Goal: Task Accomplishment & Management: Use online tool/utility

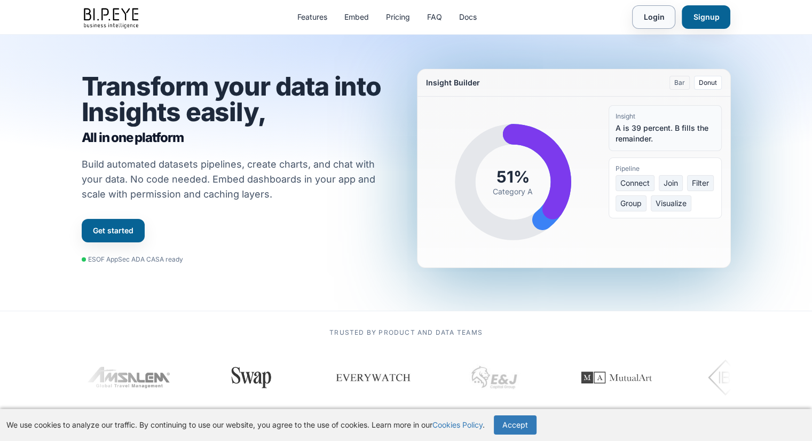
click at [642, 13] on link "Login" at bounding box center [653, 16] width 43 height 23
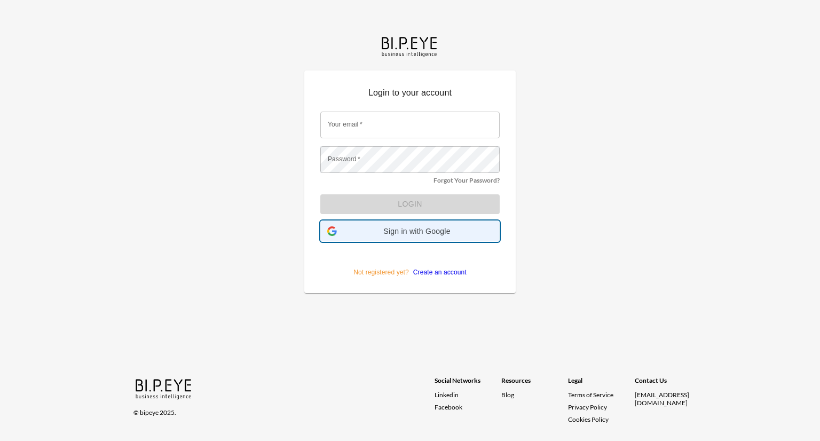
click at [420, 228] on span "Sign in with Google" at bounding box center [417, 231] width 152 height 9
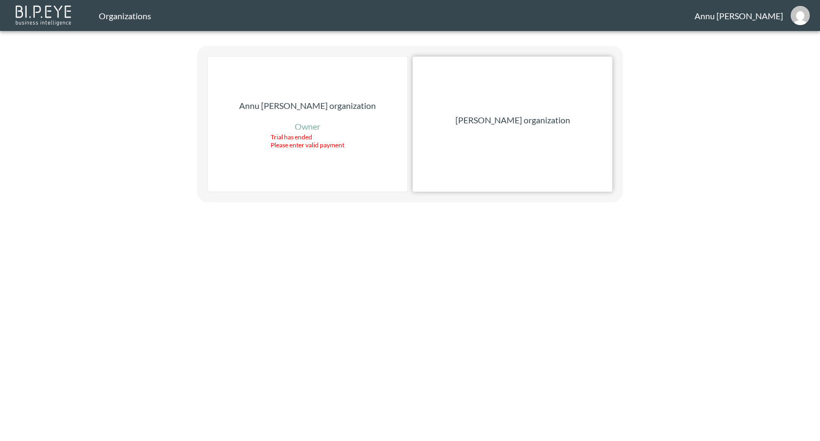
click at [481, 122] on p "Nadia Senft organization" at bounding box center [512, 120] width 115 height 13
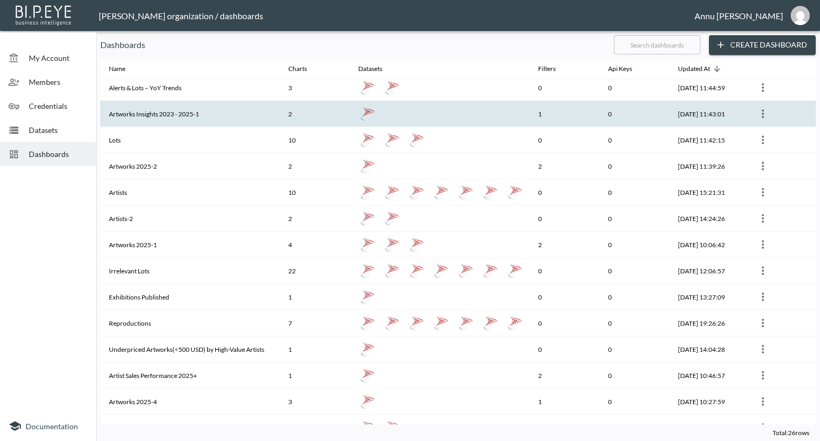
scroll to position [160, 0]
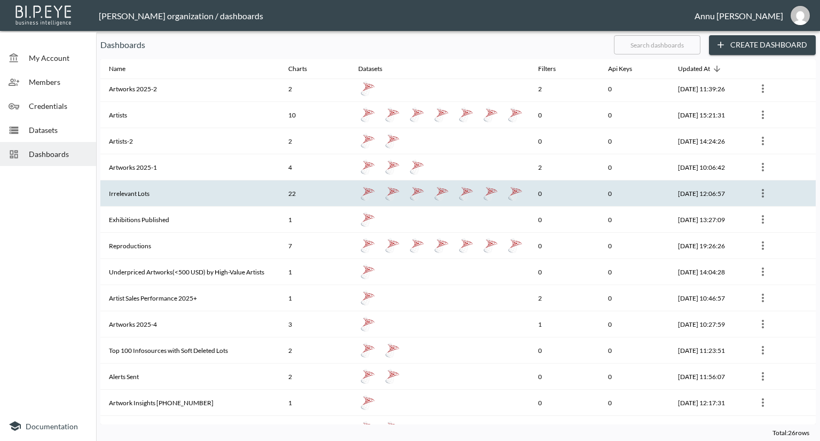
click at [145, 190] on th "Irrelevant Lots" at bounding box center [189, 193] width 179 height 26
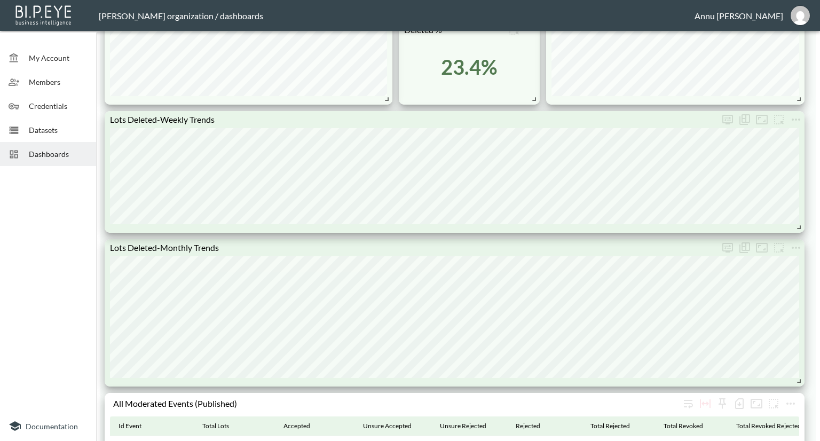
scroll to position [907, 0]
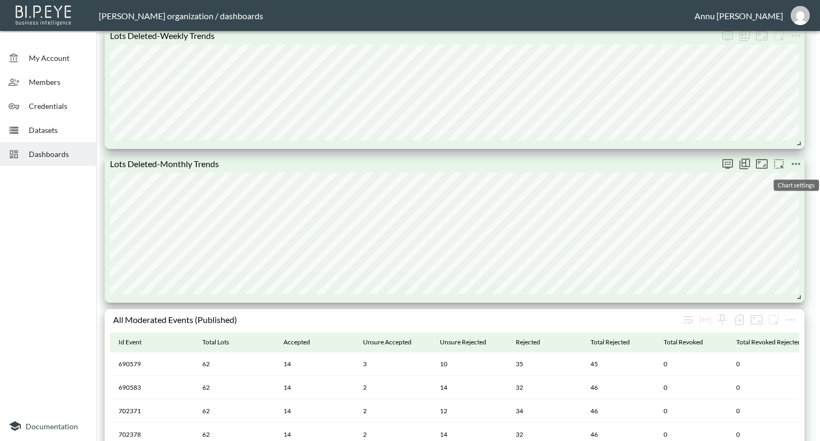
click at [791, 163] on icon "more" at bounding box center [795, 163] width 13 height 13
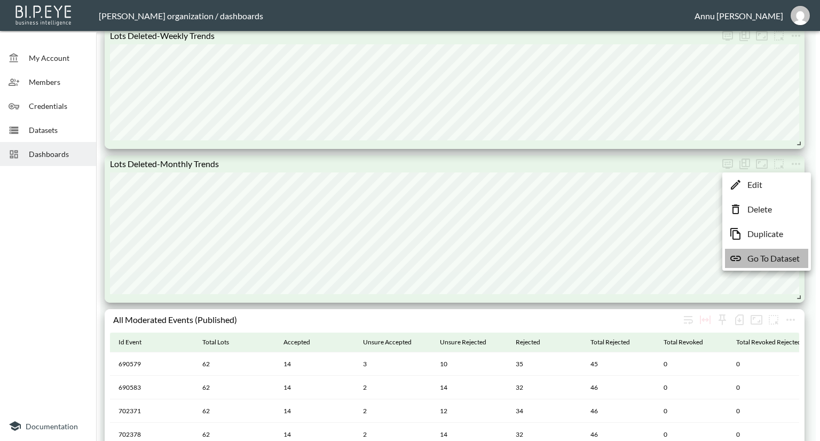
drag, startPoint x: 758, startPoint y: 262, endPoint x: 757, endPoint y: 244, distance: 18.2
click at [758, 261] on p "Go To Dataset" at bounding box center [773, 258] width 52 height 13
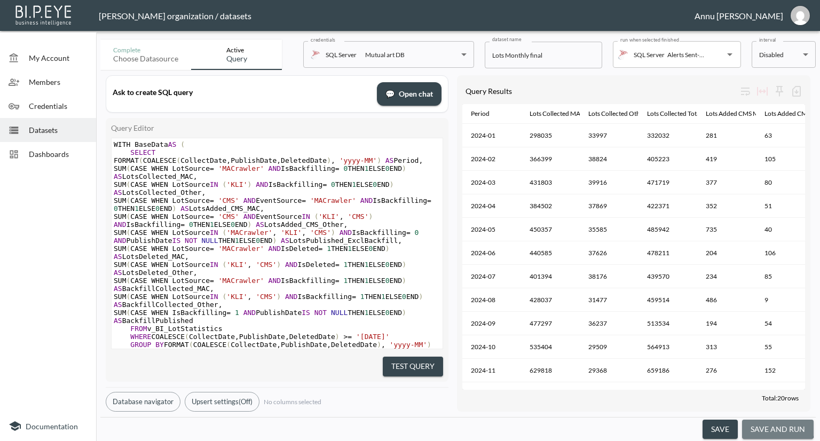
drag, startPoint x: 770, startPoint y: 425, endPoint x: 771, endPoint y: 391, distance: 34.2
click at [771, 425] on button "save and run" at bounding box center [778, 429] width 72 height 20
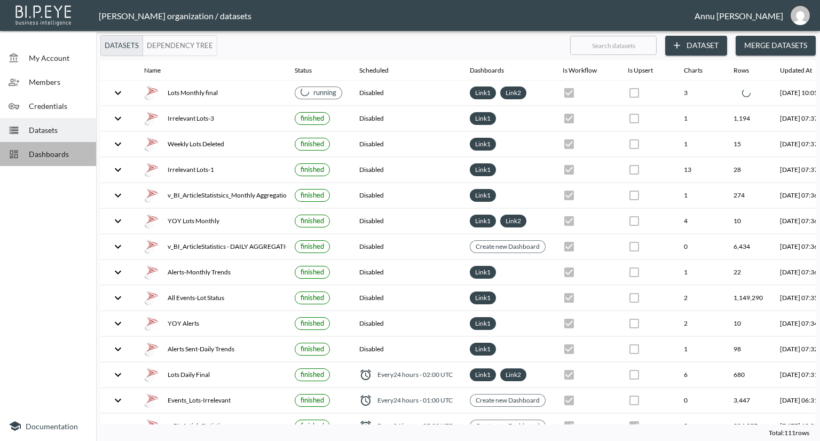
click at [63, 150] on span "Dashboards" at bounding box center [58, 153] width 59 height 11
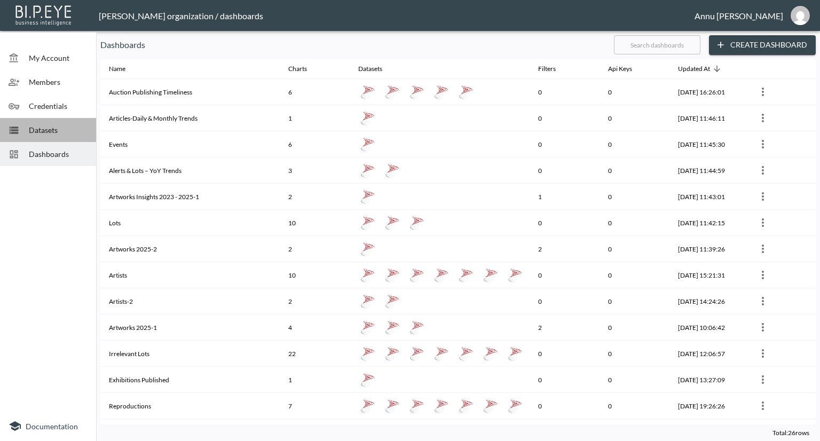
click at [64, 137] on div "Datasets" at bounding box center [48, 130] width 96 height 24
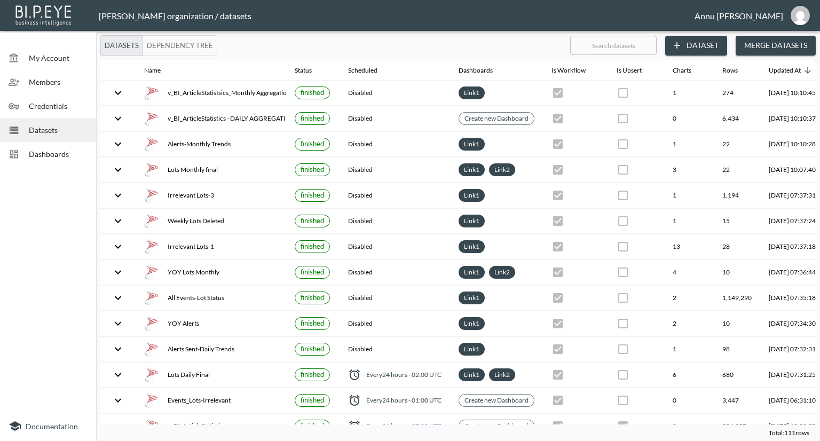
click at [53, 150] on span "Dashboards" at bounding box center [58, 153] width 59 height 11
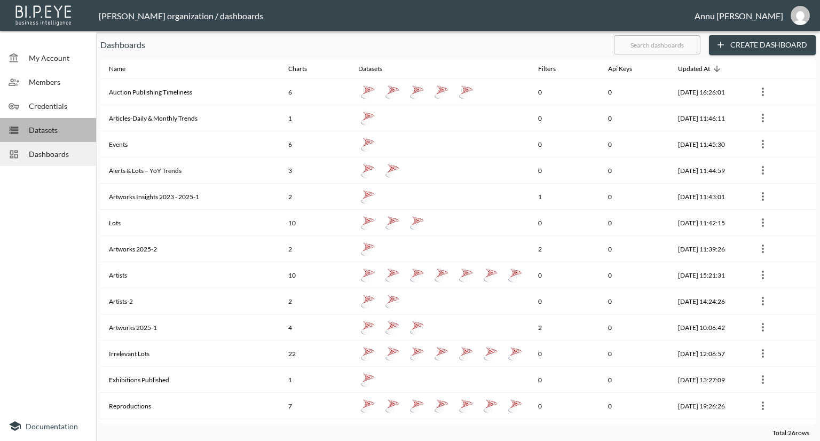
click at [57, 130] on span "Datasets" at bounding box center [58, 129] width 59 height 11
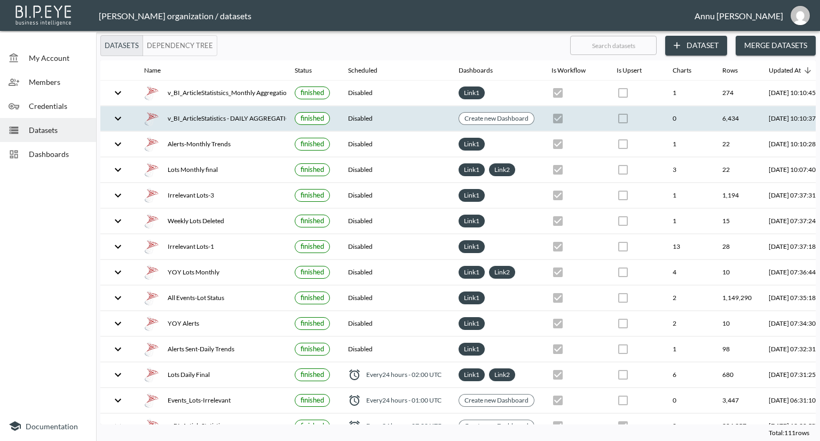
click at [117, 118] on icon "expand row" at bounding box center [118, 118] width 6 height 4
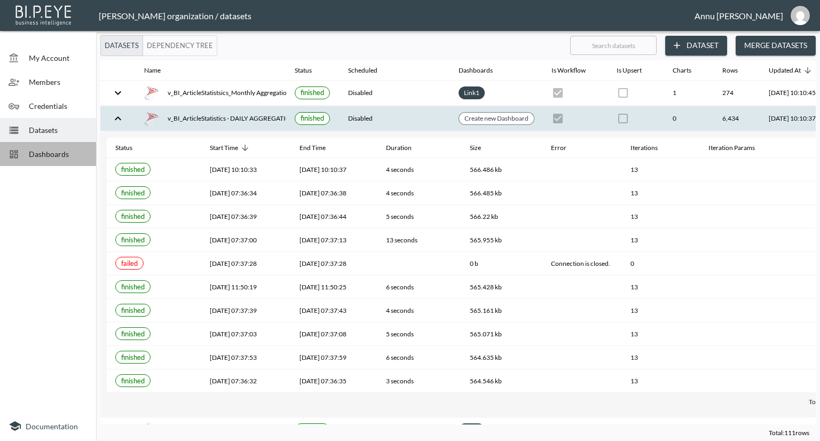
click at [77, 150] on span "Dashboards" at bounding box center [58, 153] width 59 height 11
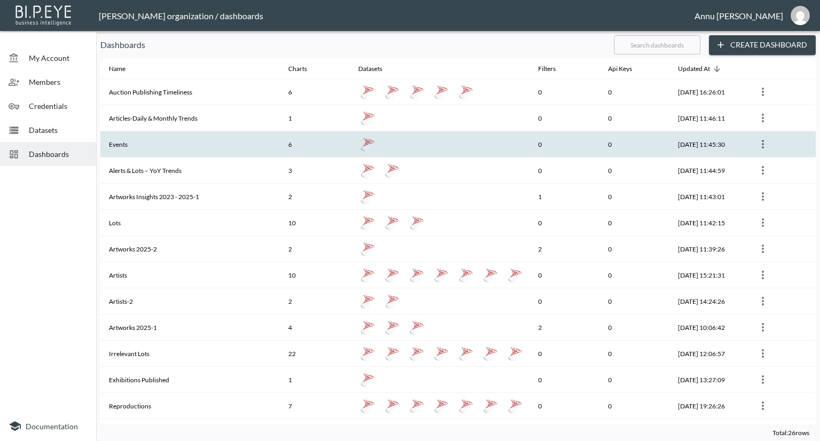
click at [134, 142] on th "Events" at bounding box center [189, 144] width 179 height 26
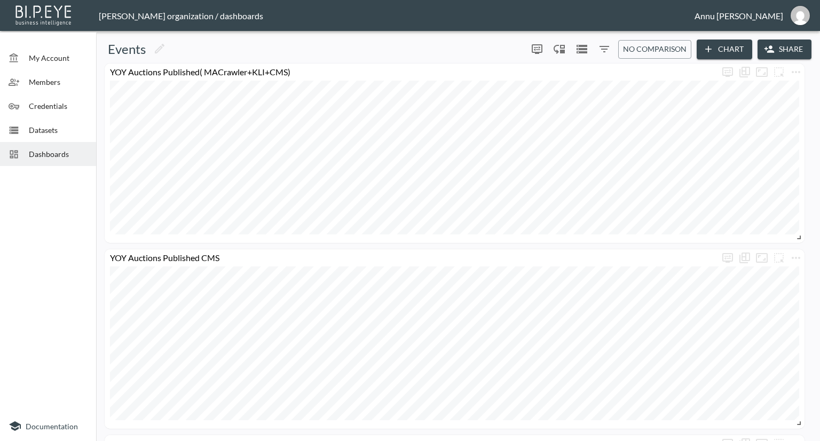
click at [44, 127] on span "Datasets" at bounding box center [58, 129] width 59 height 11
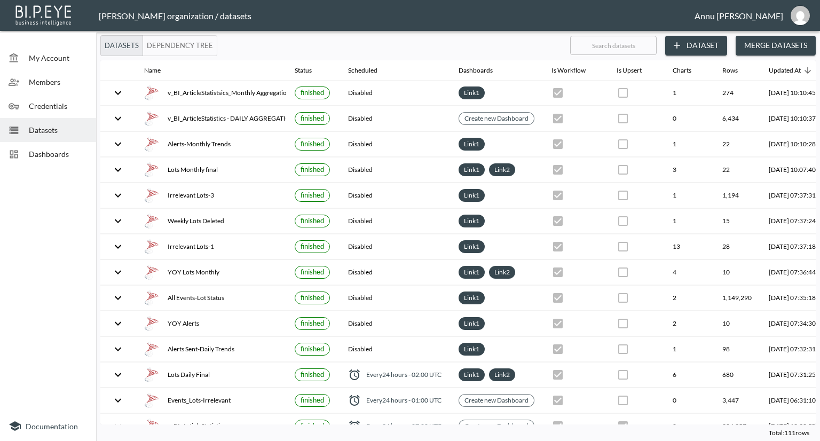
scroll to position [0, 62]
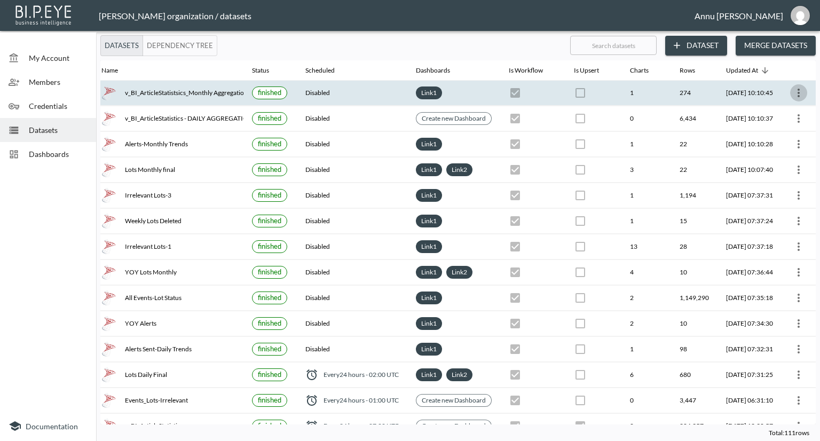
click at [798, 89] on icon "more" at bounding box center [798, 92] width 13 height 13
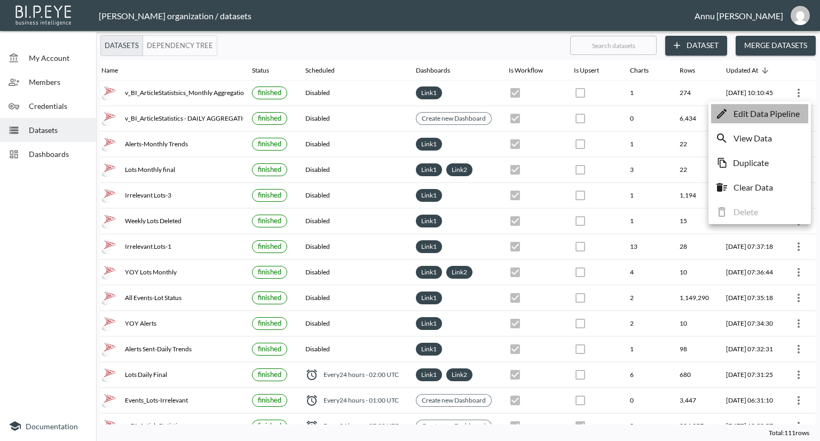
click at [771, 110] on p "Edit Data Pipeline" at bounding box center [766, 113] width 66 height 13
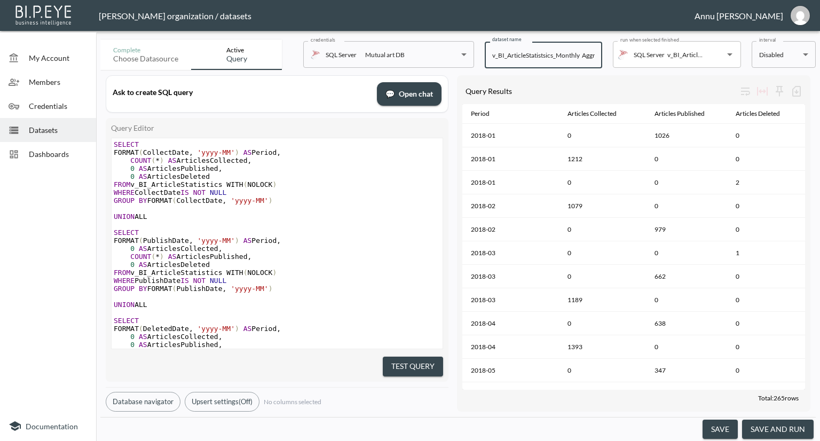
scroll to position [0, 22]
drag, startPoint x: 549, startPoint y: 55, endPoint x: 612, endPoint y: 56, distance: 63.0
click at [612, 56] on div "Complete Choose datasource Active Query credentials SQL Server Mutual art DB 82…" at bounding box center [457, 52] width 715 height 35
click at [595, 65] on input "v_BI_ArticleStatistsics_Monthly Aggregation" at bounding box center [543, 55] width 117 height 27
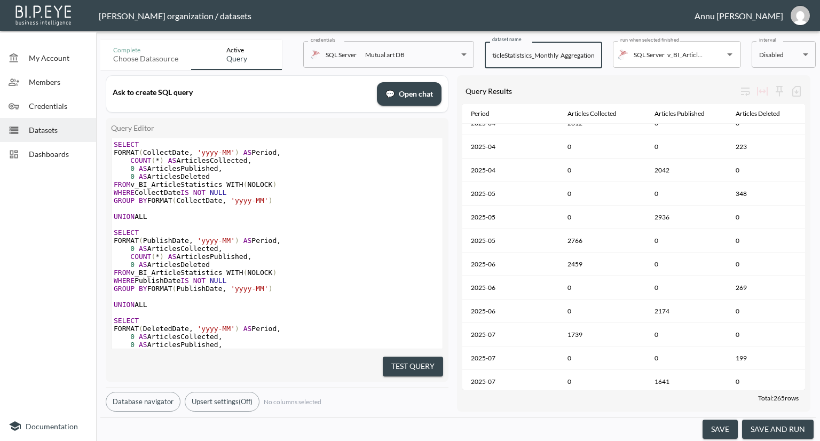
scroll to position [4916, 0]
click at [81, 130] on span "Datasets" at bounding box center [58, 129] width 59 height 11
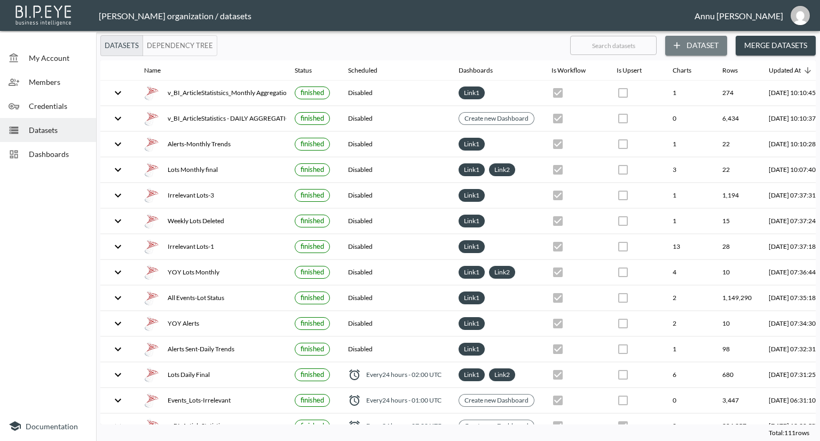
click at [702, 47] on button "Dataset" at bounding box center [696, 46] width 62 height 20
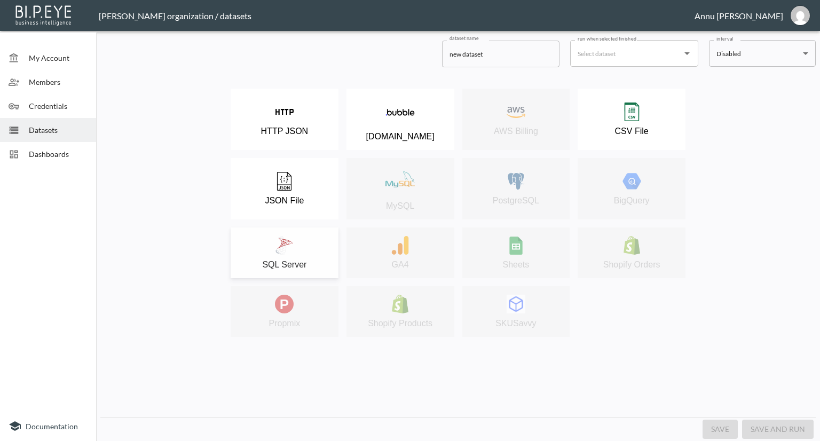
click at [316, 249] on div "SQL Server" at bounding box center [284, 253] width 97 height 34
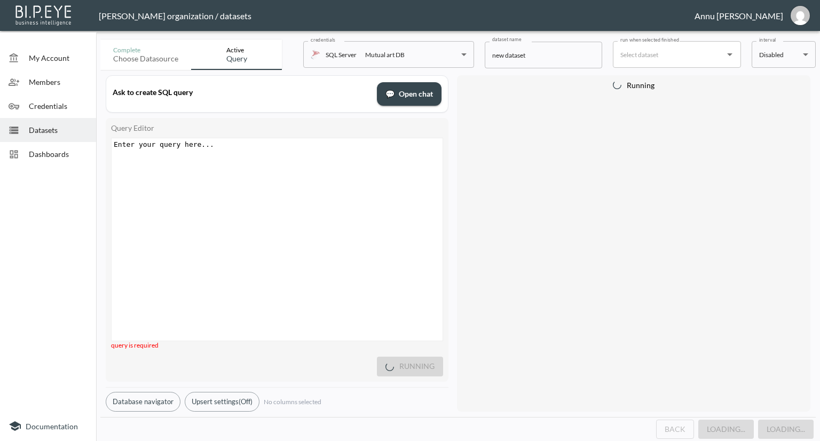
click at [237, 158] on div "Enter your query here... xxxxxxxxxx ​" at bounding box center [291, 252] width 358 height 229
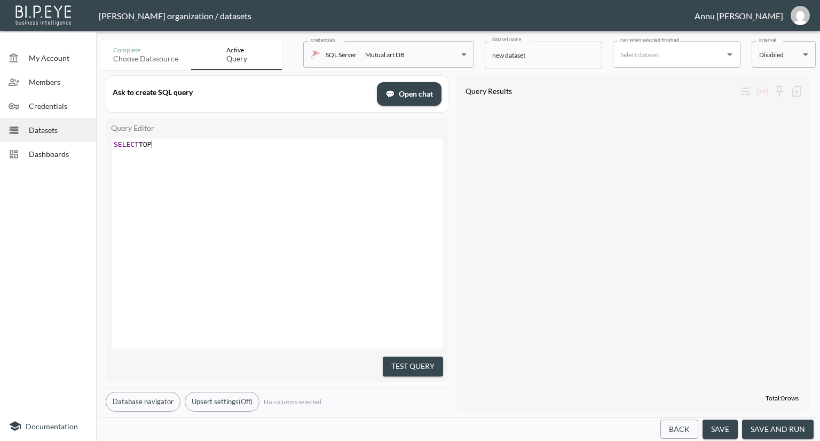
type textarea "SELECT TOP"
type textarea "* FROM v_BI_ArticleStatistics"
click at [429, 368] on button "Test Query" at bounding box center [413, 366] width 60 height 20
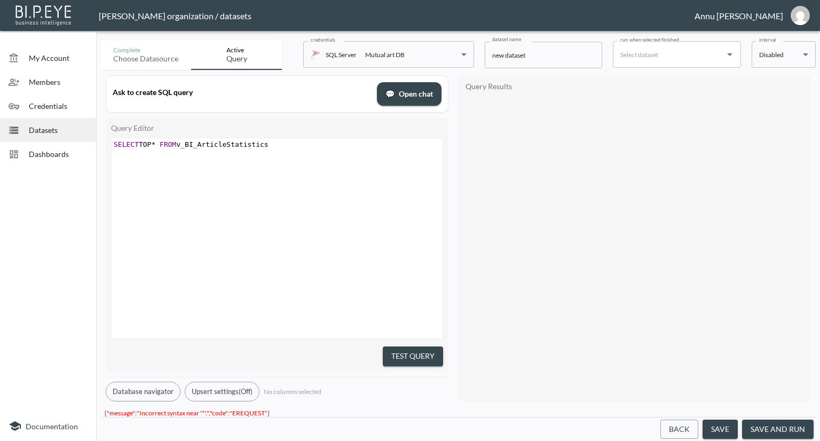
scroll to position [0, 0]
drag, startPoint x: 154, startPoint y: 144, endPoint x: 209, endPoint y: 128, distance: 57.1
click at [154, 144] on span "SELECT TOP * FROM v_BI_ArticleStatistics" at bounding box center [191, 144] width 155 height 8
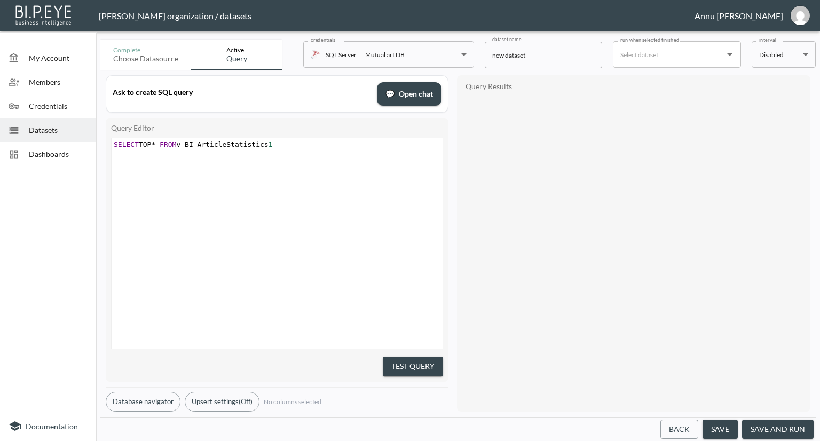
type textarea "10"
click at [154, 140] on span "SELECT TOP * FROM v_BI_ArticleStatistics" at bounding box center [191, 144] width 155 height 8
type textarea "10"
click at [403, 362] on button "Test Query" at bounding box center [413, 366] width 60 height 20
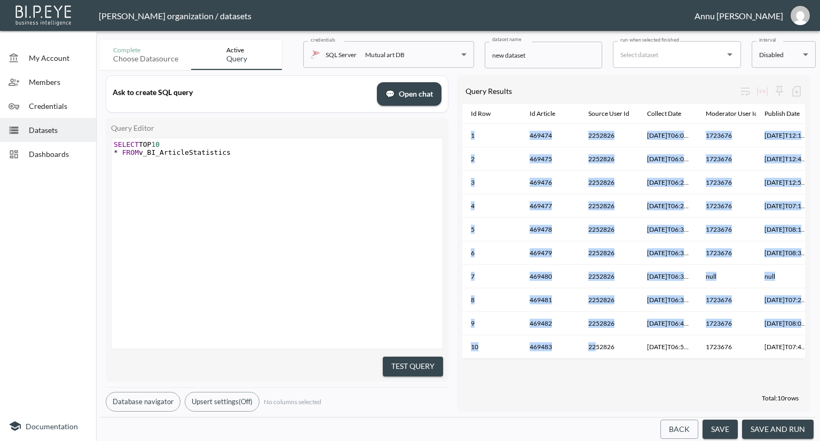
drag, startPoint x: 595, startPoint y: 359, endPoint x: 659, endPoint y: 361, distance: 64.1
click at [659, 359] on div "Id Row Id Article Source User Id Collect Date Moderator User Id Publish Date Is…" at bounding box center [633, 231] width 343 height 255
click at [593, 383] on div "Id Row Id Article Source User Id Collect Date Moderator User Id Publish Date Is…" at bounding box center [633, 246] width 343 height 285
drag, startPoint x: 606, startPoint y: 359, endPoint x: 656, endPoint y: 360, distance: 50.2
click at [656, 359] on div "Id Row Id Article Source User Id Collect Date Moderator User Id Publish Date Is…" at bounding box center [633, 231] width 343 height 255
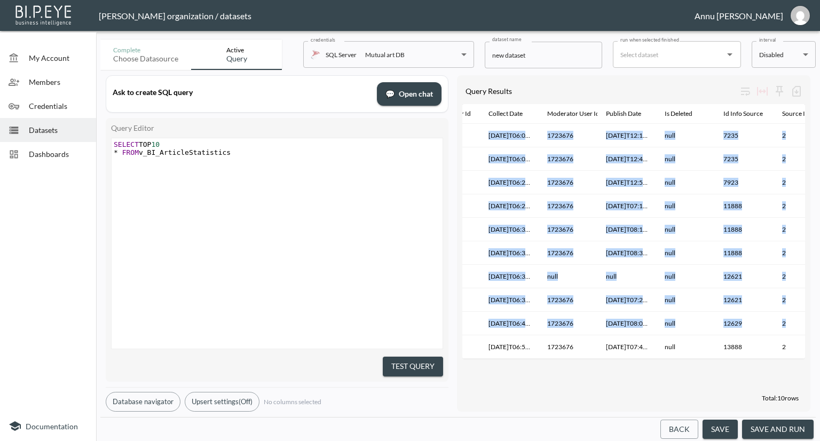
scroll to position [0, 174]
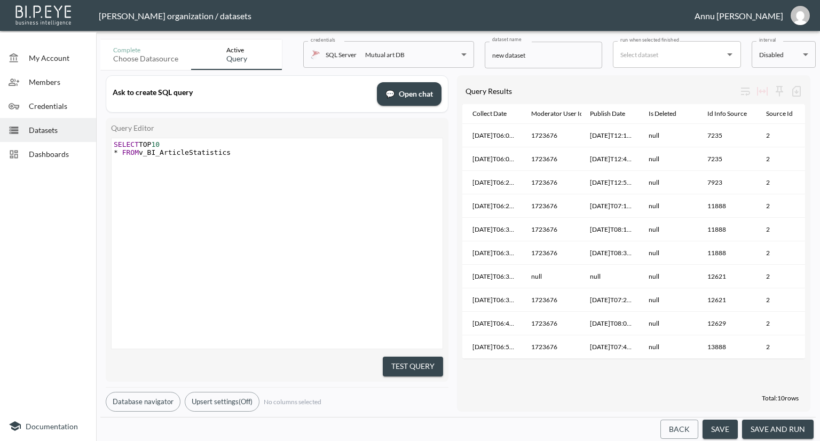
drag, startPoint x: 677, startPoint y: 364, endPoint x: 728, endPoint y: 365, distance: 51.2
click at [728, 365] on div "Id Row Id Article Source User Id Collect Date Moderator User Id Publish Date Is…" at bounding box center [633, 246] width 343 height 285
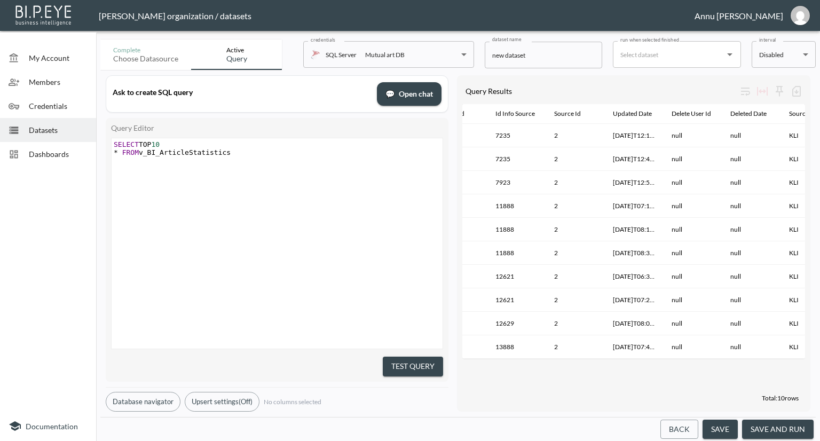
scroll to position [0, 397]
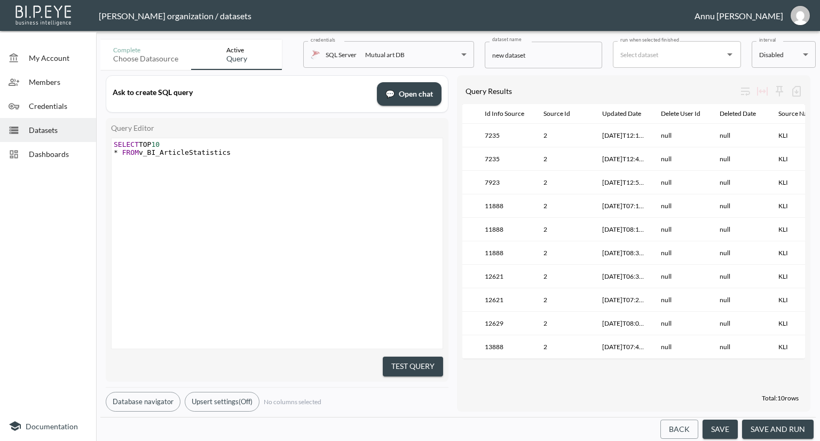
drag, startPoint x: 729, startPoint y: 364, endPoint x: 790, endPoint y: 361, distance: 61.4
click at [790, 361] on div "Id Row Id Article Source User Id Collect Date Moderator User Id Publish Date Is…" at bounding box center [633, 246] width 343 height 285
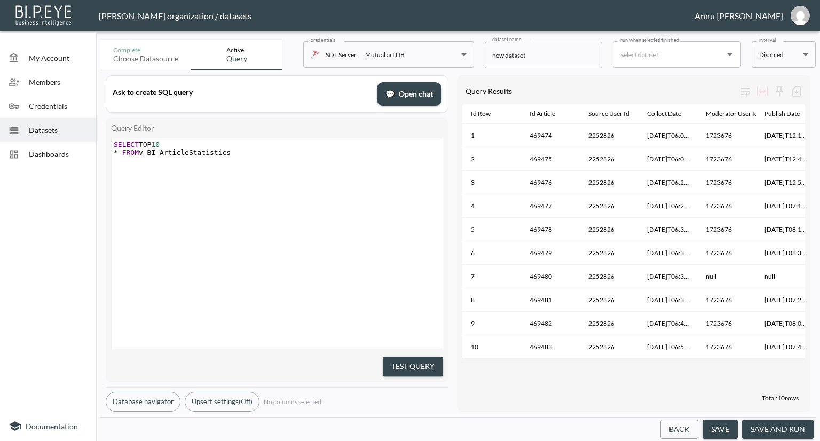
scroll to position [0, 134]
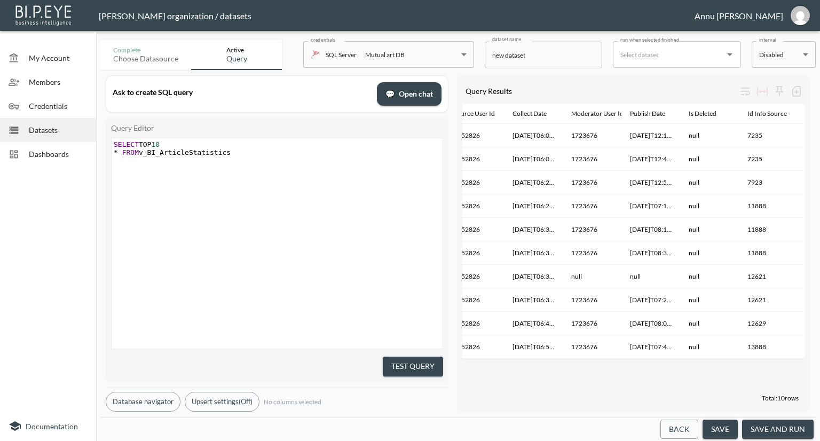
click at [48, 156] on span "Dashboards" at bounding box center [58, 153] width 59 height 11
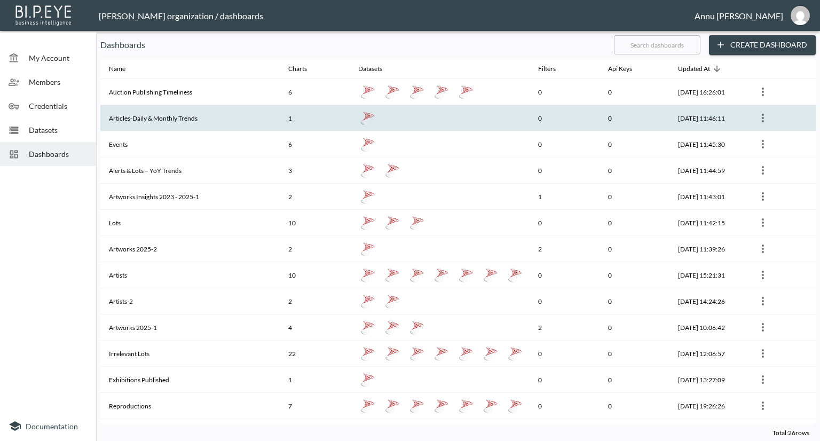
click at [760, 116] on icon "more" at bounding box center [762, 118] width 13 height 13
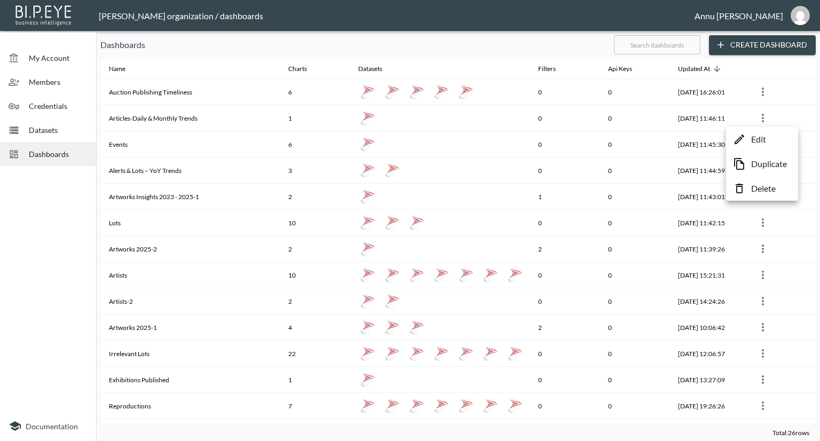
click at [753, 138] on p "Edit" at bounding box center [758, 139] width 15 height 13
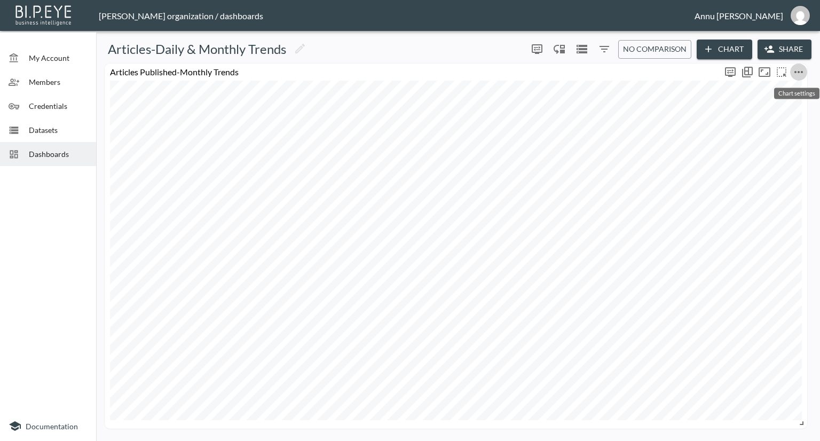
click at [803, 74] on icon "more" at bounding box center [798, 72] width 13 height 13
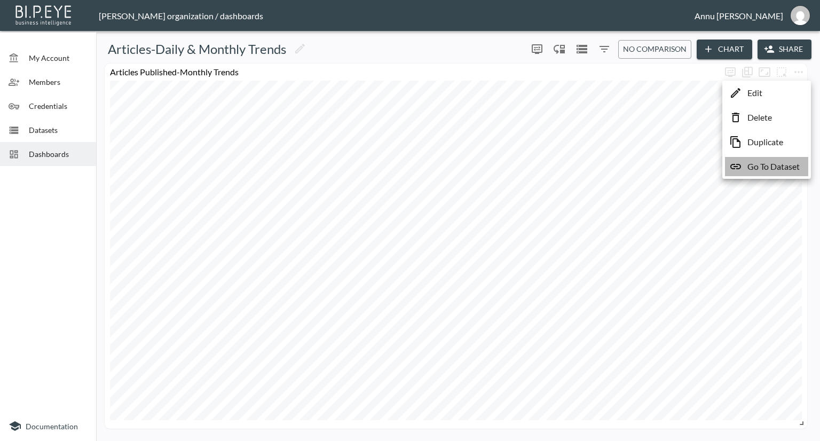
click at [789, 163] on p "Go To Dataset" at bounding box center [773, 166] width 52 height 13
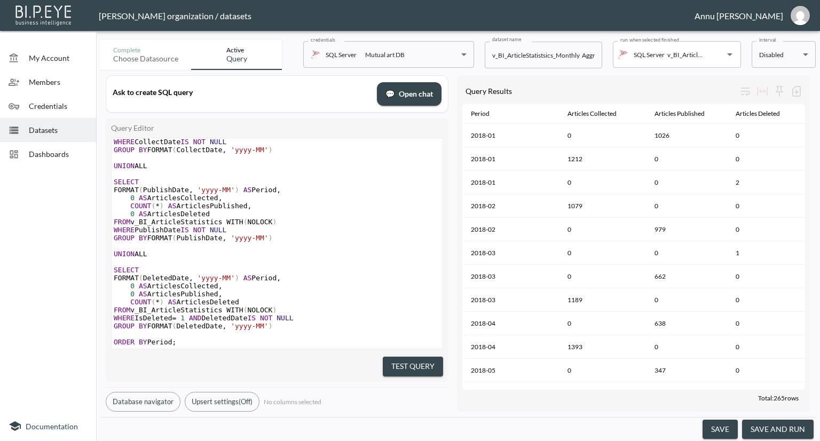
scroll to position [65, 0]
click at [80, 129] on span "Datasets" at bounding box center [58, 129] width 59 height 11
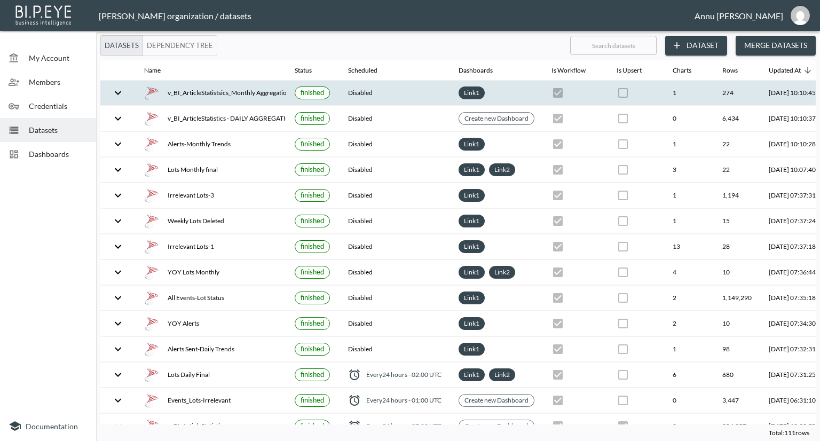
click at [239, 88] on div "v_BI_ArticleStatistsics_Monthly Aggregation" at bounding box center [210, 92] width 133 height 15
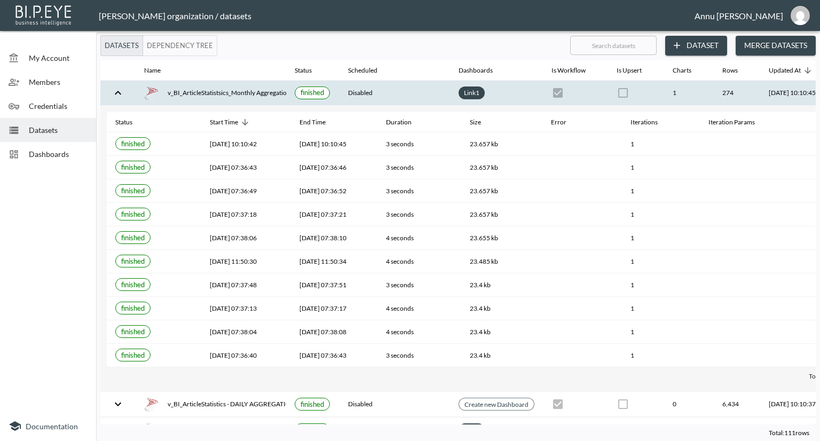
scroll to position [0, 62]
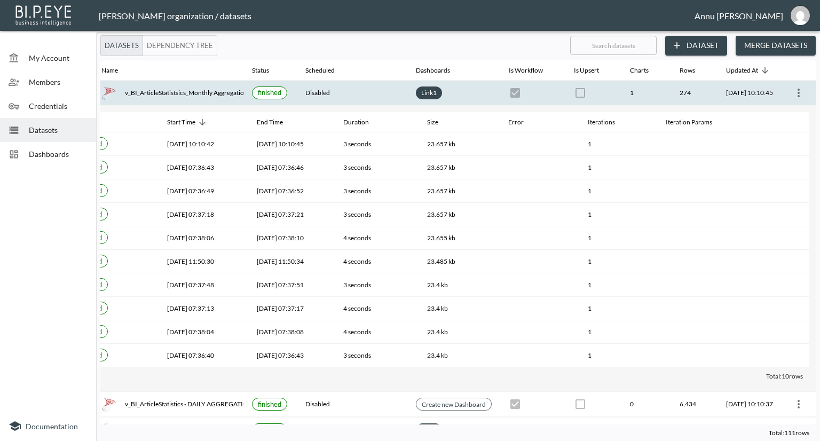
click at [794, 89] on icon "more" at bounding box center [798, 92] width 13 height 13
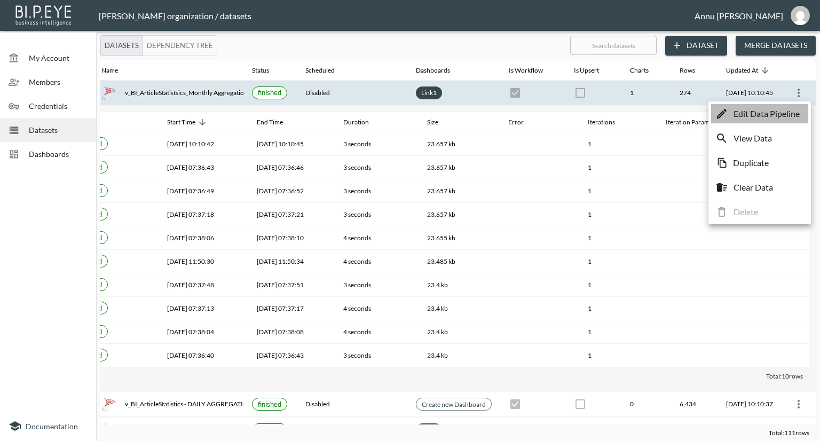
click at [784, 112] on p "Edit Data Pipeline" at bounding box center [766, 113] width 66 height 13
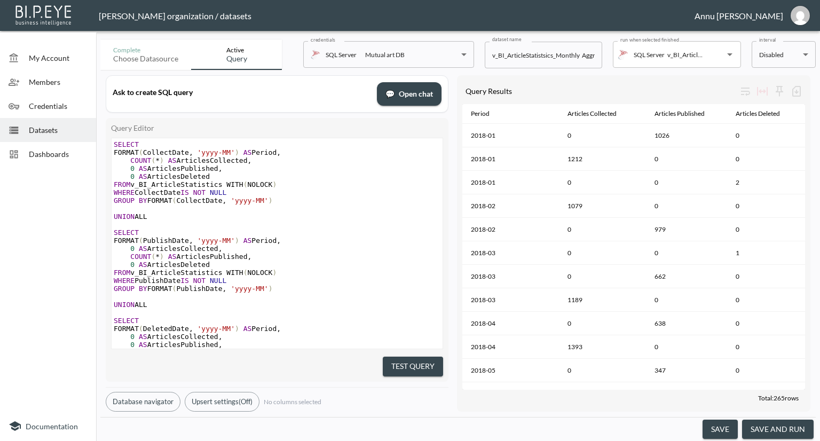
click at [49, 148] on span "Dashboards" at bounding box center [58, 153] width 59 height 11
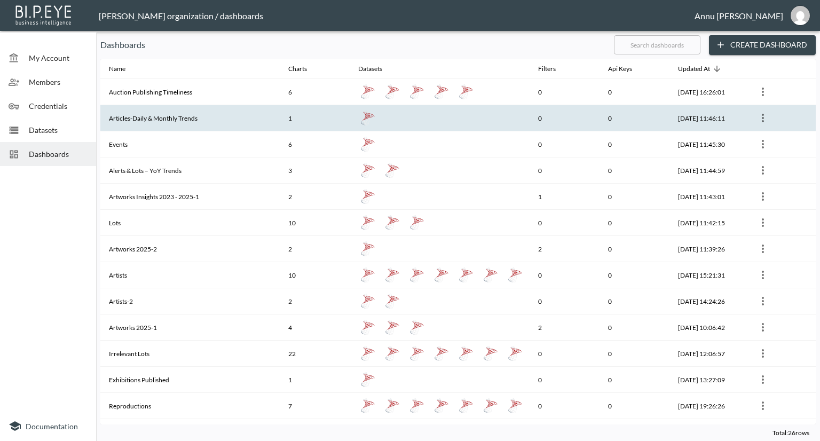
click at [180, 117] on th "Articles-Daily & Monthly Trends" at bounding box center [189, 118] width 179 height 26
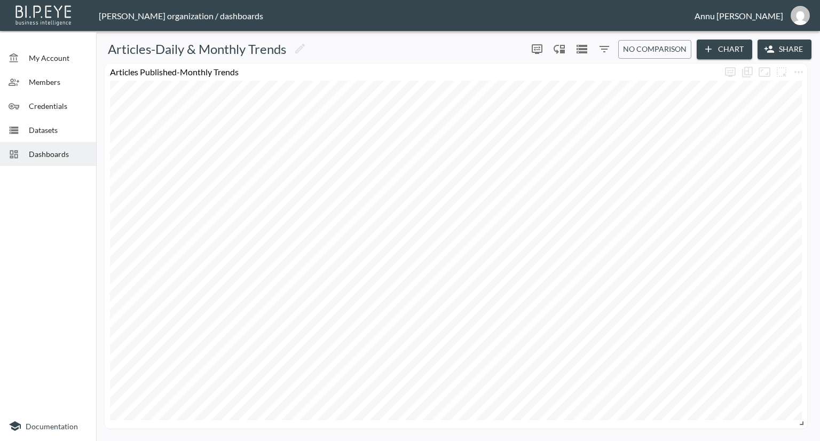
click at [66, 147] on div "Dashboards" at bounding box center [48, 154] width 96 height 24
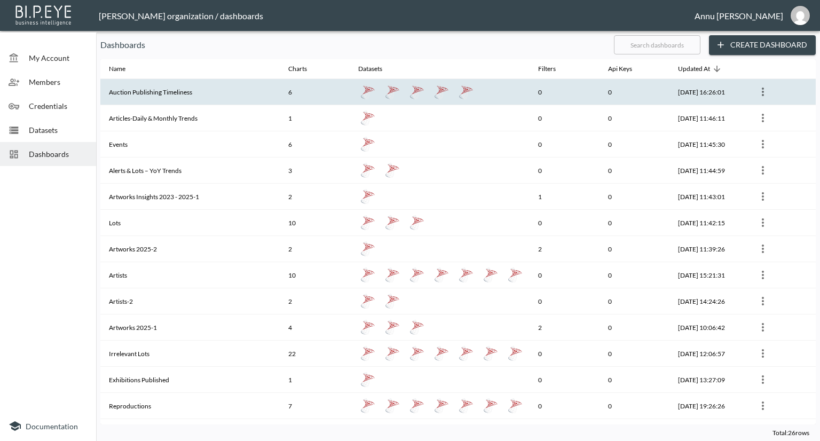
click at [150, 97] on th "Auction Publishing Timeliness" at bounding box center [189, 92] width 179 height 26
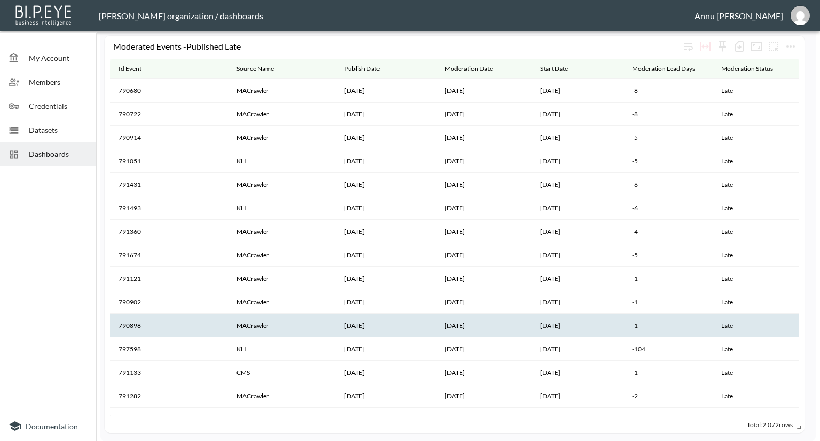
scroll to position [213, 0]
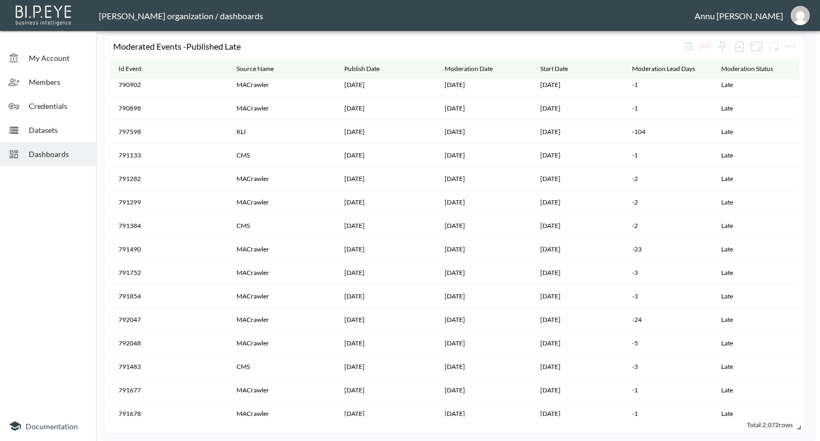
click at [62, 154] on span "Dashboards" at bounding box center [58, 153] width 59 height 11
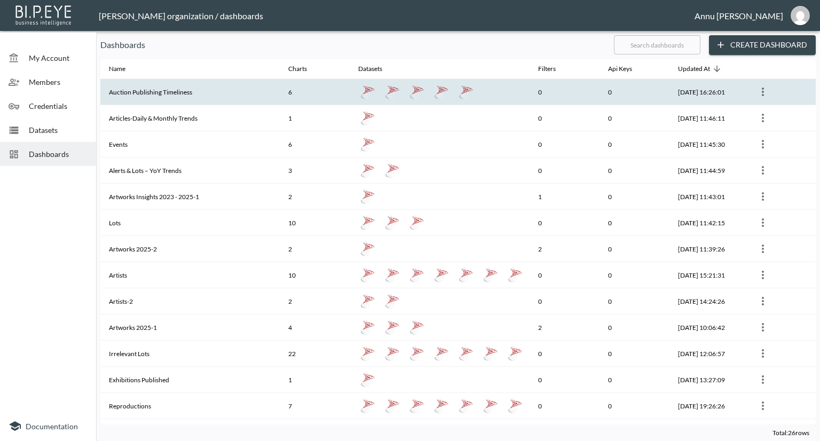
click at [216, 91] on th "Auction Publishing Timeliness" at bounding box center [189, 92] width 179 height 26
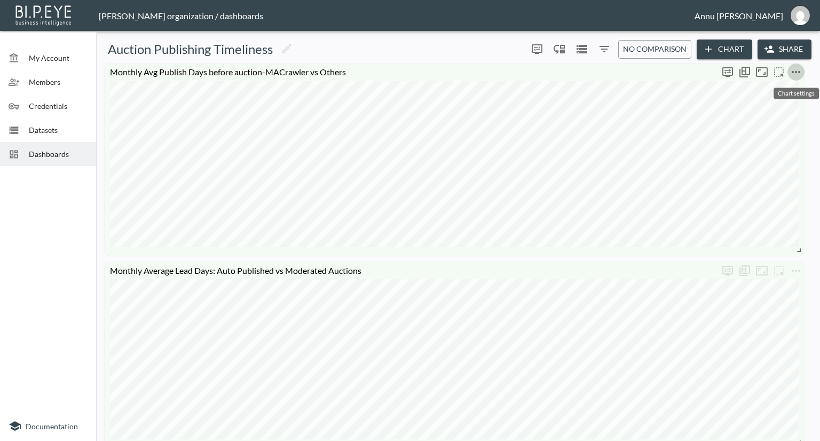
click at [795, 73] on icon "more" at bounding box center [795, 72] width 13 height 13
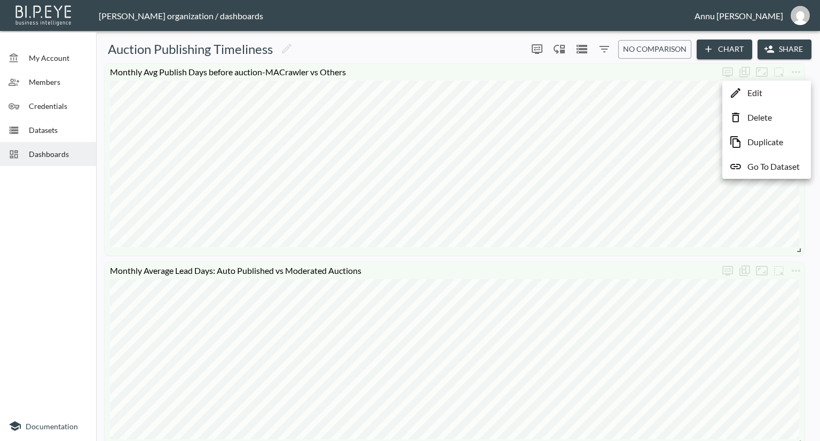
click at [775, 169] on p "Go To Dataset" at bounding box center [773, 166] width 52 height 13
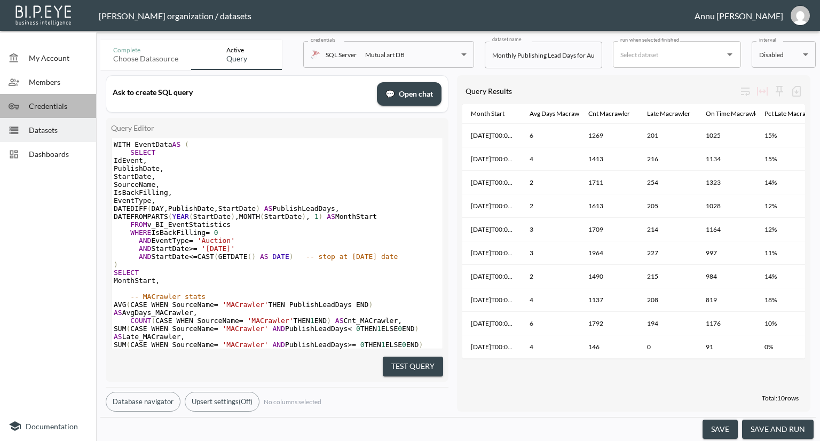
click at [63, 108] on span "Credentials" at bounding box center [58, 105] width 59 height 11
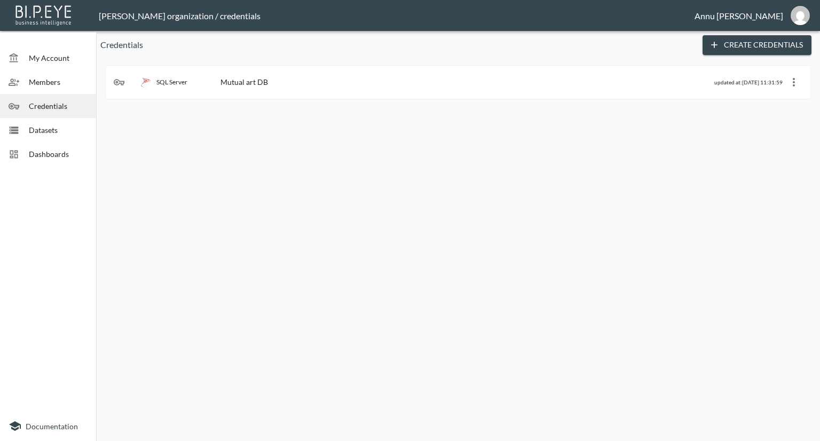
click at [68, 156] on span "Dashboards" at bounding box center [58, 153] width 59 height 11
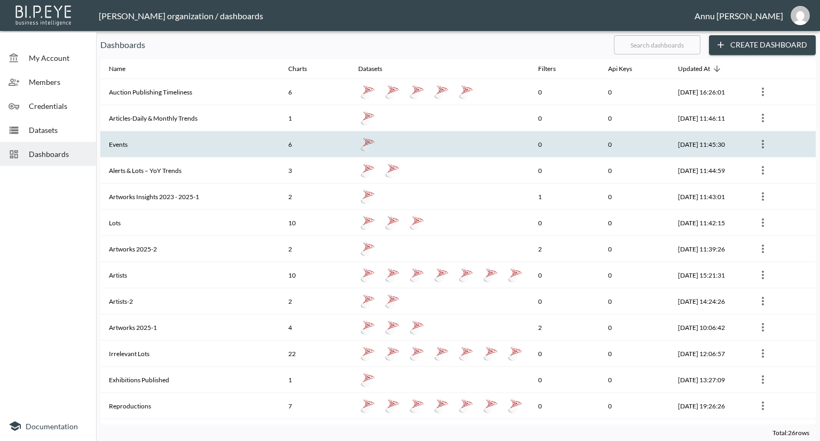
click at [120, 137] on th "Events" at bounding box center [189, 144] width 179 height 26
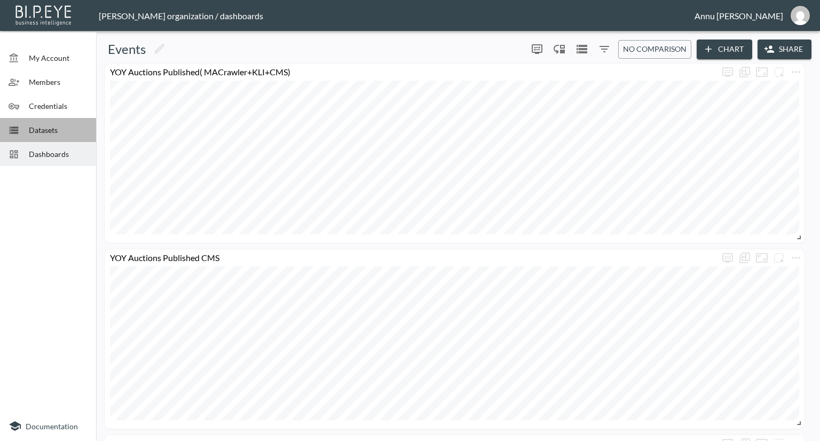
click at [64, 131] on span "Datasets" at bounding box center [58, 129] width 59 height 11
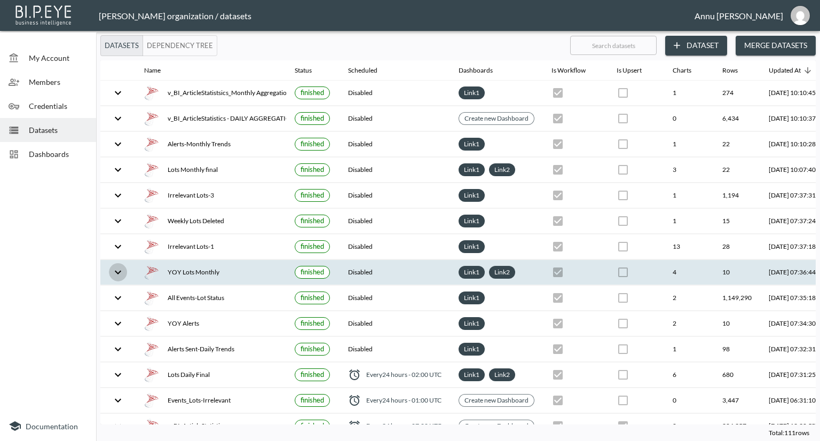
click at [111, 267] on button "expand row" at bounding box center [118, 272] width 18 height 18
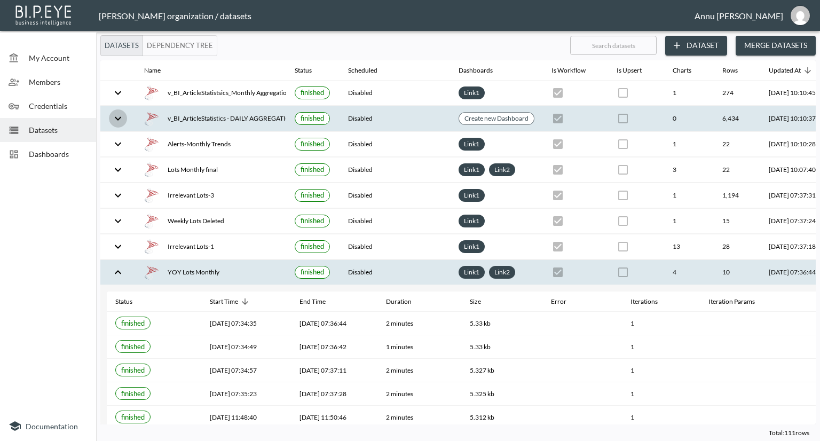
click at [118, 123] on icon "expand row" at bounding box center [118, 118] width 13 height 13
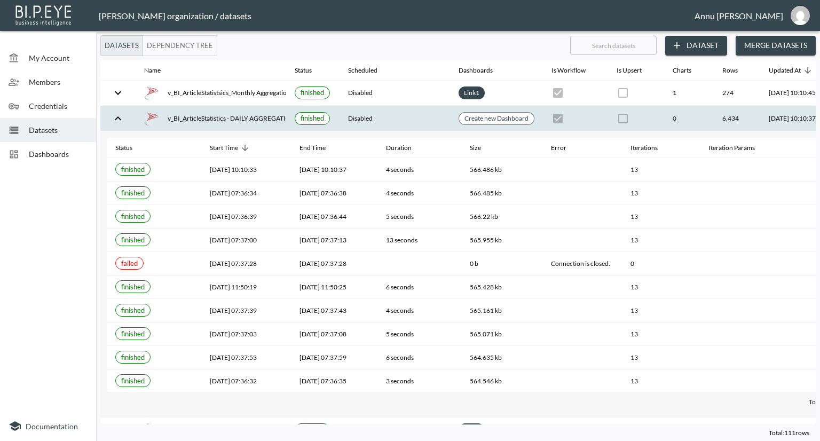
click at [61, 149] on span "Dashboards" at bounding box center [58, 153] width 59 height 11
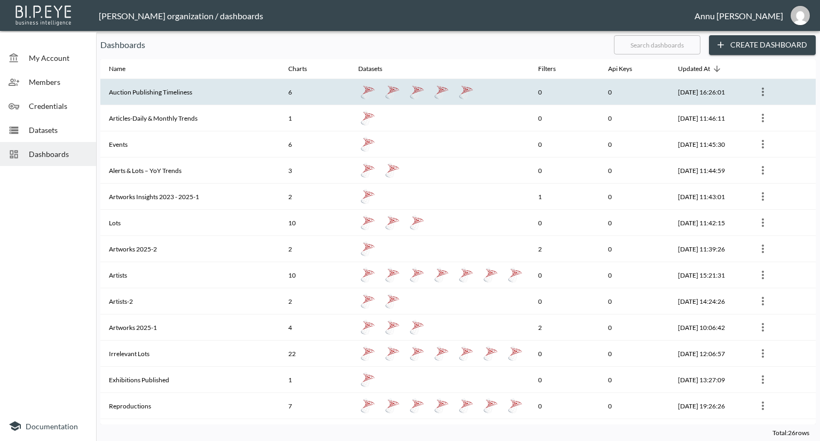
click at [150, 92] on th "Auction Publishing Timeliness" at bounding box center [189, 92] width 179 height 26
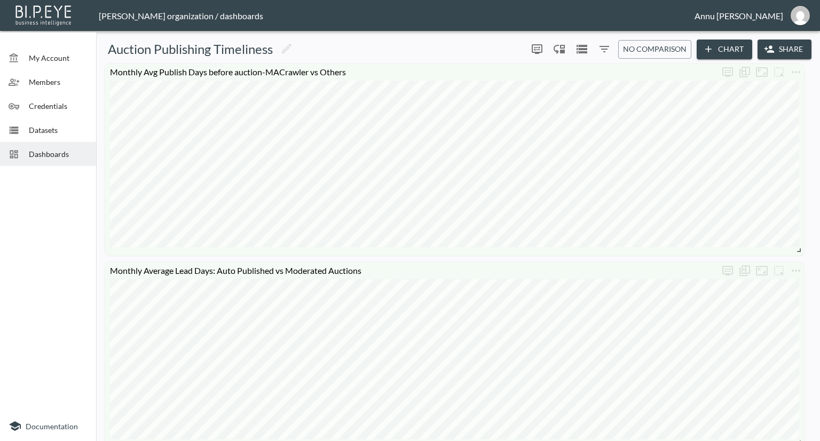
click at [272, 33] on div "My Account Members Credentials Datasets Dashboards Documentation Auction Publis…" at bounding box center [410, 220] width 820 height 441
click at [68, 156] on span "Dashboards" at bounding box center [58, 153] width 59 height 11
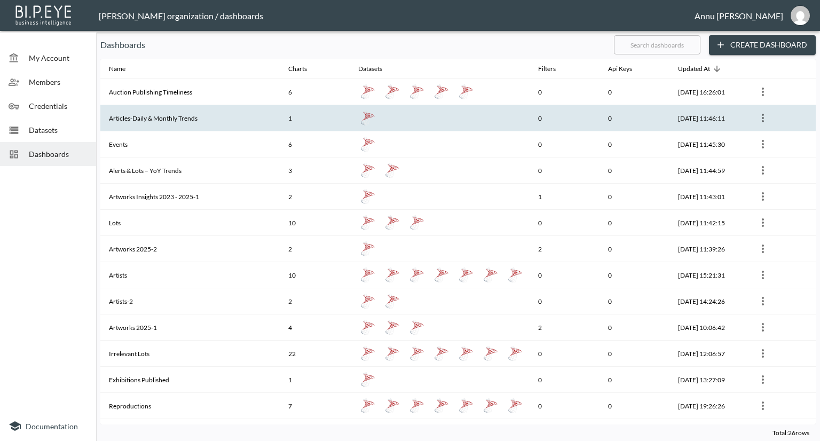
click at [177, 116] on th "Articles-Daily & Monthly Trends" at bounding box center [189, 118] width 179 height 26
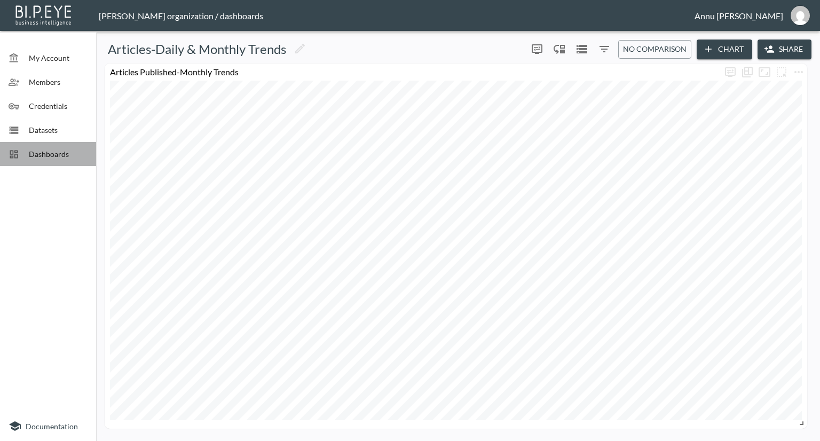
click at [68, 156] on span "Dashboards" at bounding box center [58, 153] width 59 height 11
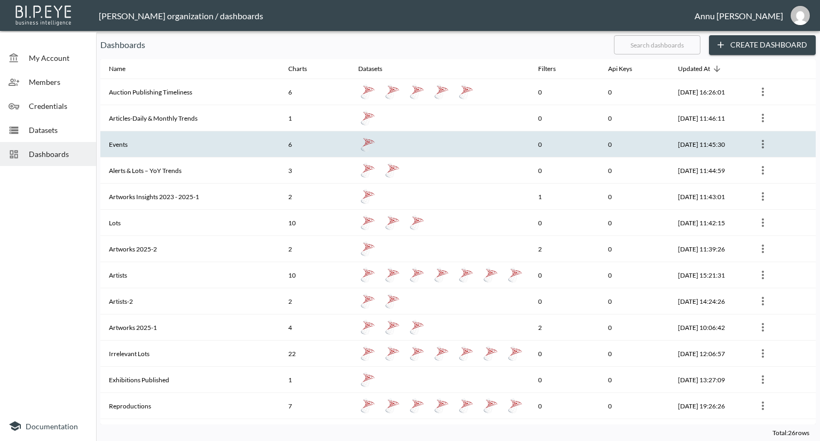
click at [138, 144] on th "Events" at bounding box center [189, 144] width 179 height 26
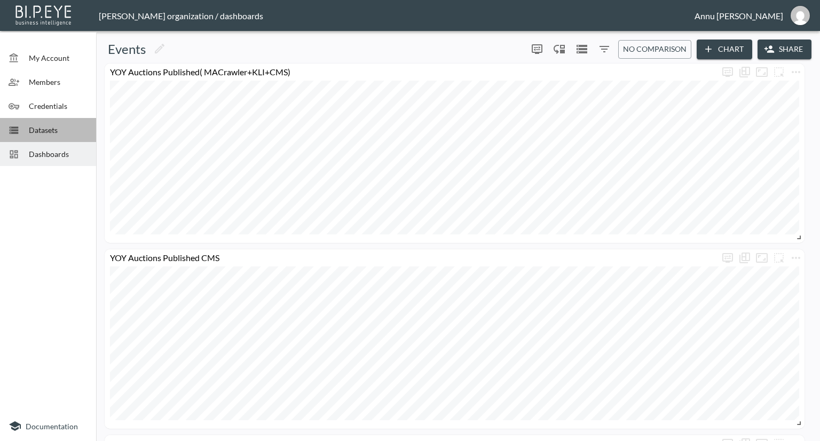
click at [72, 132] on span "Datasets" at bounding box center [58, 129] width 59 height 11
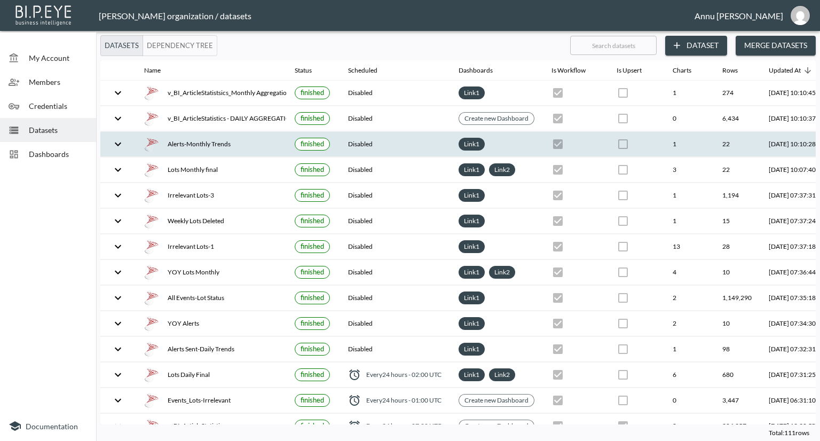
click at [114, 144] on icon "expand row" at bounding box center [118, 144] width 13 height 13
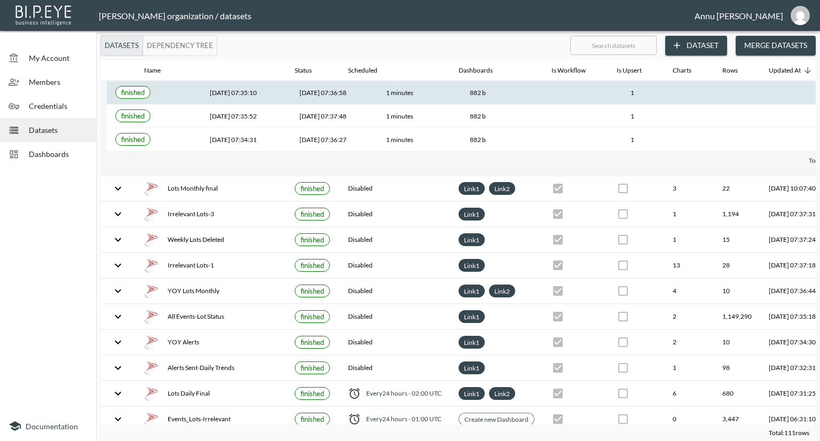
scroll to position [480, 0]
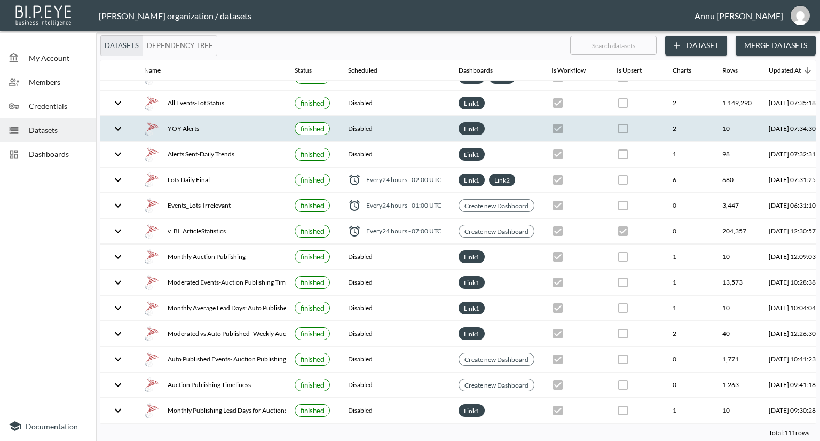
click at [116, 122] on icon "expand row" at bounding box center [118, 128] width 13 height 13
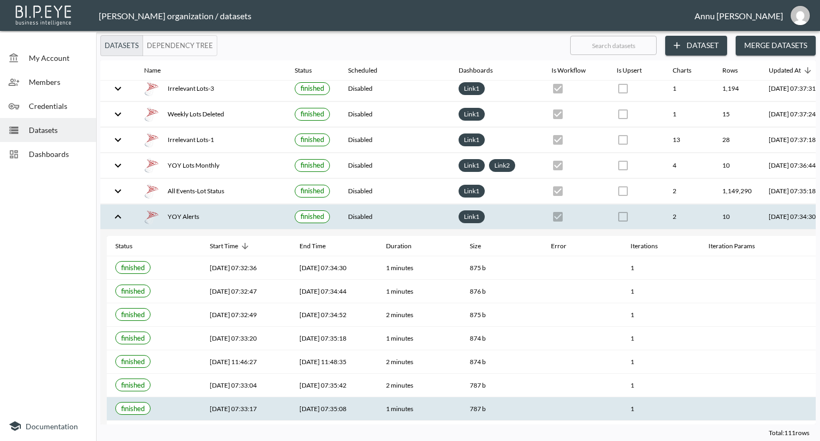
scroll to position [0, 0]
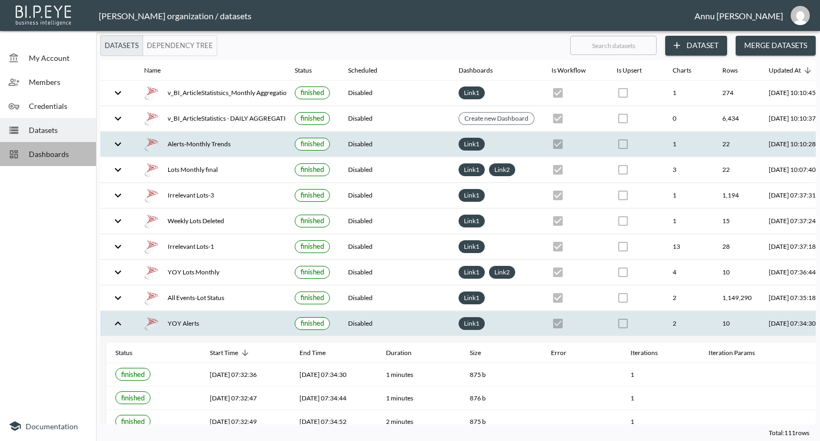
click at [71, 156] on span "Dashboards" at bounding box center [58, 153] width 59 height 11
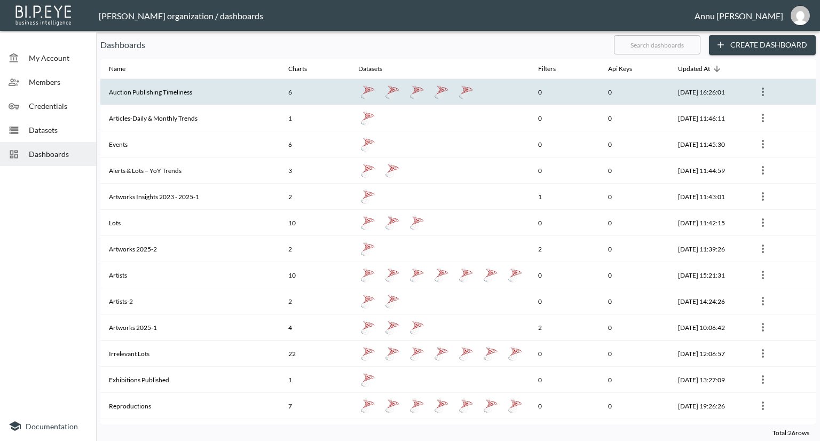
click at [190, 90] on th "Auction Publishing Timeliness" at bounding box center [189, 92] width 179 height 26
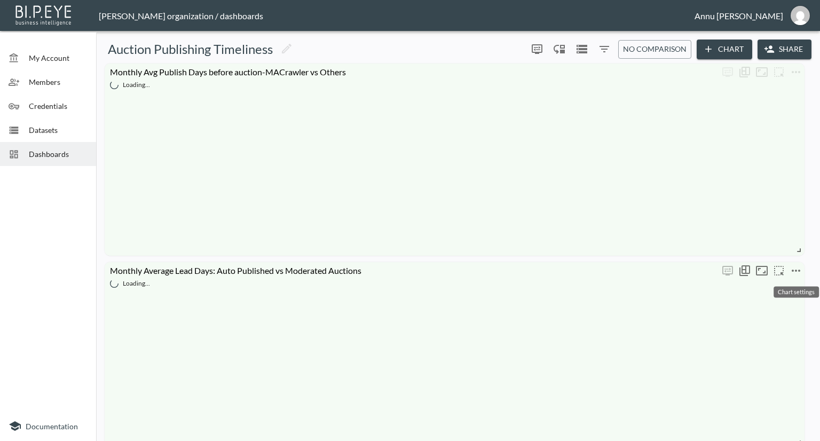
click at [799, 267] on icon "more" at bounding box center [795, 270] width 13 height 13
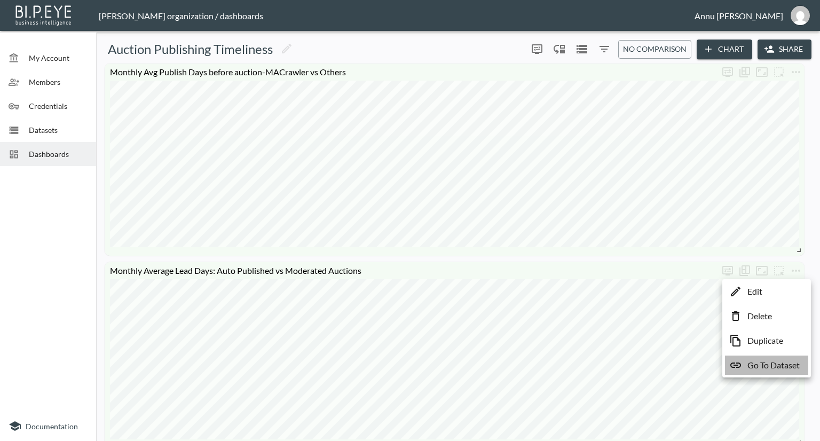
click at [765, 361] on p "Go To Dataset" at bounding box center [773, 365] width 52 height 13
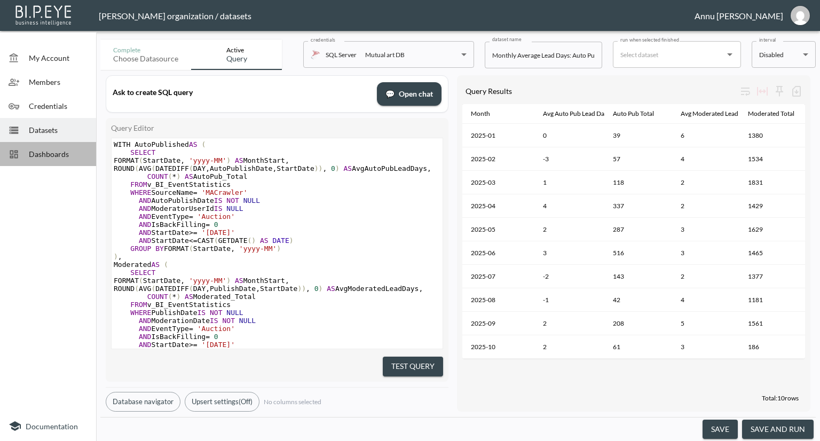
click at [54, 153] on span "Dashboards" at bounding box center [58, 153] width 59 height 11
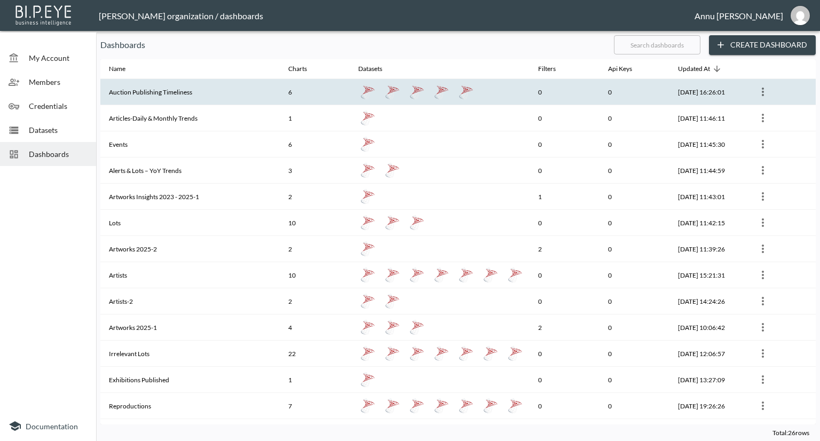
click at [143, 94] on th "Auction Publishing Timeliness" at bounding box center [189, 92] width 179 height 26
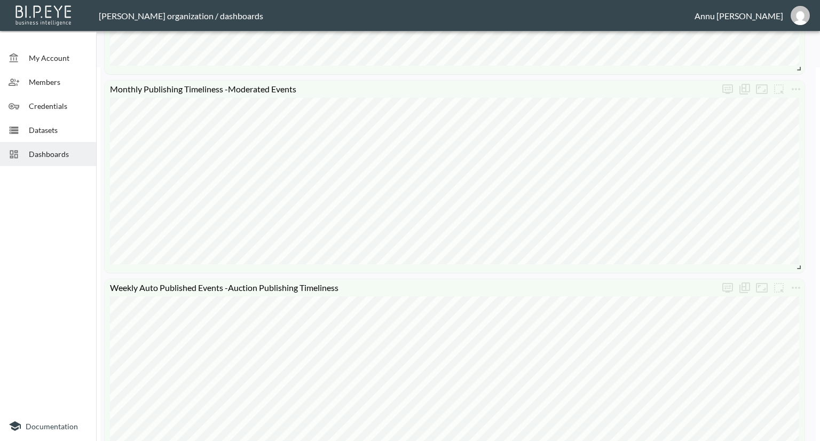
scroll to position [640, 0]
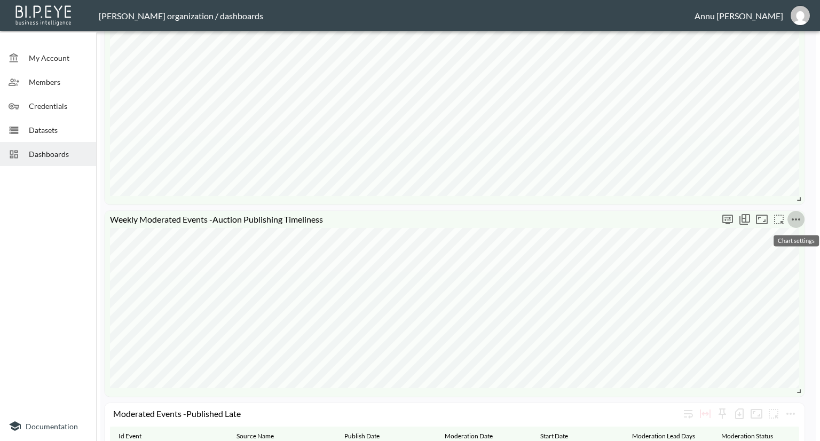
click at [792, 213] on icon "more" at bounding box center [795, 219] width 13 height 13
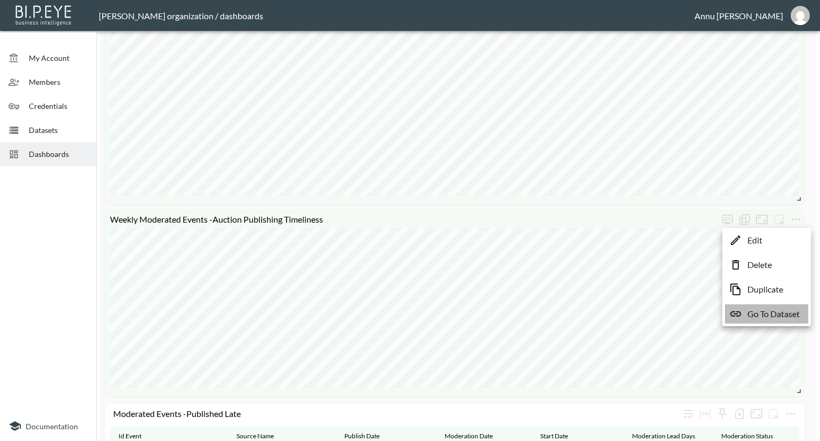
click at [766, 313] on p "Go To Dataset" at bounding box center [773, 313] width 52 height 13
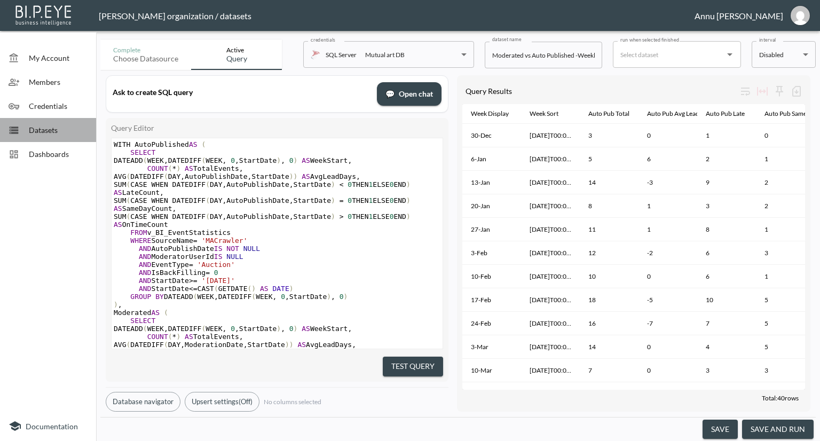
click at [39, 130] on span "Datasets" at bounding box center [58, 129] width 59 height 11
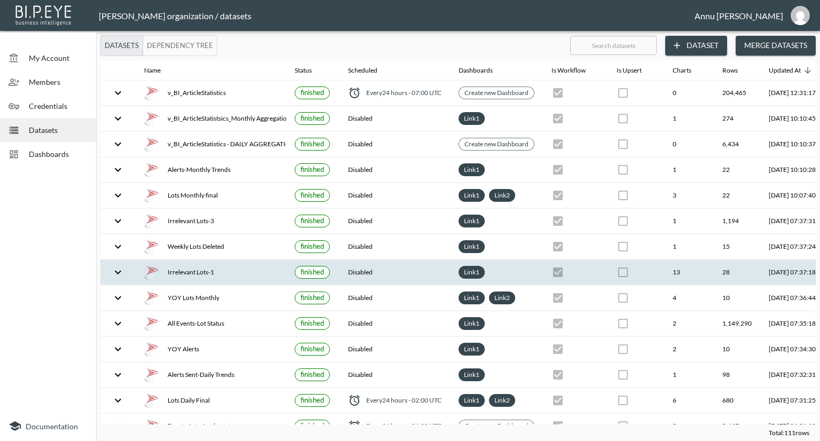
scroll to position [0, 62]
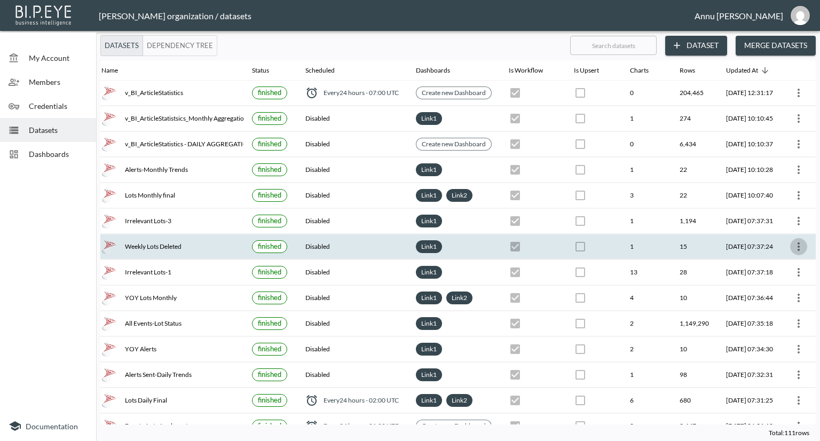
click at [793, 245] on icon "more" at bounding box center [798, 246] width 13 height 13
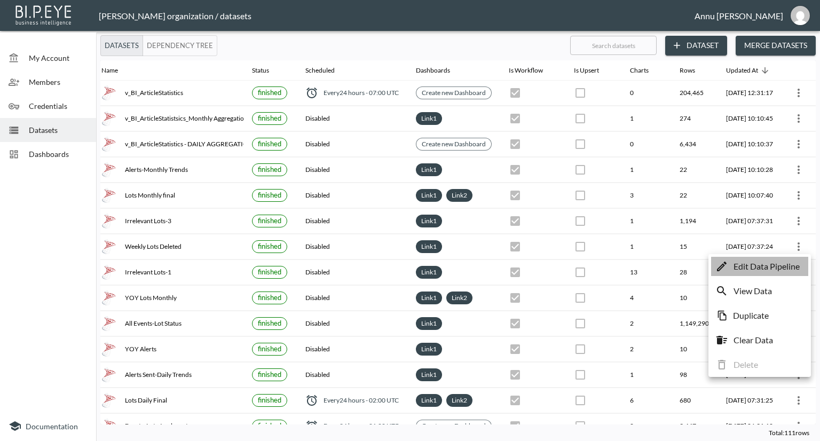
click at [767, 269] on p "Edit Data Pipeline" at bounding box center [766, 266] width 66 height 13
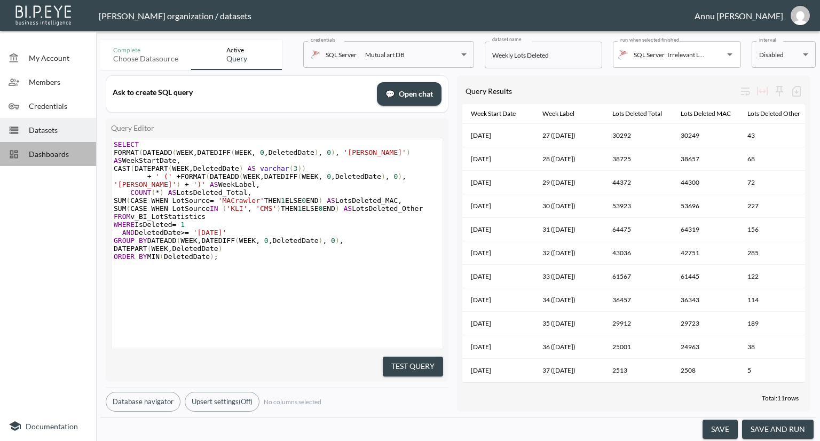
click at [48, 164] on div "Dashboards" at bounding box center [48, 154] width 96 height 24
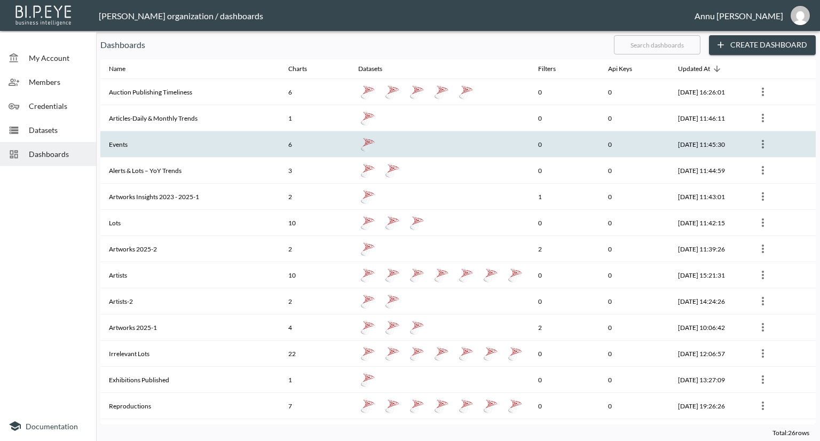
click at [147, 150] on th "Events" at bounding box center [189, 144] width 179 height 26
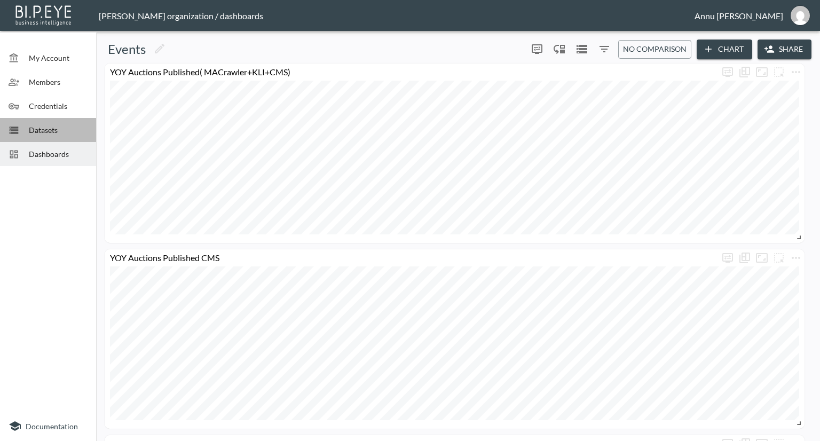
click at [62, 141] on div "Datasets" at bounding box center [48, 130] width 96 height 24
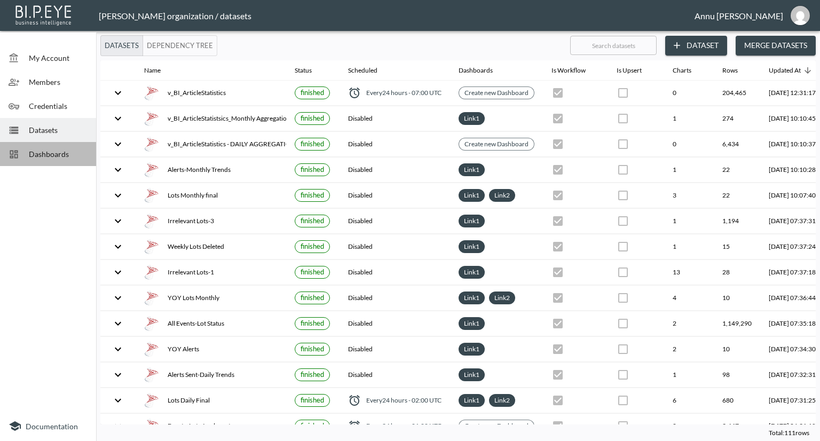
click at [62, 159] on span "Dashboards" at bounding box center [58, 153] width 59 height 11
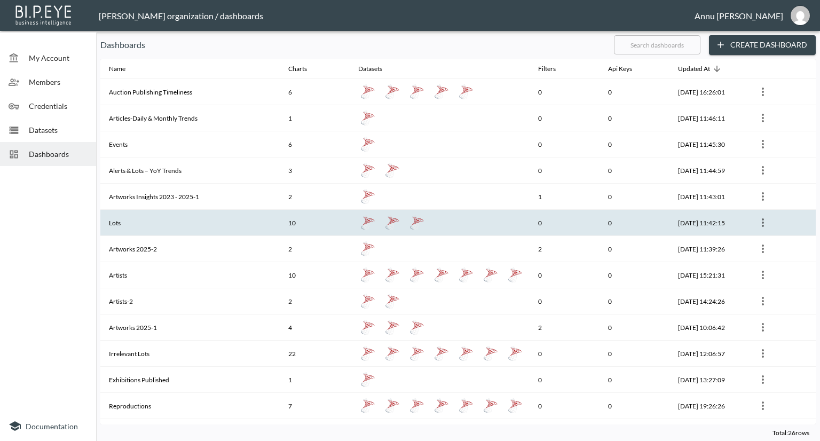
click at [148, 223] on th "Lots" at bounding box center [189, 223] width 179 height 26
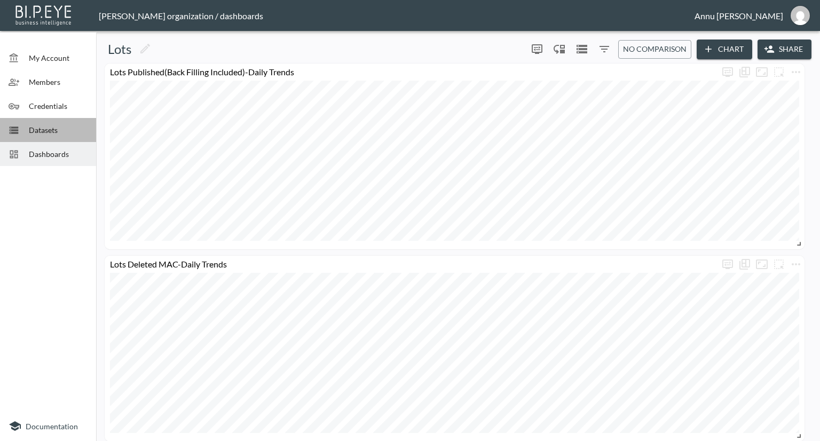
click at [61, 128] on span "Datasets" at bounding box center [58, 129] width 59 height 11
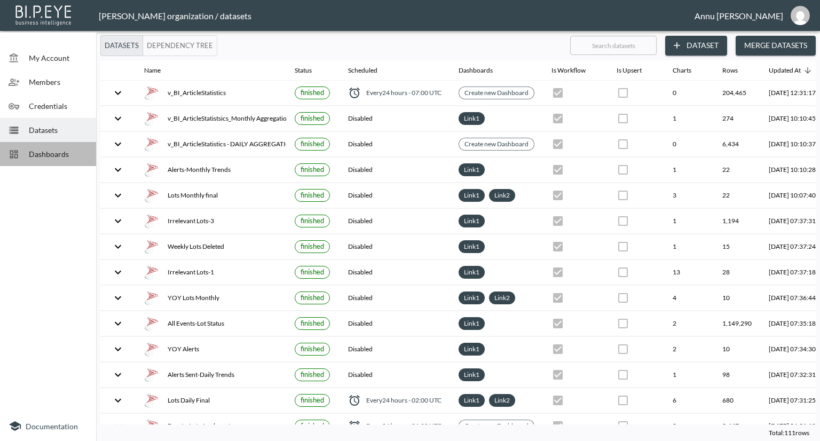
click at [67, 161] on div "Dashboards" at bounding box center [48, 154] width 96 height 24
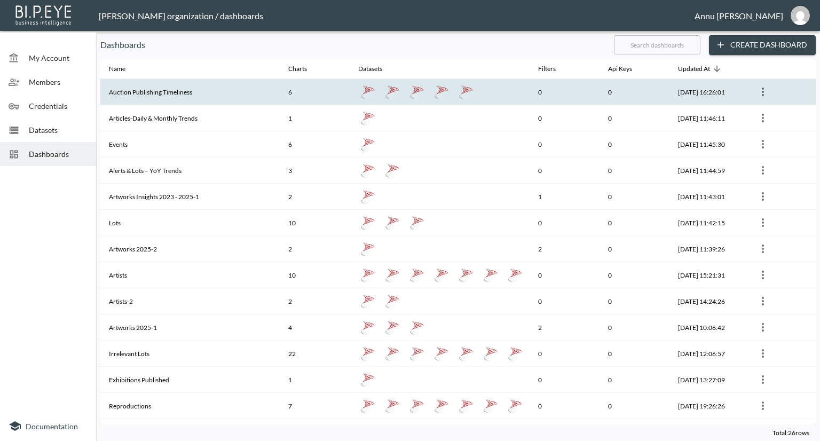
click at [180, 81] on th "Auction Publishing Timeliness" at bounding box center [189, 92] width 179 height 26
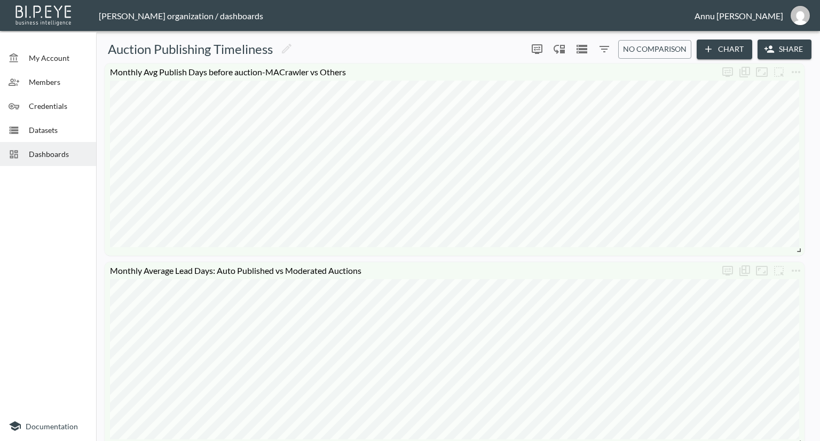
click at [53, 133] on span "Datasets" at bounding box center [58, 129] width 59 height 11
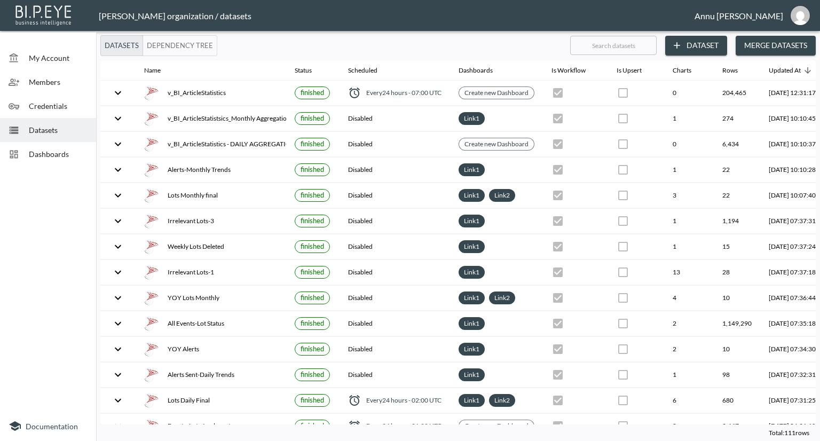
drag, startPoint x: 576, startPoint y: 418, endPoint x: 652, endPoint y: 419, distance: 75.8
click at [652, 419] on div "Name Status Scheduled Dashboards Is Workflow Is Upsert Charts Rows Updated At v…" at bounding box center [457, 242] width 715 height 364
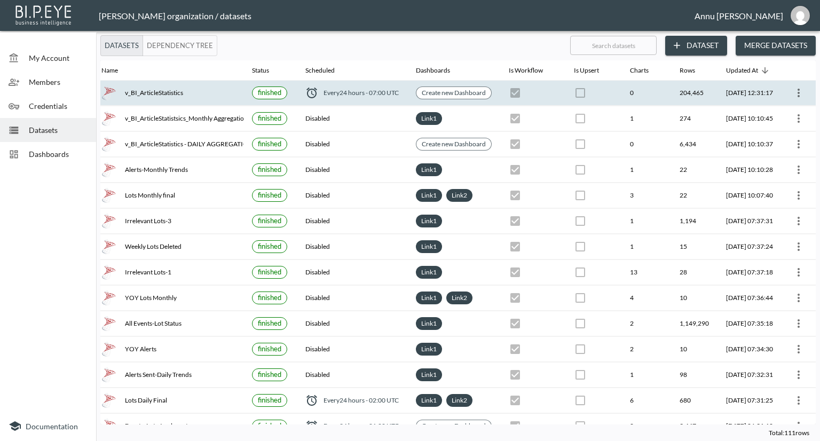
click at [798, 90] on icon "more" at bounding box center [798, 92] width 13 height 13
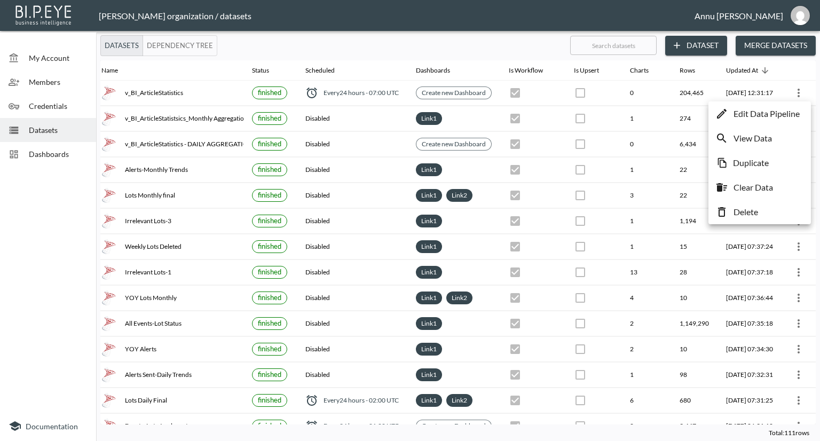
click at [37, 233] on div at bounding box center [410, 220] width 820 height 441
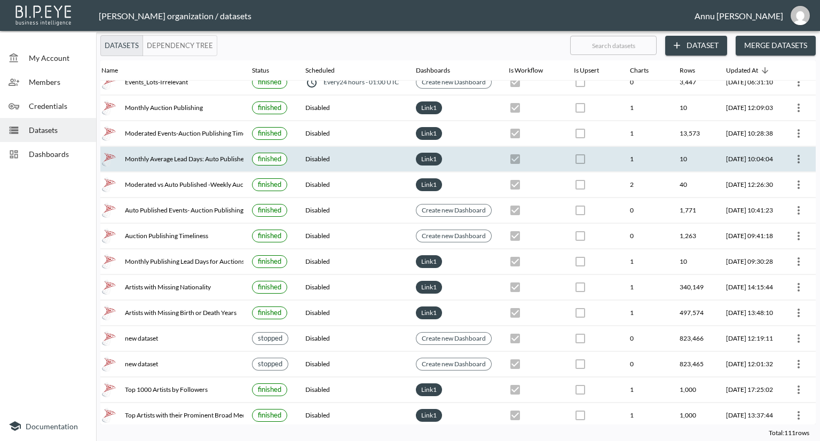
scroll to position [343, 62]
click at [792, 153] on icon "more" at bounding box center [798, 159] width 13 height 13
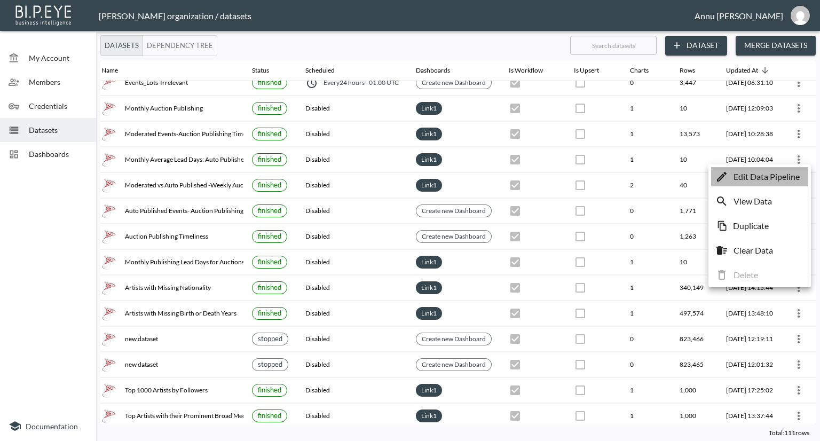
click at [775, 174] on p "Edit Data Pipeline" at bounding box center [766, 176] width 66 height 13
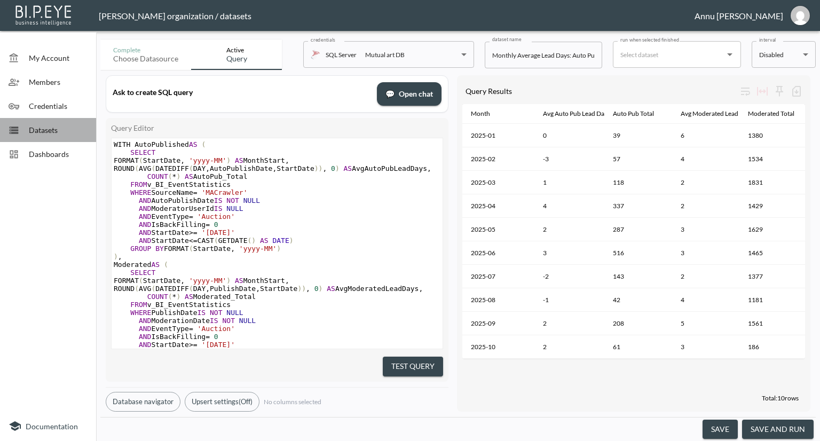
click at [49, 138] on div "Datasets" at bounding box center [48, 130] width 96 height 24
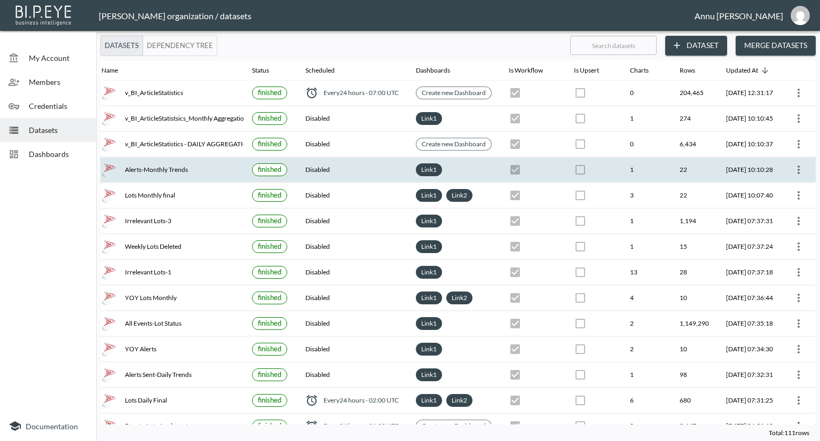
scroll to position [0, 62]
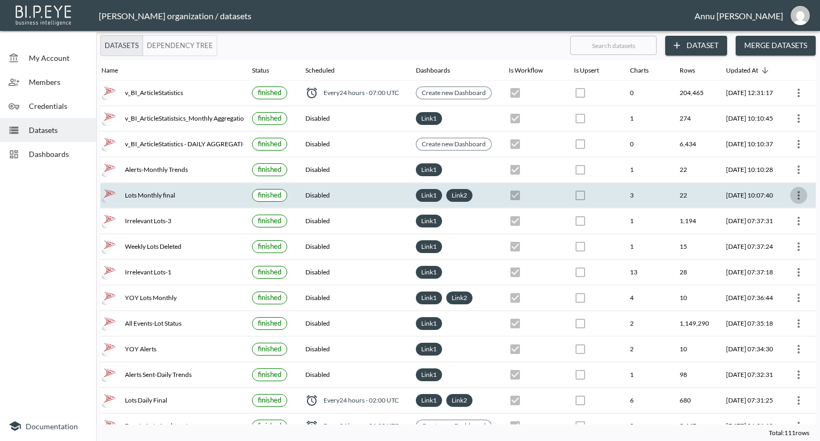
click at [795, 192] on icon "more" at bounding box center [798, 195] width 13 height 13
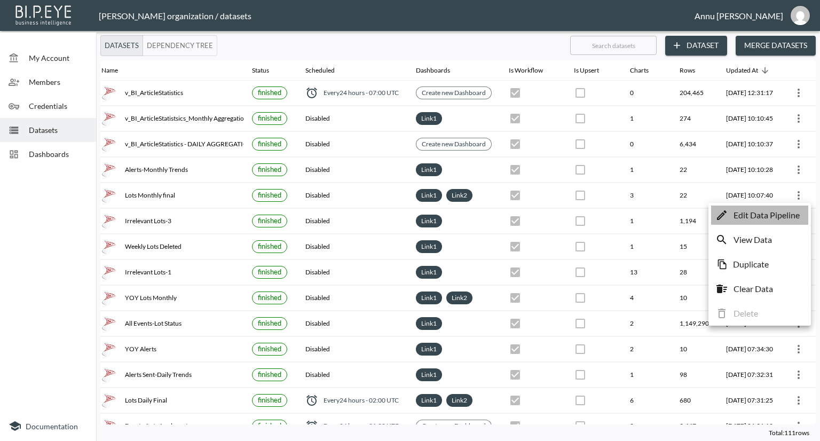
click at [778, 214] on p "Edit Data Pipeline" at bounding box center [766, 215] width 66 height 13
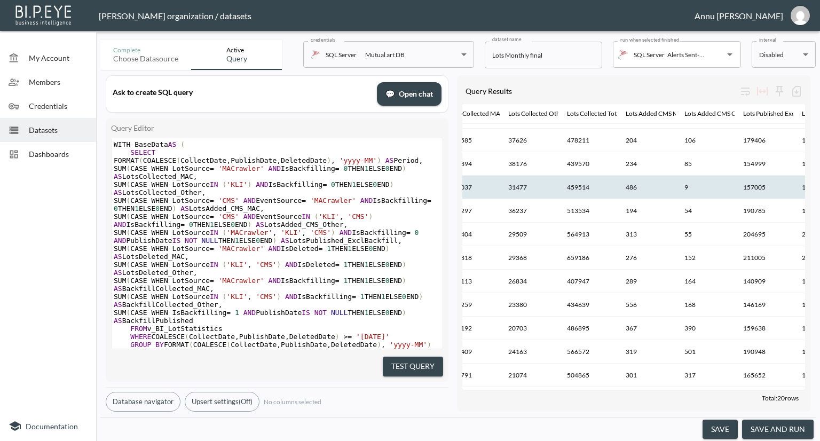
scroll to position [113, 82]
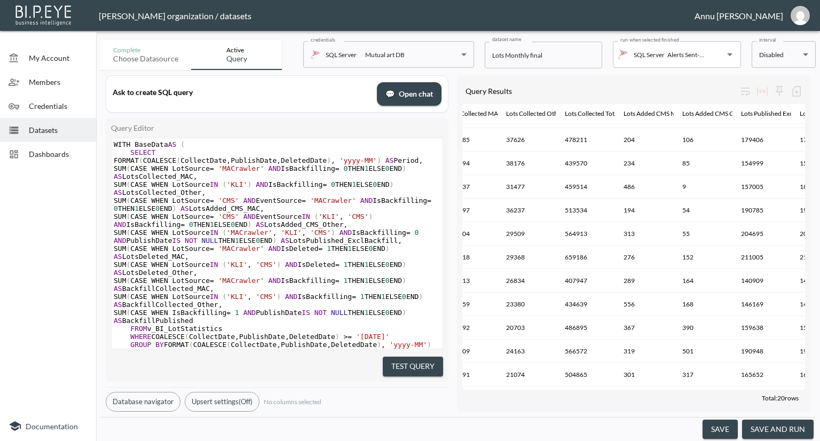
click at [419, 77] on div "Ask to create SQL query 💬 Open chat" at bounding box center [277, 94] width 343 height 38
click at [41, 128] on span "Datasets" at bounding box center [58, 129] width 59 height 11
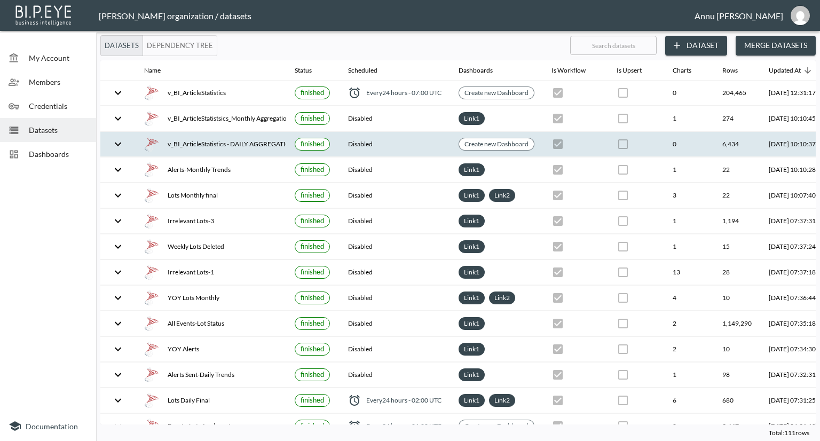
scroll to position [0, 62]
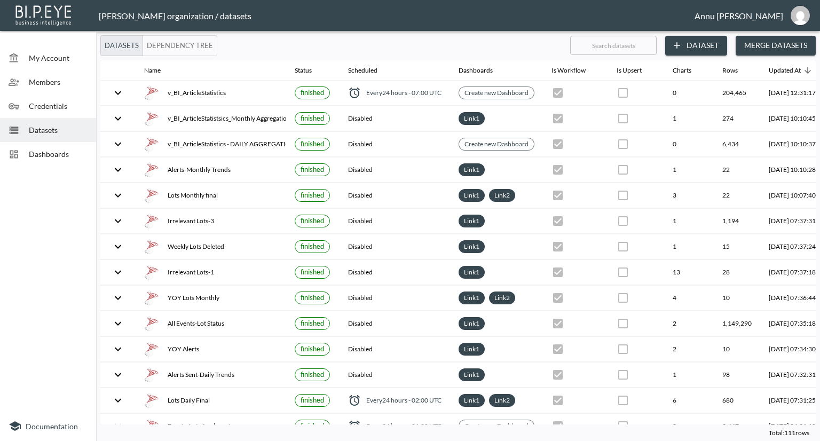
scroll to position [0, 62]
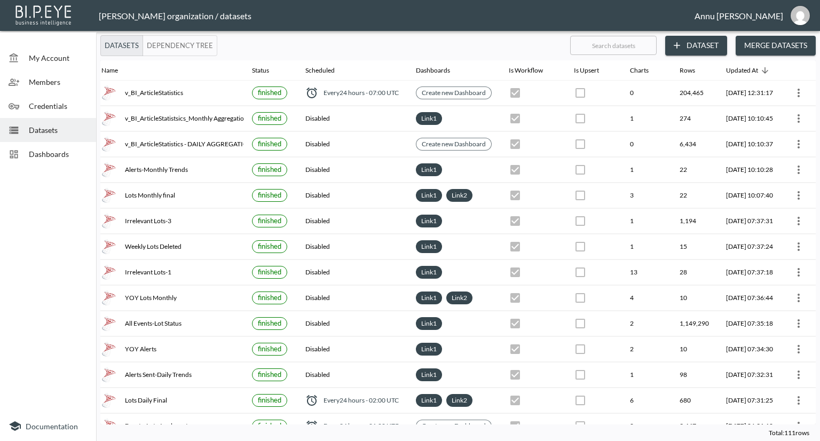
click at [794, 125] on button "more" at bounding box center [798, 118] width 17 height 17
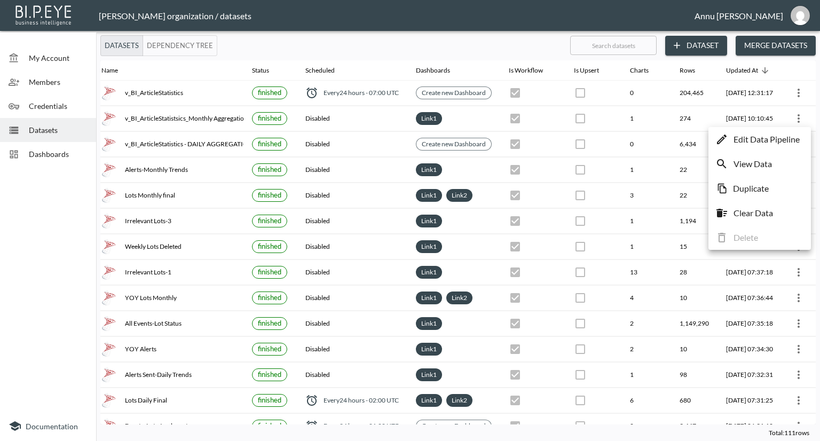
click at [781, 144] on p "Edit Data Pipeline" at bounding box center [766, 139] width 66 height 13
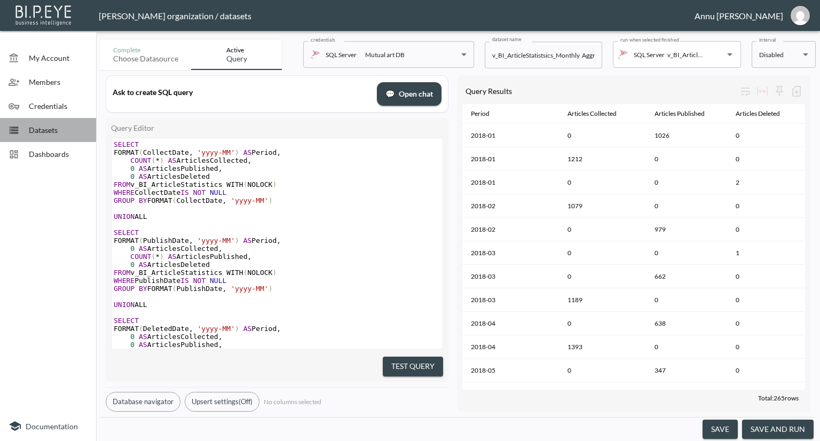
click at [31, 124] on span "Datasets" at bounding box center [58, 129] width 59 height 11
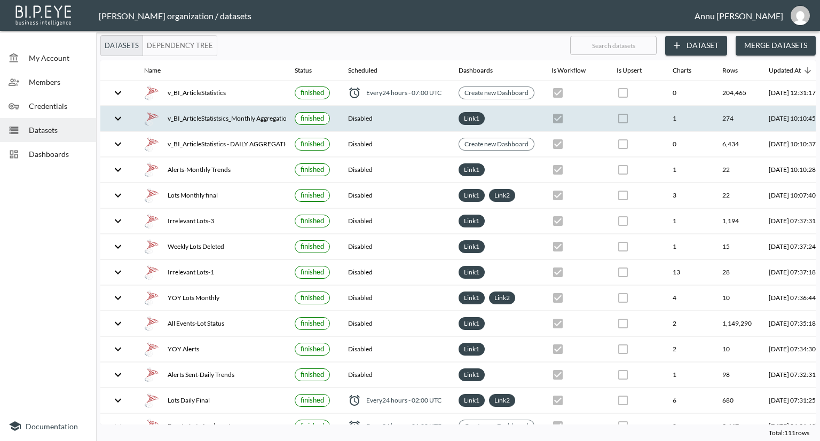
scroll to position [0, 62]
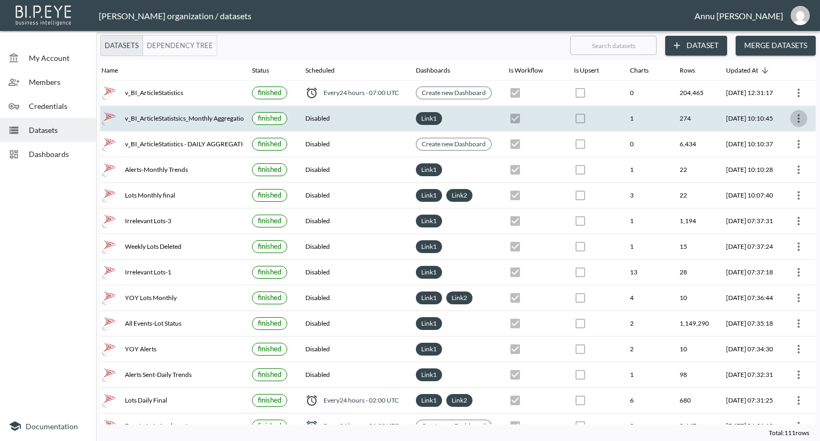
click at [795, 112] on icon "more" at bounding box center [798, 118] width 13 height 13
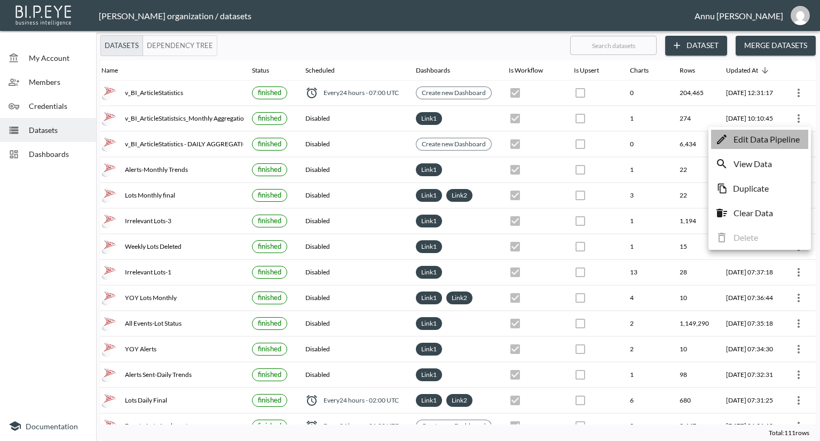
click at [751, 136] on p "Edit Data Pipeline" at bounding box center [766, 139] width 66 height 13
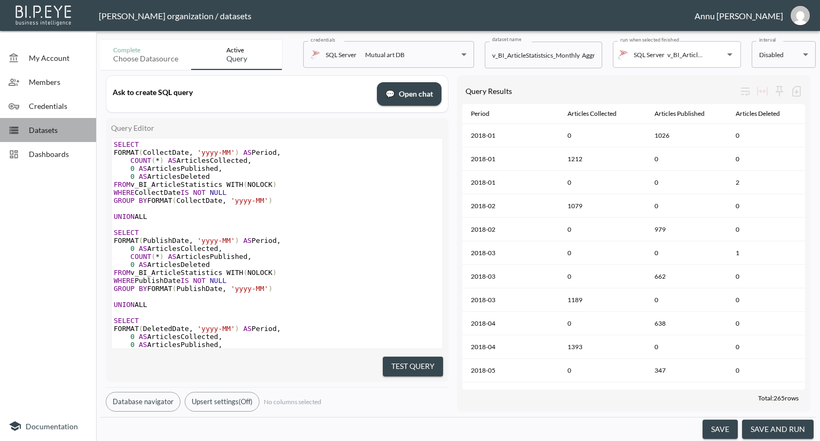
click at [80, 133] on span "Datasets" at bounding box center [58, 129] width 59 height 11
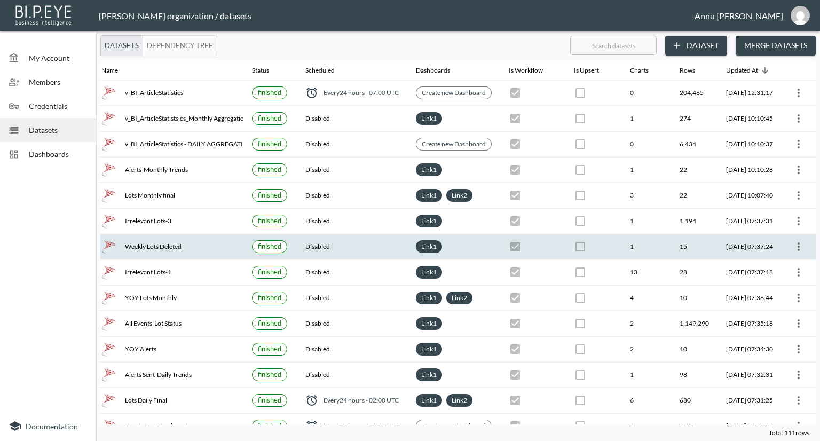
scroll to position [0, 62]
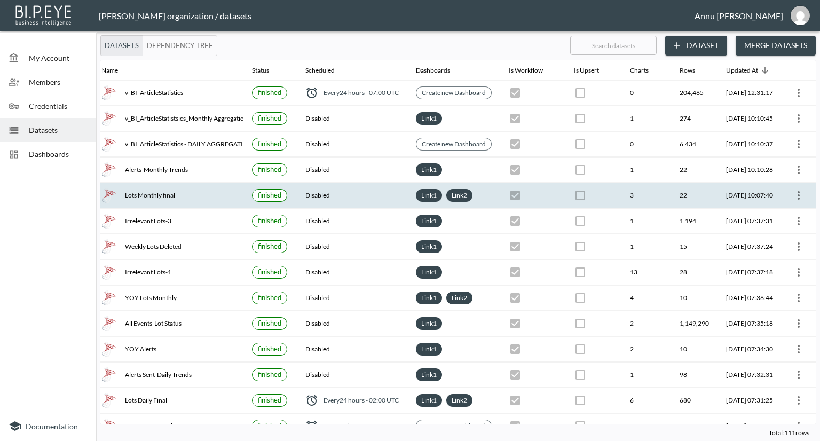
click at [790, 190] on span at bounding box center [798, 194] width 17 height 8
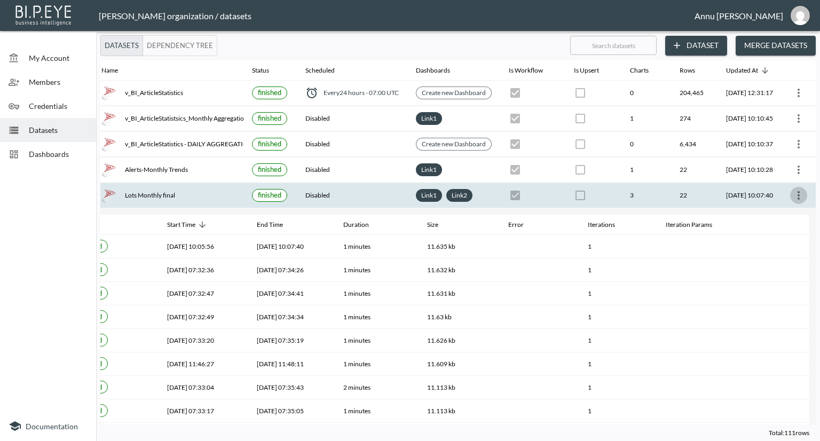
click at [792, 193] on icon "more" at bounding box center [798, 195] width 13 height 13
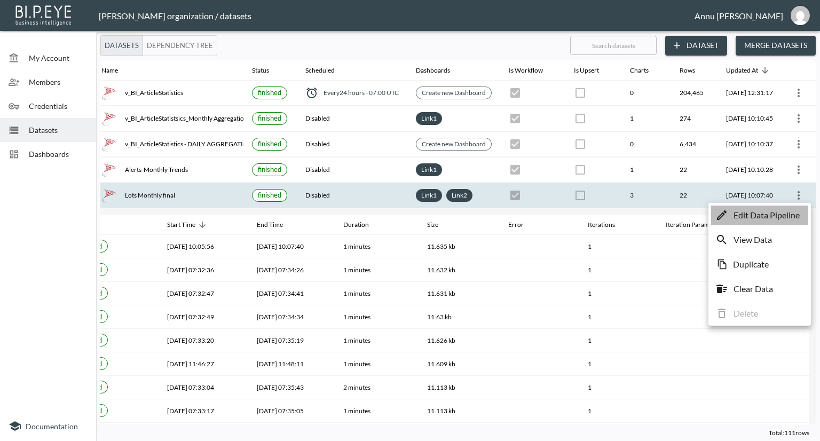
click at [768, 213] on p "Edit Data Pipeline" at bounding box center [766, 215] width 66 height 13
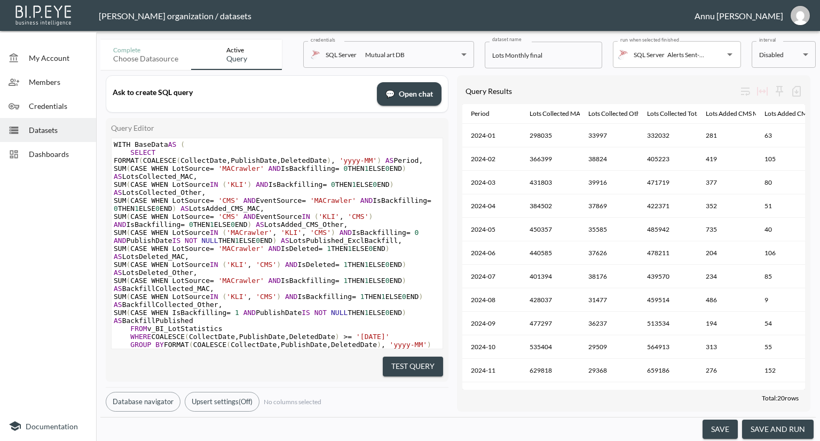
click at [43, 131] on span "Datasets" at bounding box center [58, 129] width 59 height 11
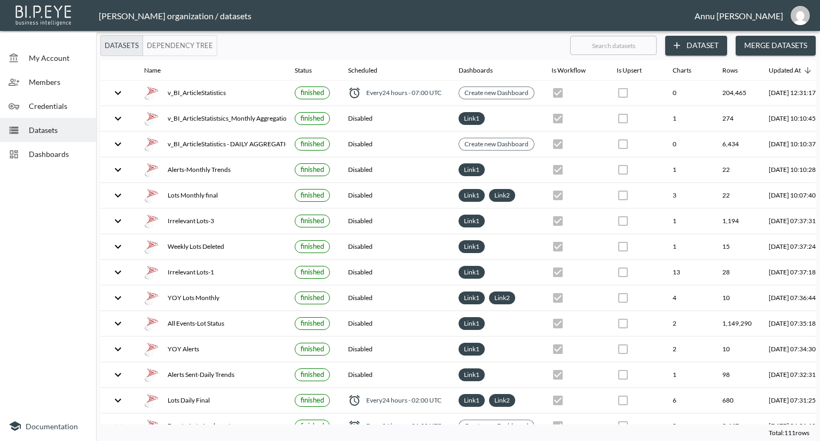
scroll to position [0, 62]
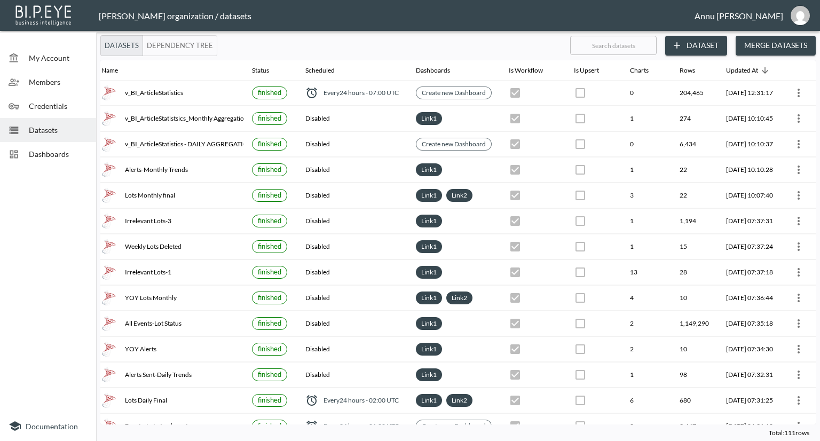
click at [70, 152] on span "Dashboards" at bounding box center [58, 153] width 59 height 11
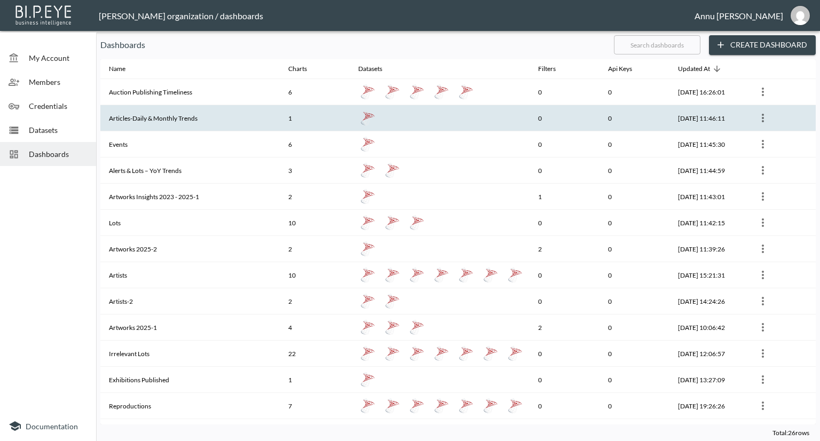
click at [172, 121] on th "Articles-Daily & Monthly Trends" at bounding box center [189, 118] width 179 height 26
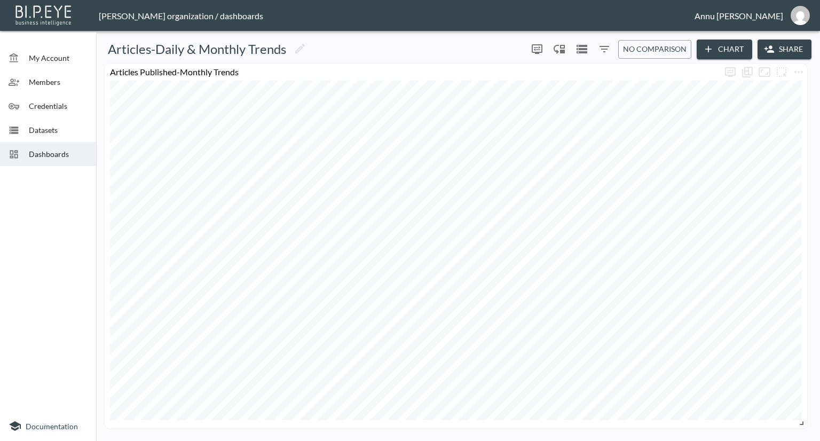
click at [65, 150] on span "Dashboards" at bounding box center [58, 153] width 59 height 11
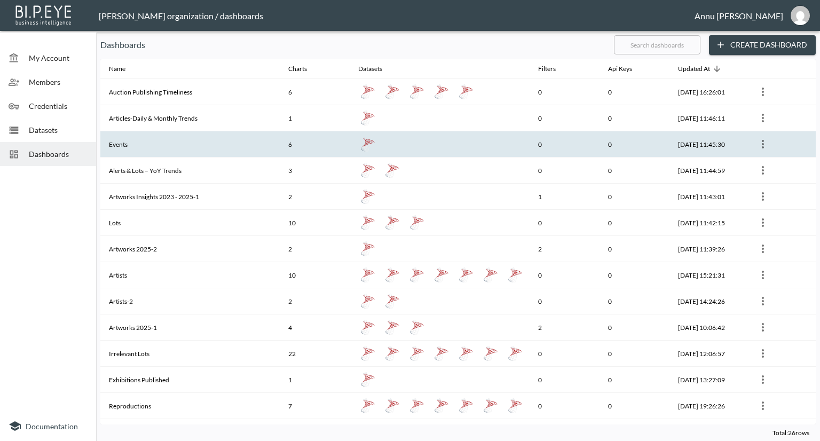
click at [122, 137] on th "Events" at bounding box center [189, 144] width 179 height 26
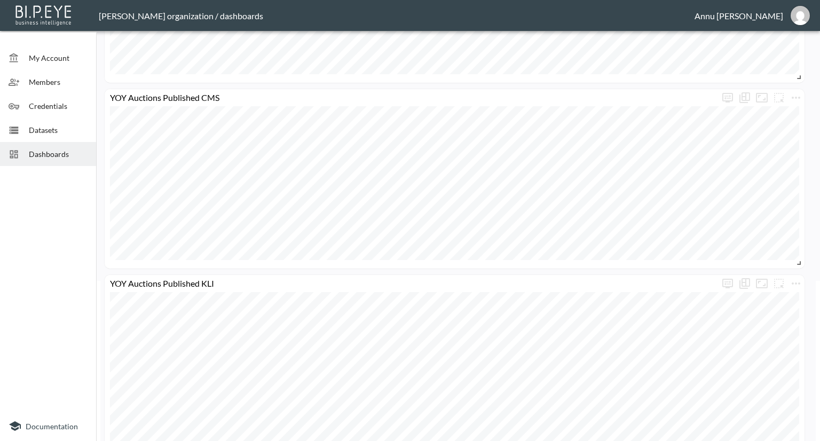
scroll to position [427, 0]
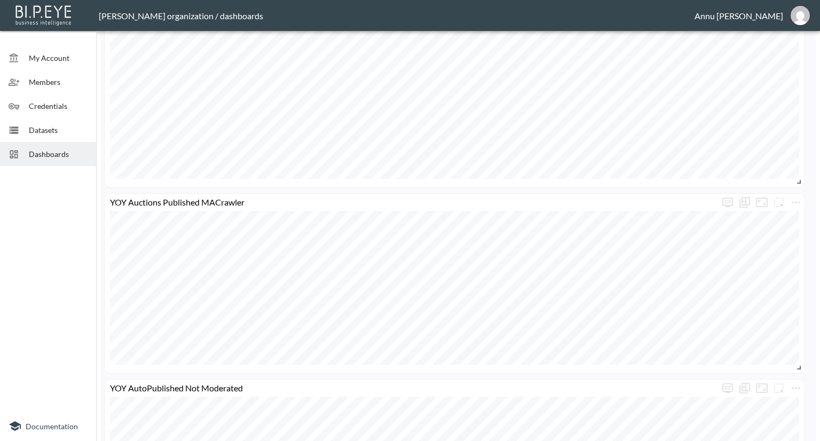
click at [59, 140] on div "Datasets" at bounding box center [48, 130] width 96 height 24
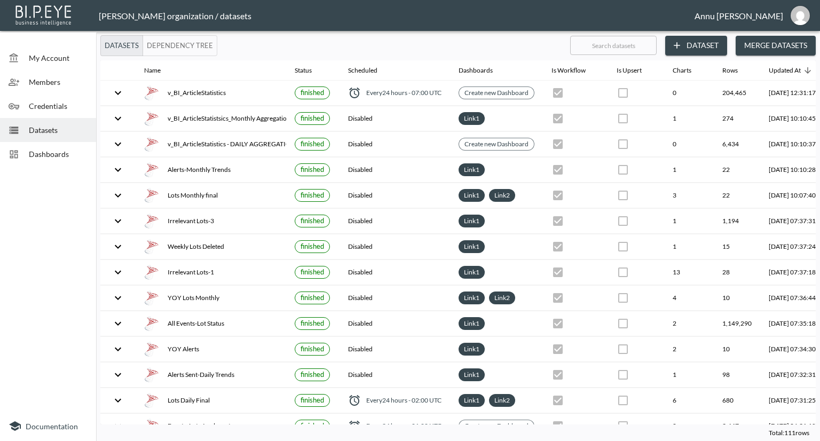
scroll to position [0, 62]
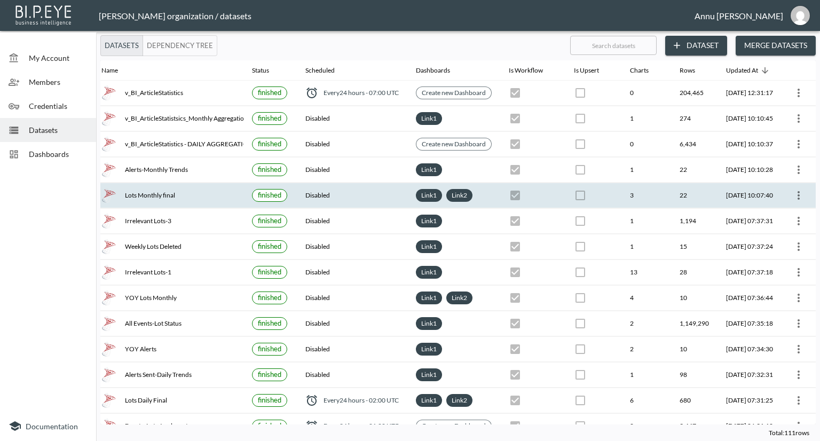
click at [785, 196] on th at bounding box center [798, 195] width 34 height 25
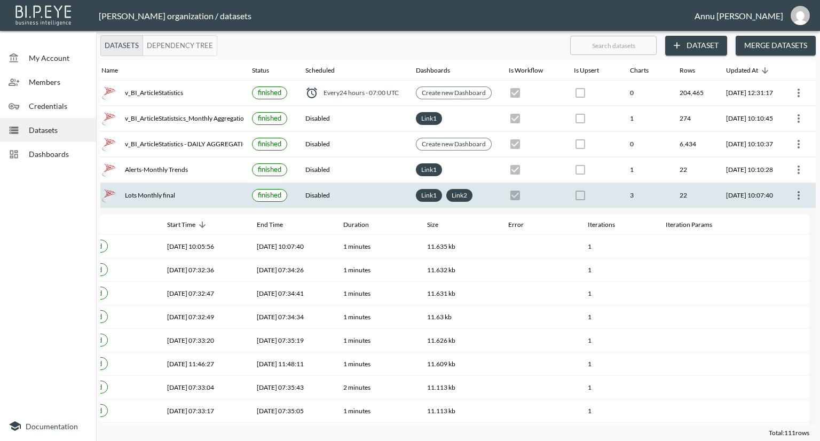
click at [790, 195] on button "more" at bounding box center [798, 195] width 17 height 17
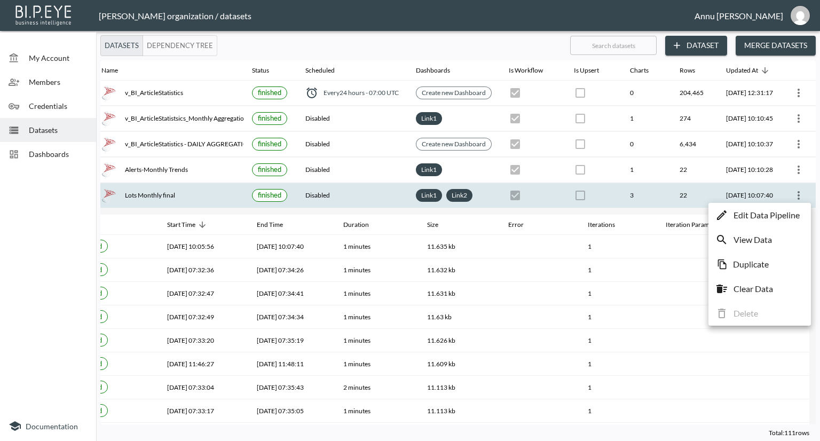
click at [783, 207] on li "Edit Data Pipeline" at bounding box center [759, 214] width 97 height 19
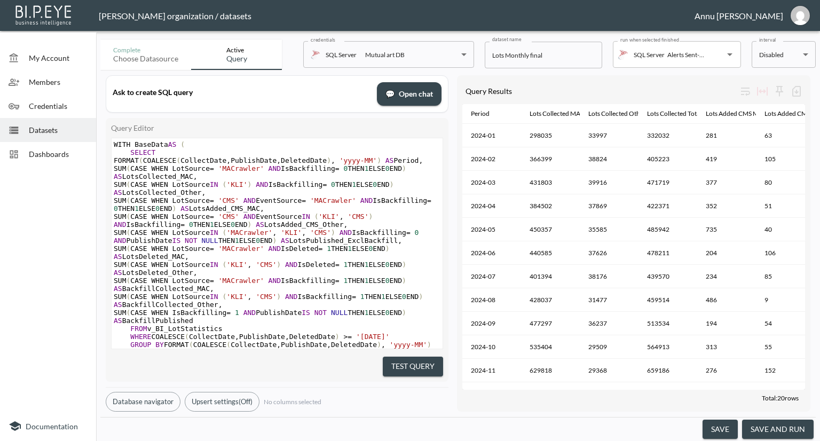
click at [59, 133] on span "Datasets" at bounding box center [58, 129] width 59 height 11
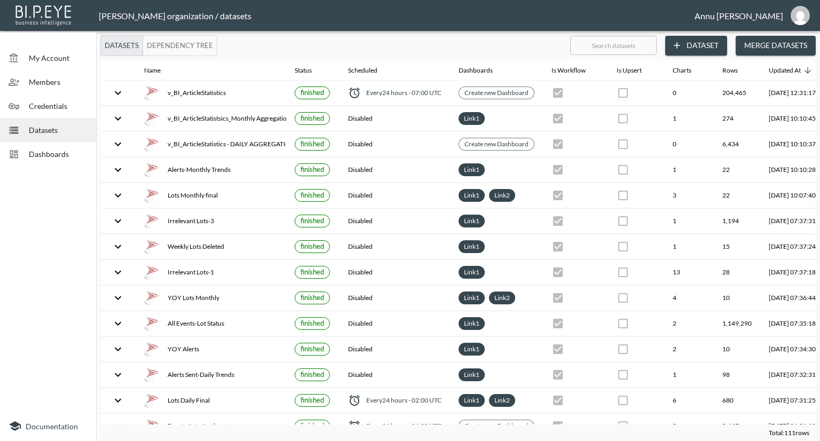
scroll to position [0, 62]
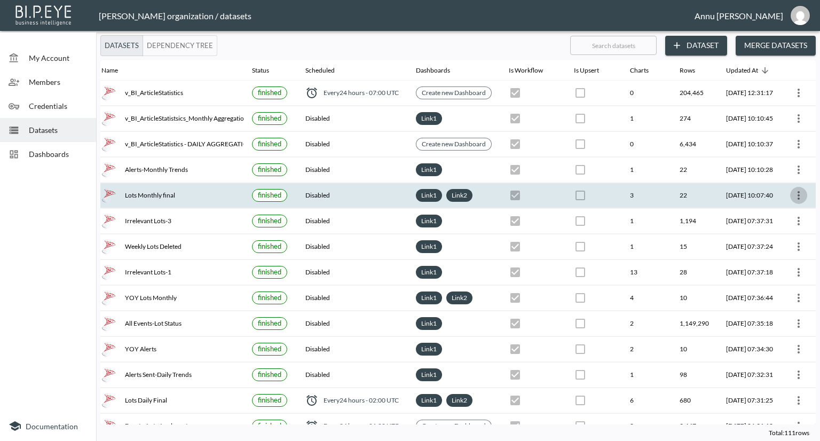
click at [794, 193] on icon "more" at bounding box center [798, 195] width 13 height 13
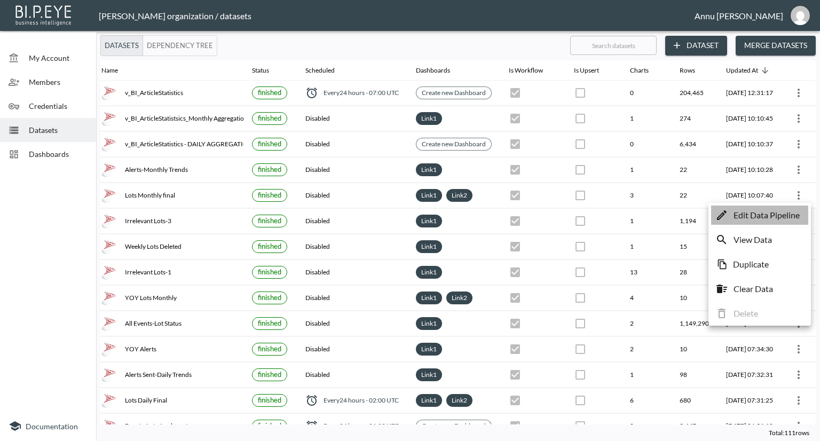
click at [777, 210] on p "Edit Data Pipeline" at bounding box center [766, 215] width 66 height 13
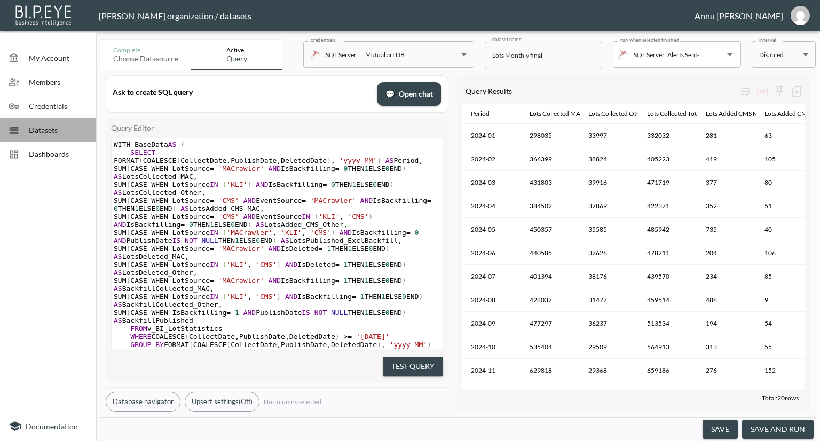
click at [41, 132] on span "Datasets" at bounding box center [58, 129] width 59 height 11
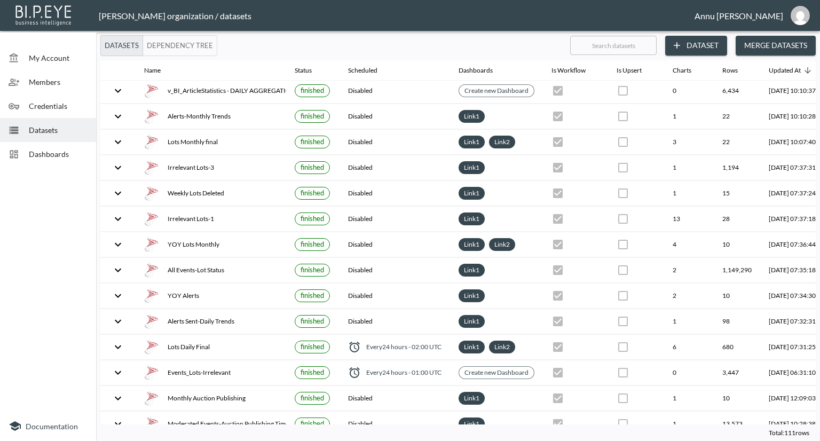
scroll to position [53, 62]
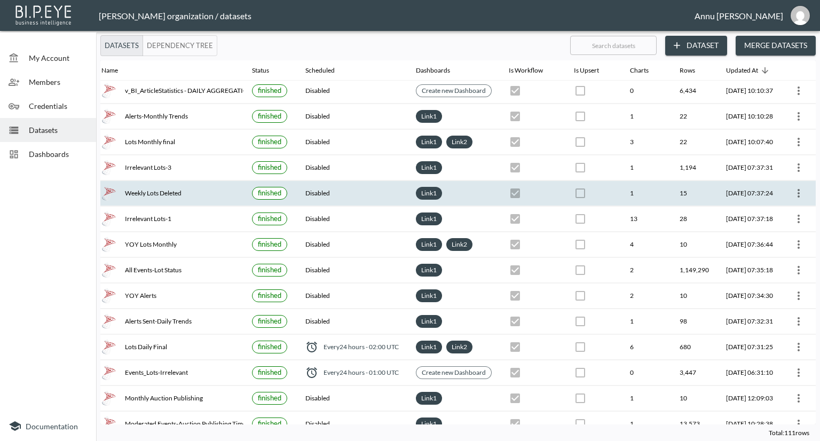
click at [796, 193] on icon "more" at bounding box center [798, 193] width 13 height 13
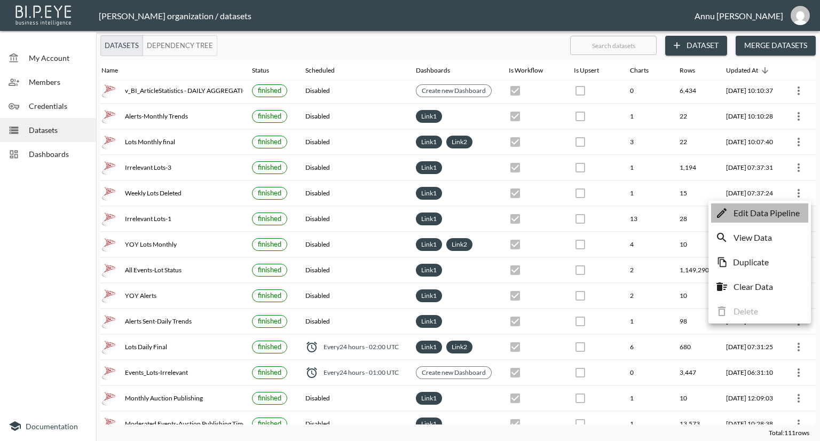
click at [790, 207] on p "Edit Data Pipeline" at bounding box center [766, 213] width 66 height 13
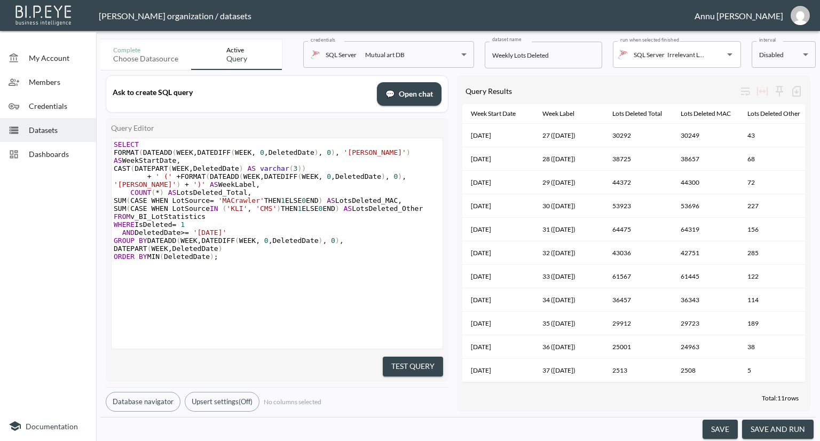
scroll to position [0, 11]
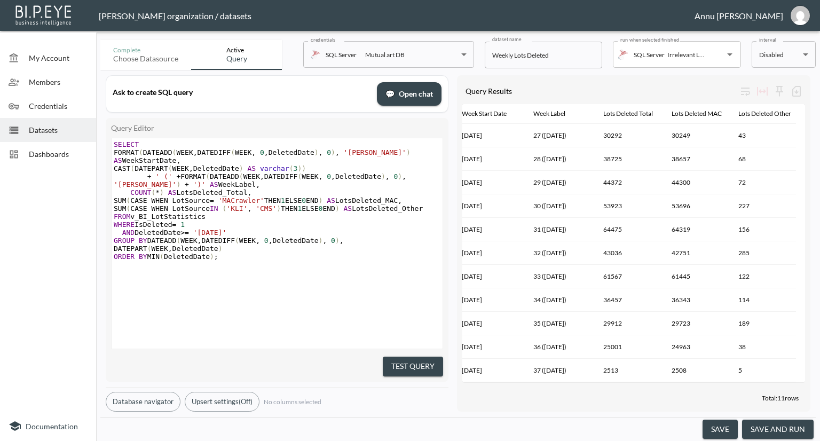
click at [64, 129] on span "Datasets" at bounding box center [58, 129] width 59 height 11
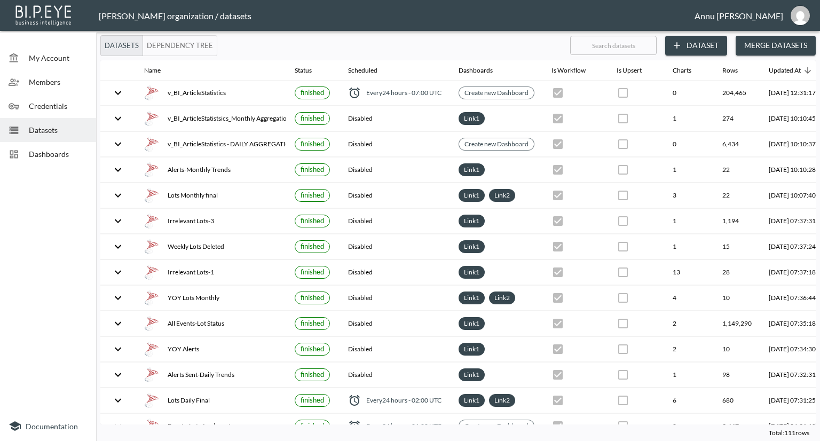
click at [70, 153] on span "Dashboards" at bounding box center [58, 153] width 59 height 11
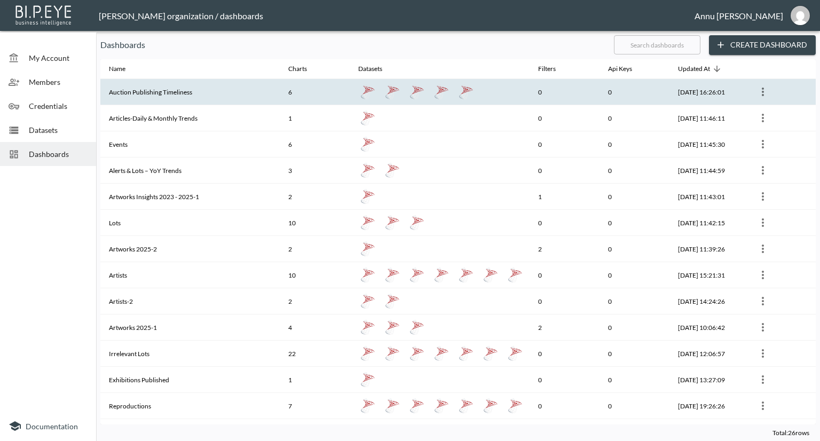
click at [192, 95] on th "Auction Publishing Timeliness" at bounding box center [189, 92] width 179 height 26
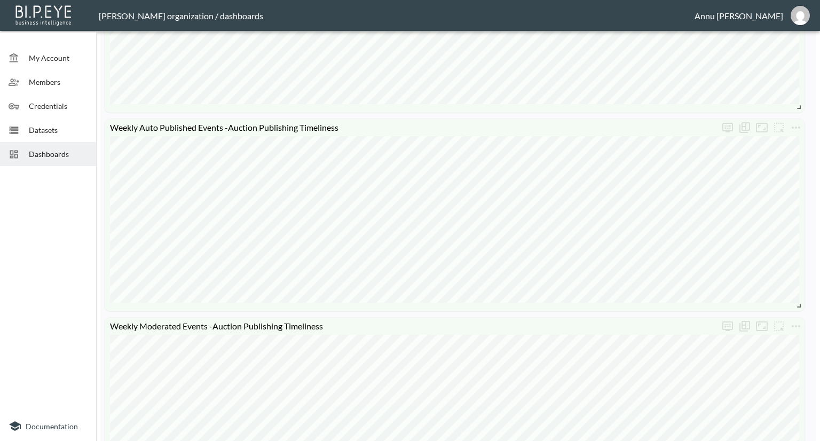
scroll to position [640, 0]
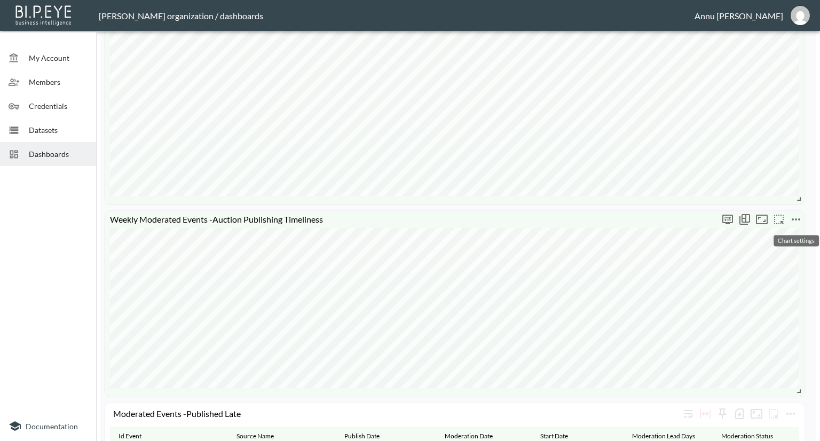
click at [795, 217] on icon "more" at bounding box center [795, 219] width 13 height 13
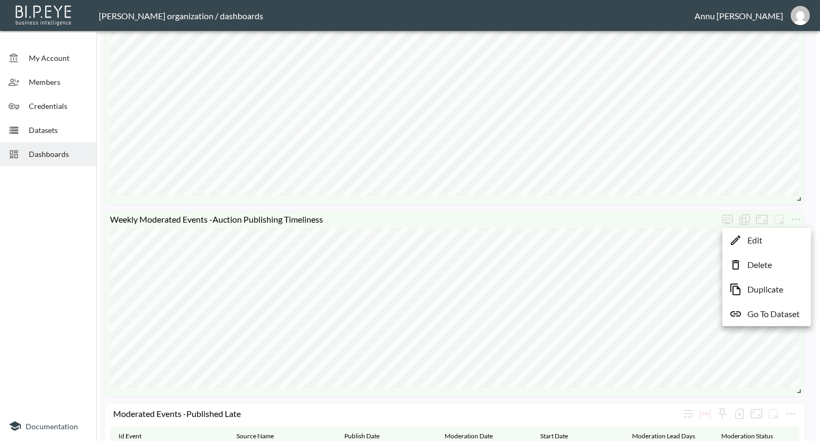
click at [776, 240] on li "Edit" at bounding box center [766, 240] width 83 height 19
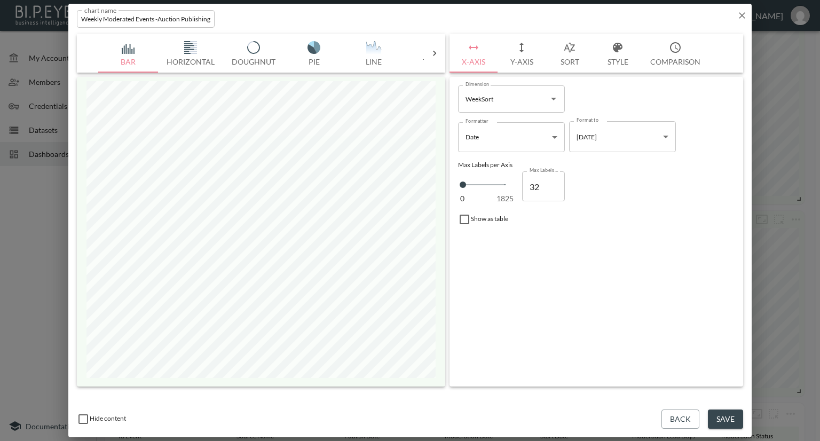
click at [736, 13] on icon "button" at bounding box center [741, 15] width 11 height 11
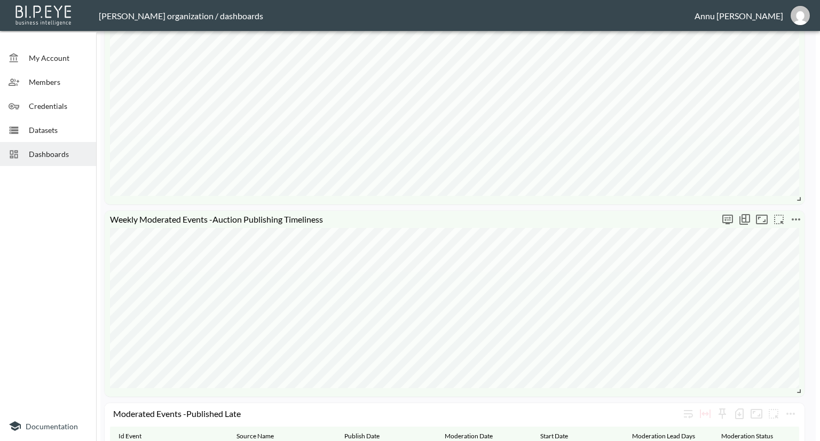
click at [797, 216] on icon "more" at bounding box center [795, 219] width 13 height 13
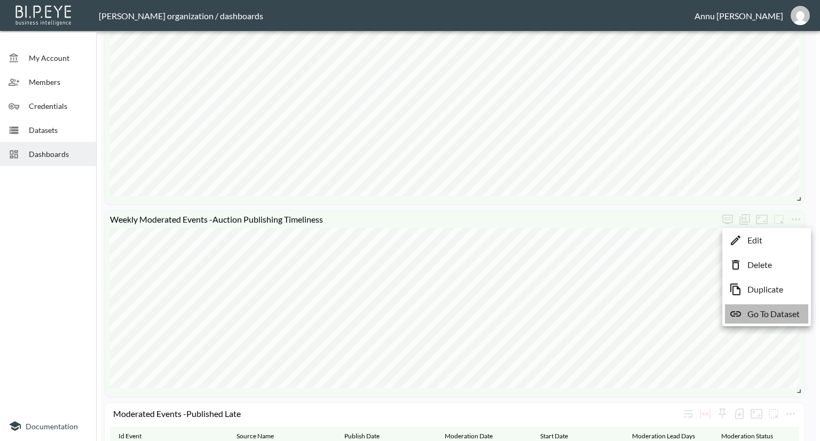
click at [772, 311] on p "Go To Dataset" at bounding box center [773, 313] width 52 height 13
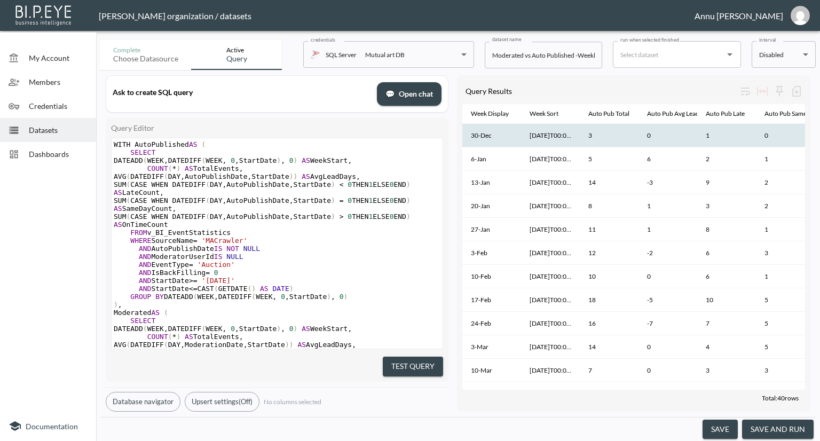
scroll to position [107, 0]
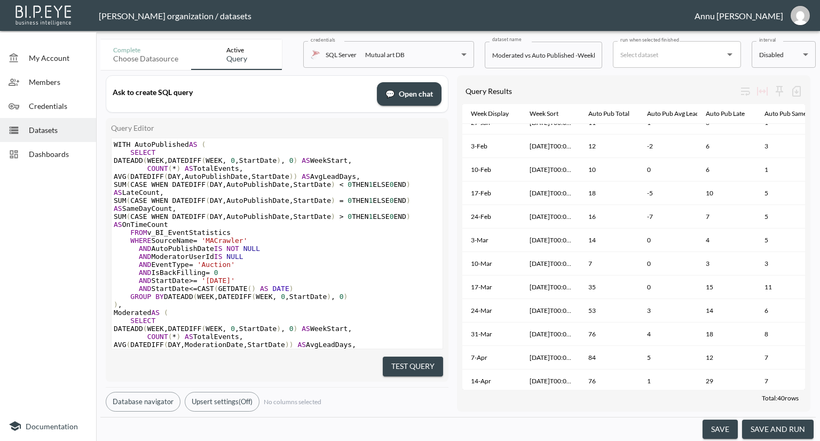
click at [69, 153] on span "Dashboards" at bounding box center [58, 153] width 59 height 11
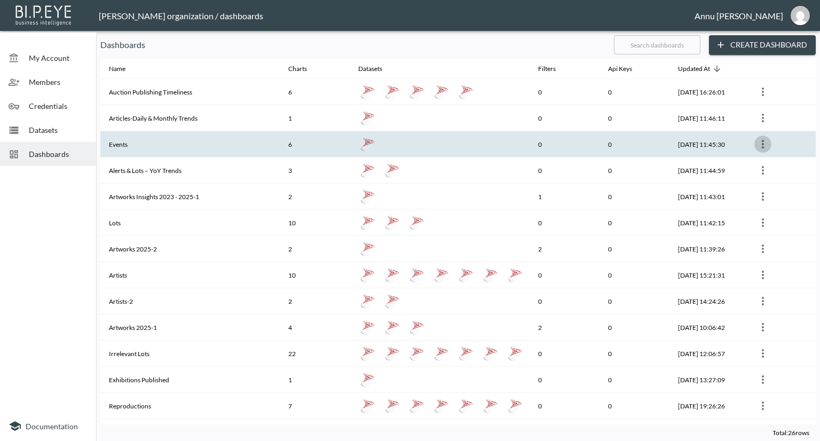
click at [763, 140] on icon "more" at bounding box center [762, 144] width 13 height 13
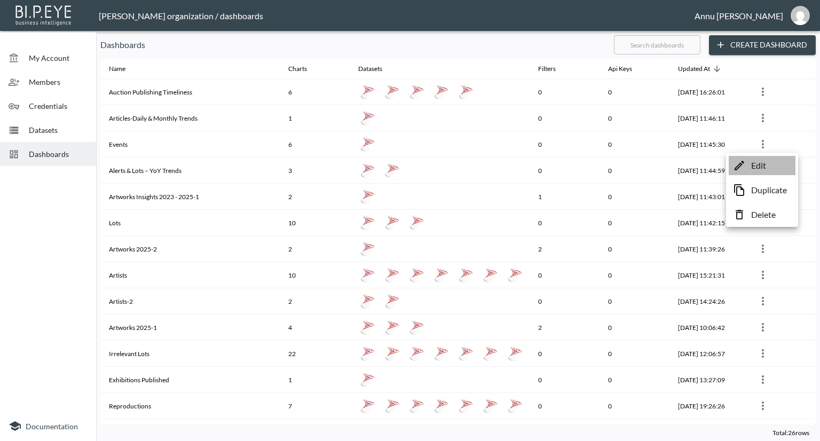
click at [745, 159] on icon at bounding box center [739, 165] width 13 height 13
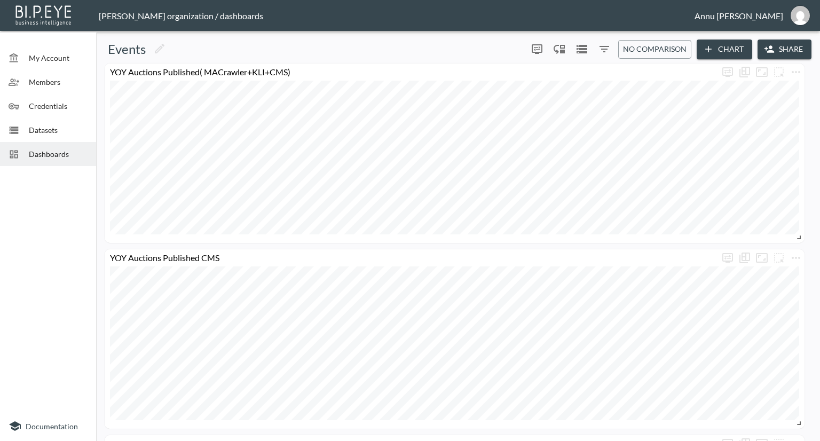
click at [37, 124] on span "Datasets" at bounding box center [58, 129] width 59 height 11
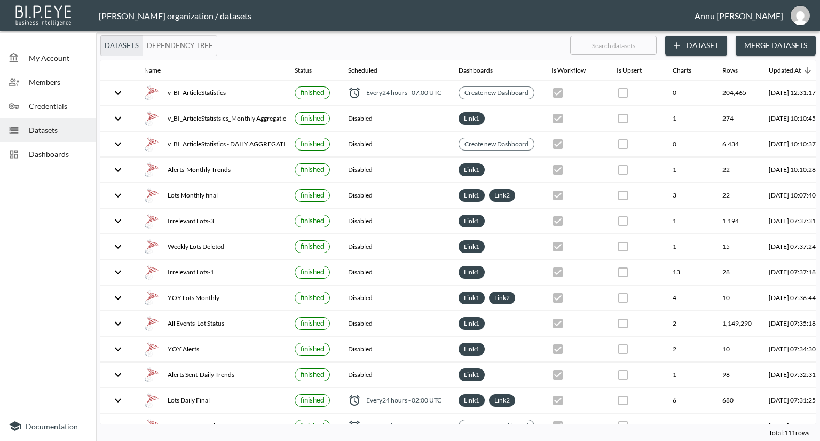
click at [56, 131] on span "Datasets" at bounding box center [58, 129] width 59 height 11
click at [65, 150] on span "Dashboards" at bounding box center [58, 153] width 59 height 11
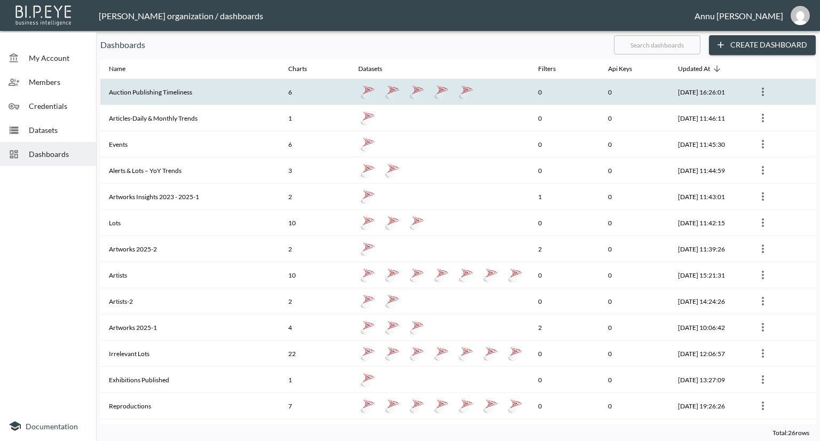
click at [150, 101] on th "Auction Publishing Timeliness" at bounding box center [189, 92] width 179 height 26
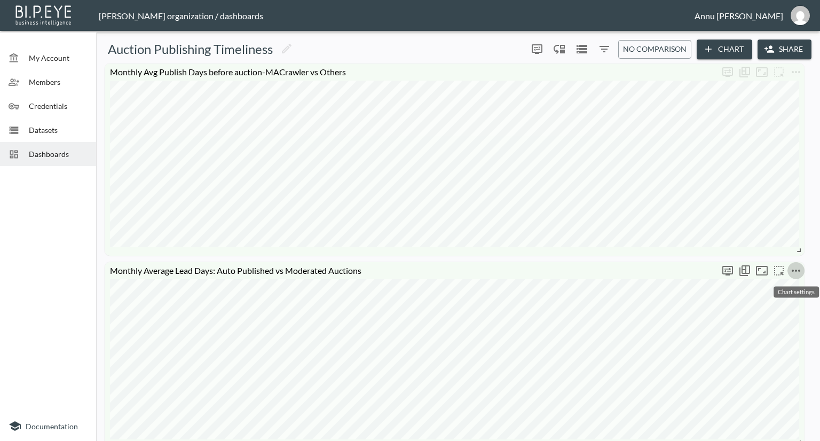
click at [797, 266] on icon "more" at bounding box center [795, 270] width 13 height 13
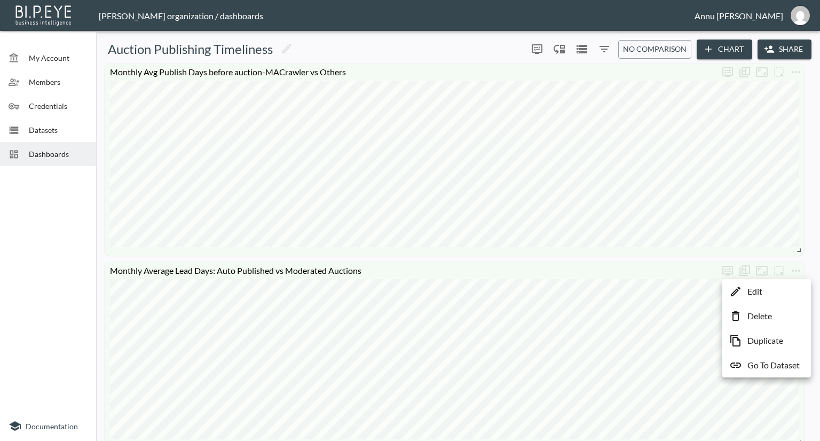
click at [768, 360] on p "Go To Dataset" at bounding box center [773, 365] width 52 height 13
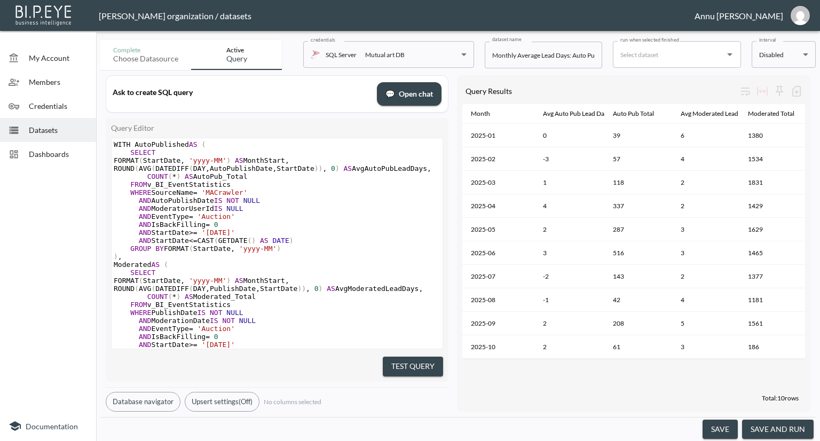
click at [66, 130] on span "Datasets" at bounding box center [58, 129] width 59 height 11
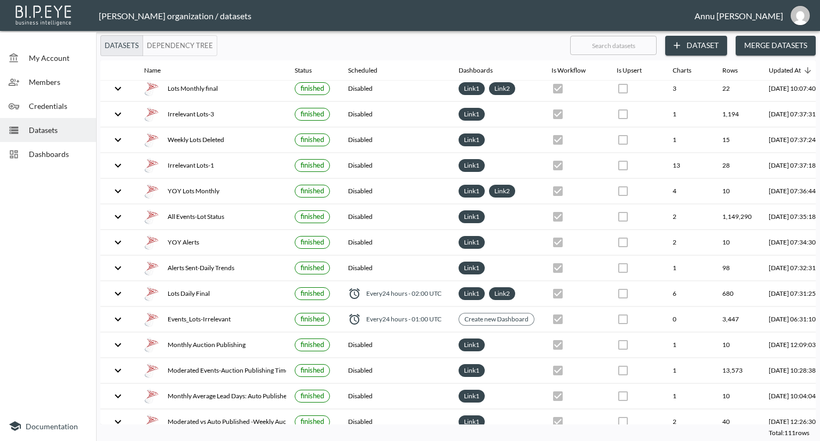
scroll to position [107, 62]
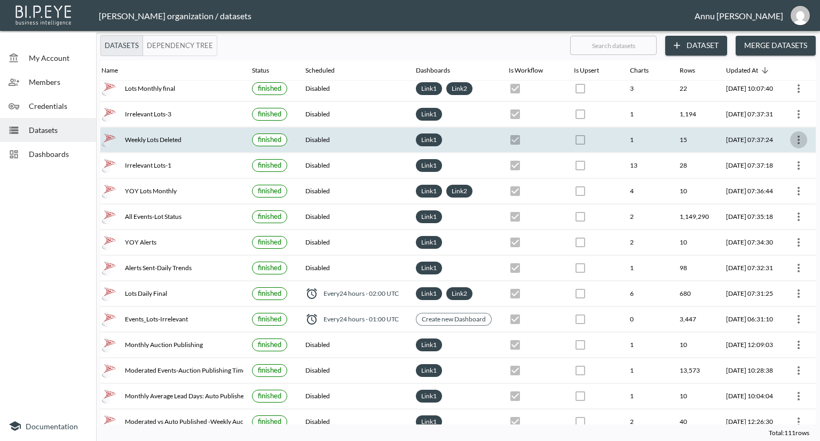
click at [795, 144] on icon "more" at bounding box center [798, 139] width 13 height 13
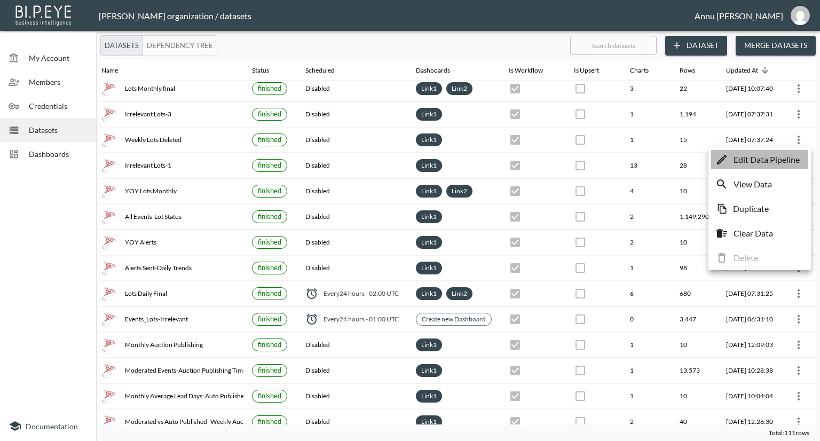
click at [789, 161] on p "Edit Data Pipeline" at bounding box center [766, 159] width 66 height 13
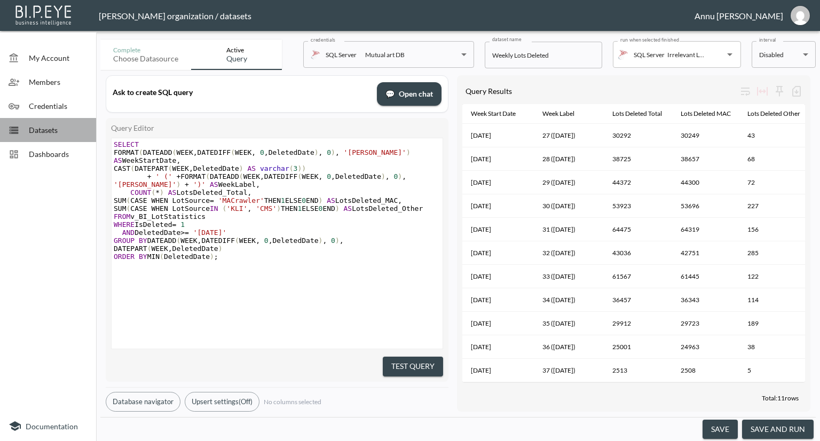
click at [68, 134] on span "Datasets" at bounding box center [58, 129] width 59 height 11
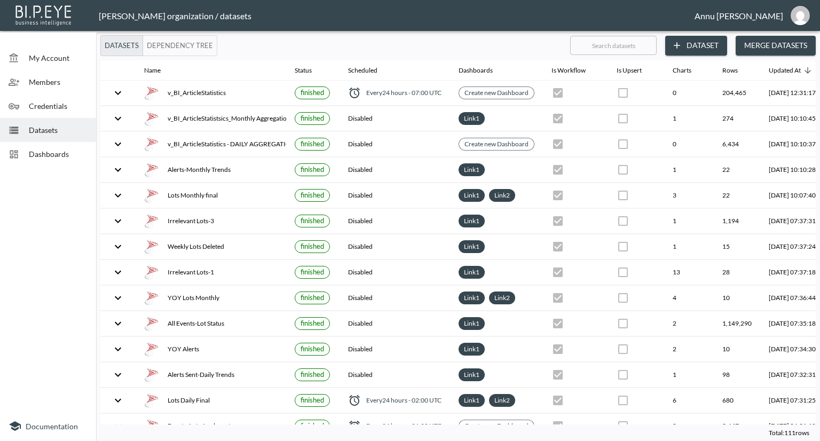
scroll to position [0, 62]
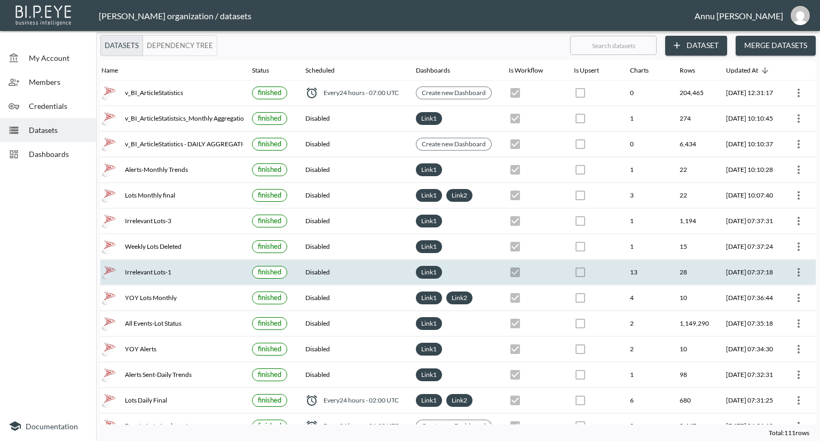
click at [792, 274] on icon "more" at bounding box center [798, 272] width 13 height 13
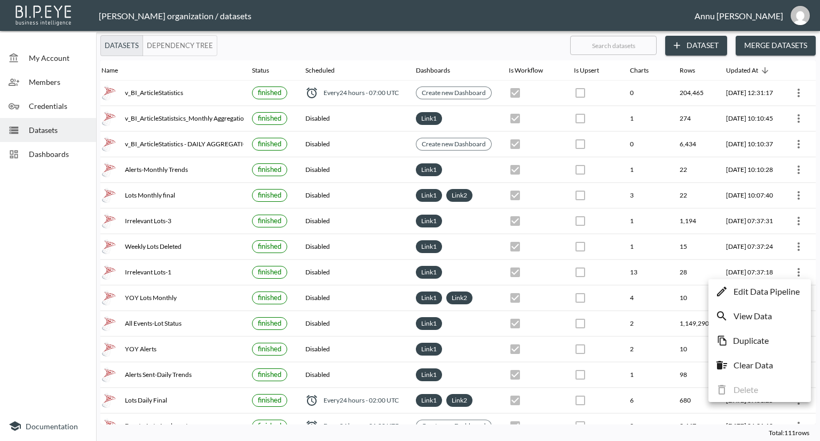
click at [777, 285] on p "Edit Data Pipeline" at bounding box center [766, 291] width 66 height 13
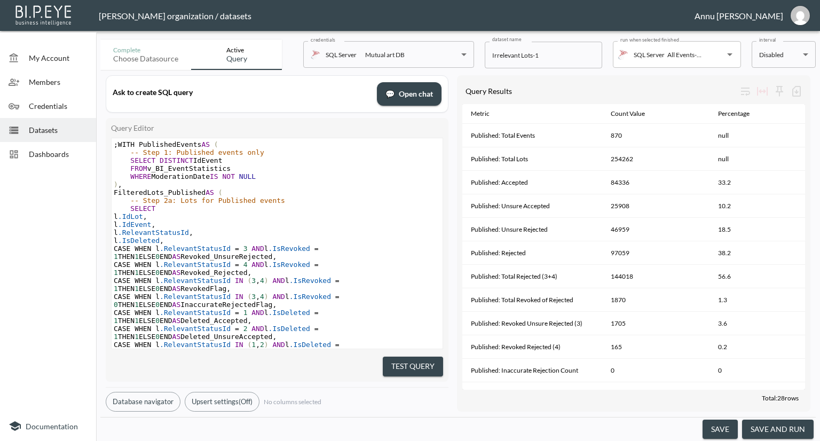
click at [42, 124] on span "Datasets" at bounding box center [58, 129] width 59 height 11
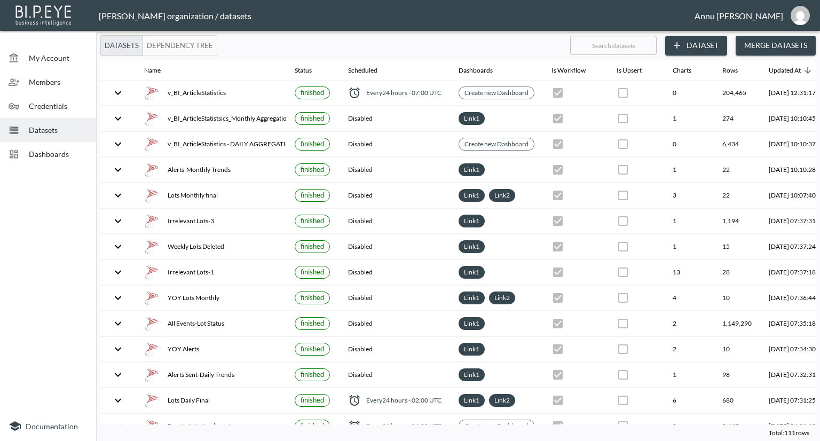
scroll to position [0, 62]
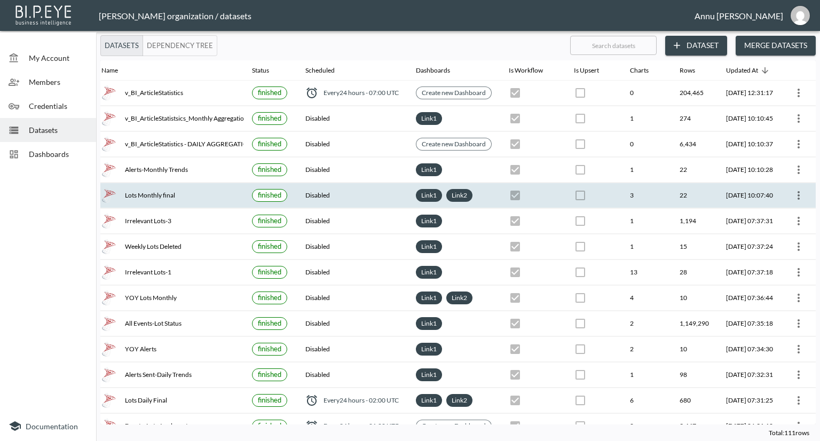
click at [793, 190] on icon "more" at bounding box center [798, 195] width 13 height 13
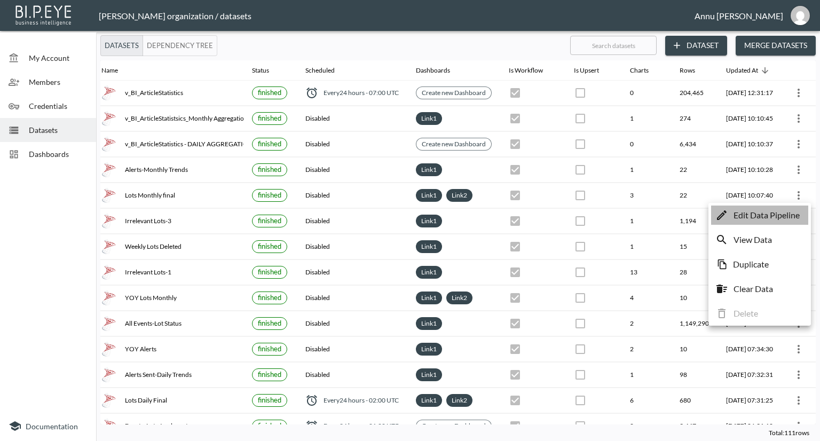
click at [779, 210] on p "Edit Data Pipeline" at bounding box center [766, 215] width 66 height 13
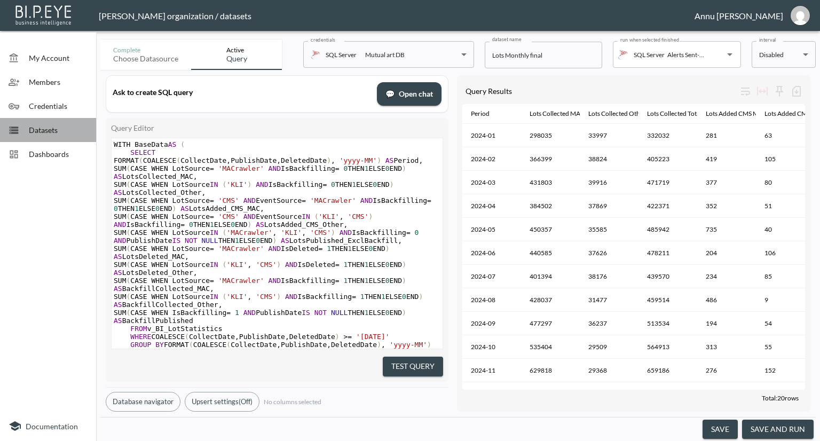
click at [50, 122] on div "Datasets" at bounding box center [48, 130] width 96 height 24
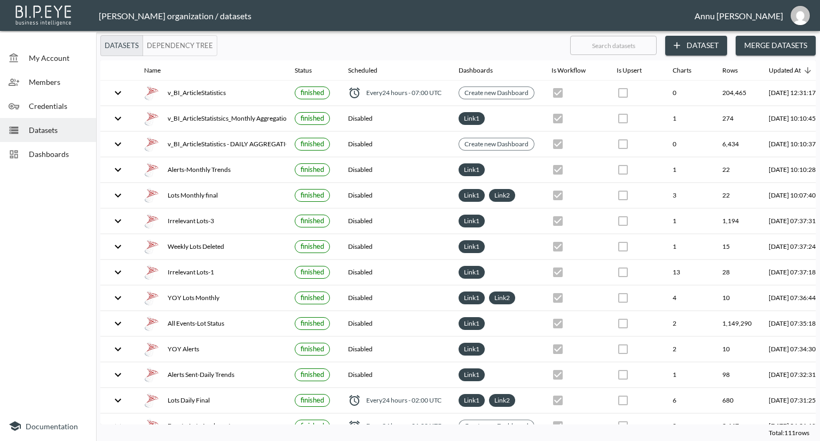
scroll to position [0, 62]
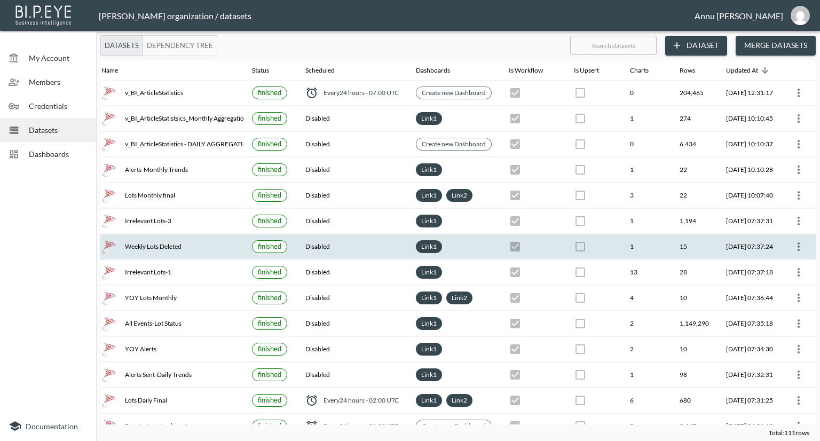
click at [796, 240] on icon "more" at bounding box center [798, 246] width 13 height 13
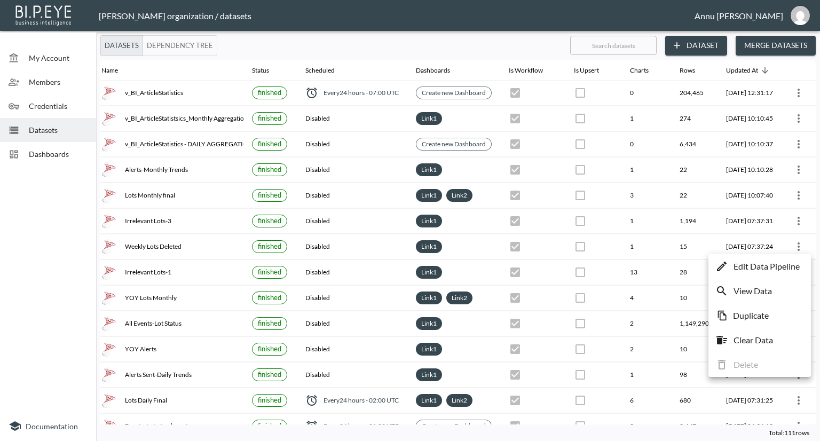
click at [764, 265] on p "Edit Data Pipeline" at bounding box center [766, 266] width 66 height 13
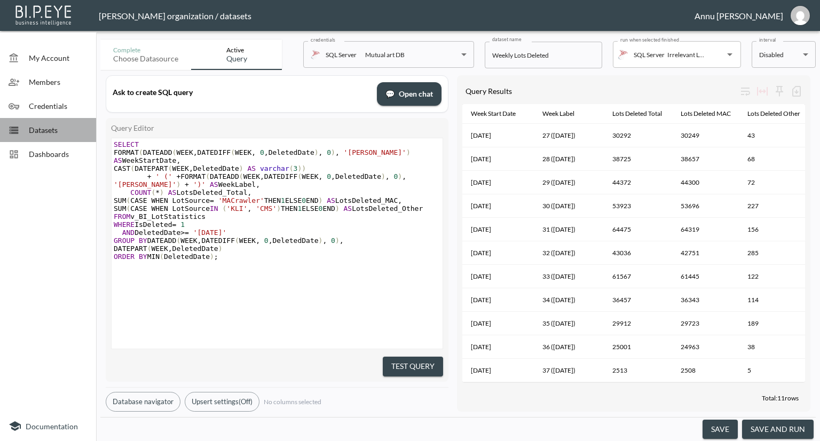
click at [62, 129] on span "Datasets" at bounding box center [58, 129] width 59 height 11
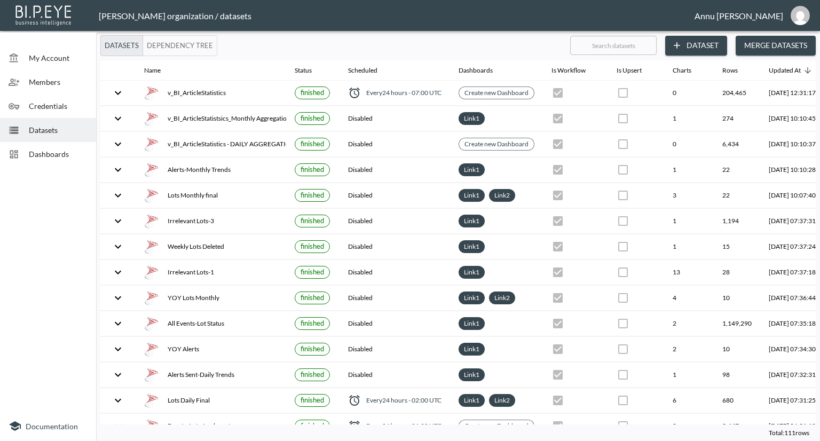
scroll to position [0, 62]
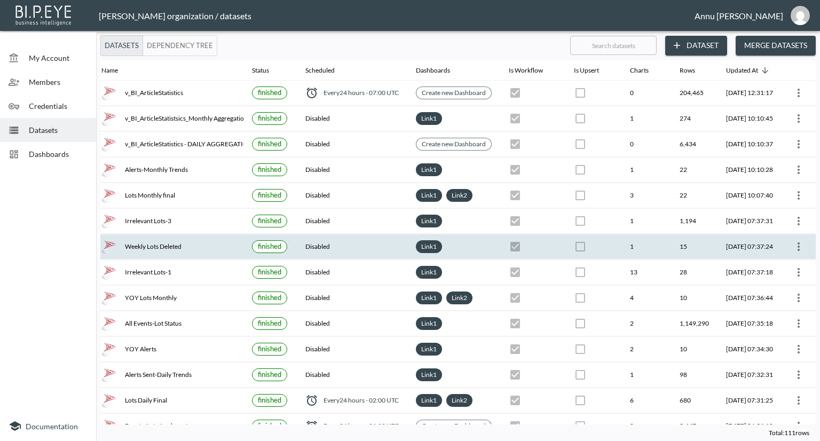
click at [799, 246] on icon "more" at bounding box center [798, 246] width 13 height 13
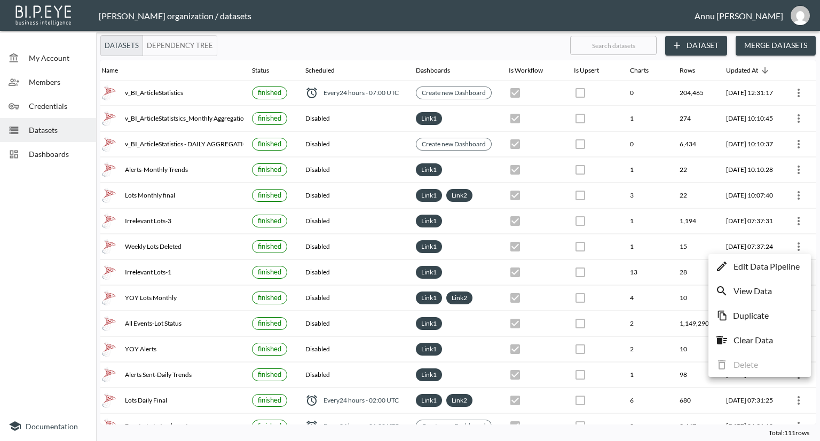
click at [793, 263] on p "Edit Data Pipeline" at bounding box center [766, 266] width 66 height 13
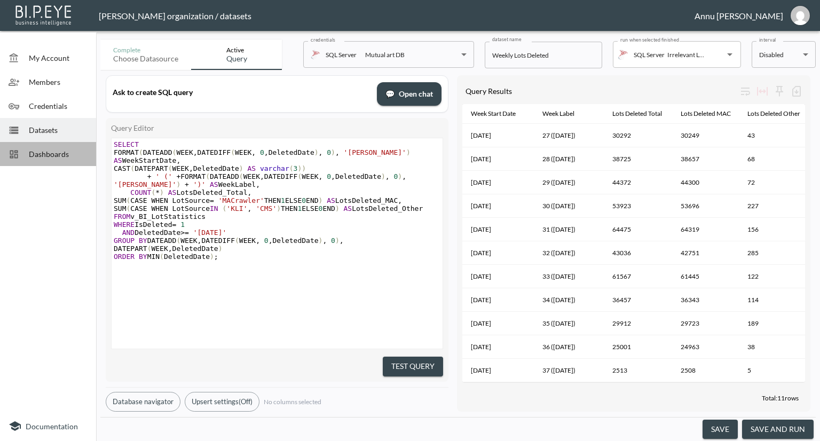
click at [42, 157] on span "Dashboards" at bounding box center [58, 153] width 59 height 11
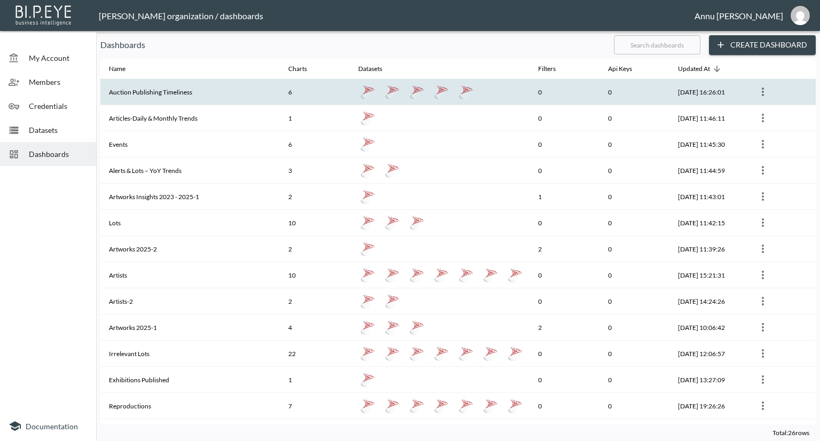
click at [160, 94] on th "Auction Publishing Timeliness" at bounding box center [189, 92] width 179 height 26
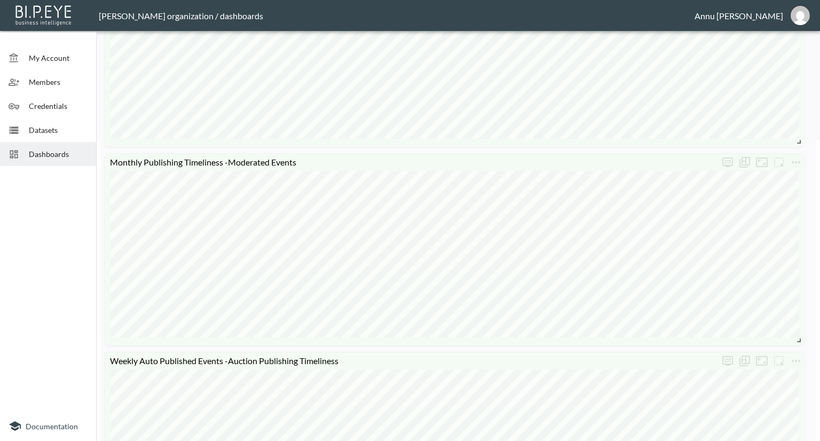
scroll to position [301, 0]
click at [31, 135] on div "Datasets" at bounding box center [48, 130] width 96 height 24
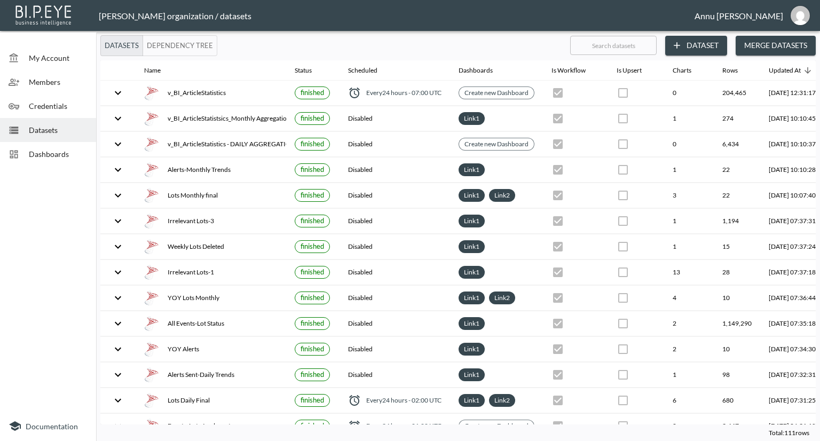
click at [66, 155] on span "Dashboards" at bounding box center [58, 153] width 59 height 11
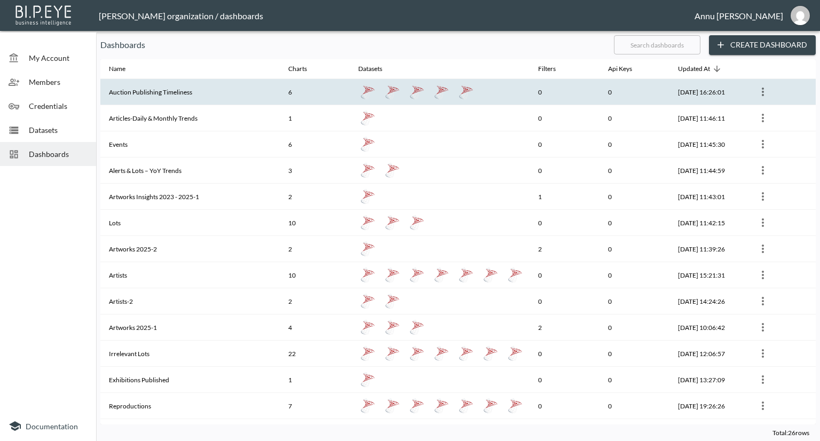
click at [150, 89] on th "Auction Publishing Timeliness" at bounding box center [189, 92] width 179 height 26
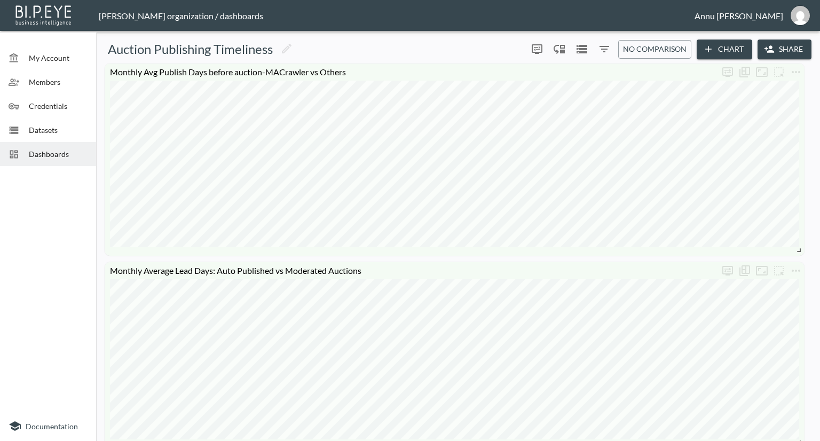
click at [37, 133] on span "Datasets" at bounding box center [58, 129] width 59 height 11
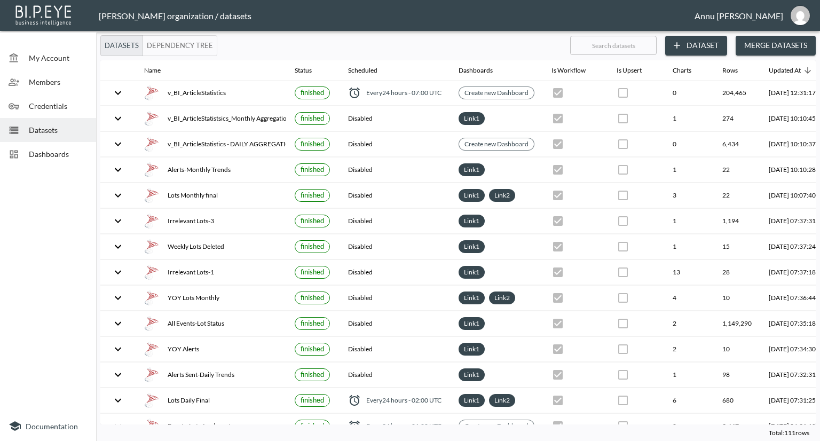
click at [70, 158] on span "Dashboards" at bounding box center [58, 153] width 59 height 11
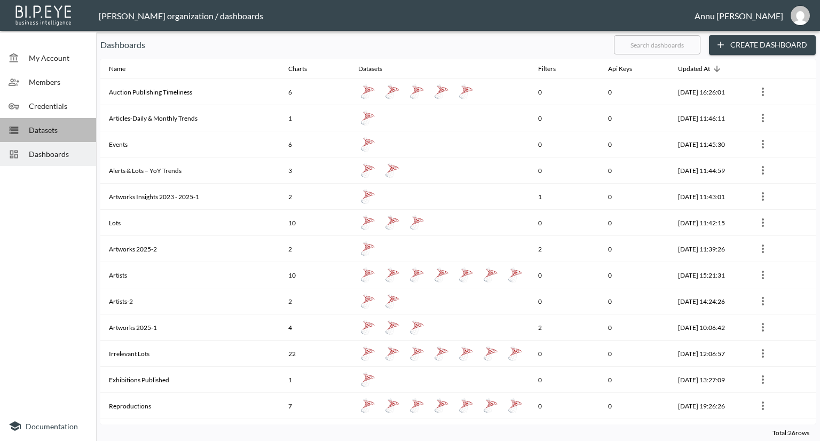
click at [54, 127] on span "Datasets" at bounding box center [58, 129] width 59 height 11
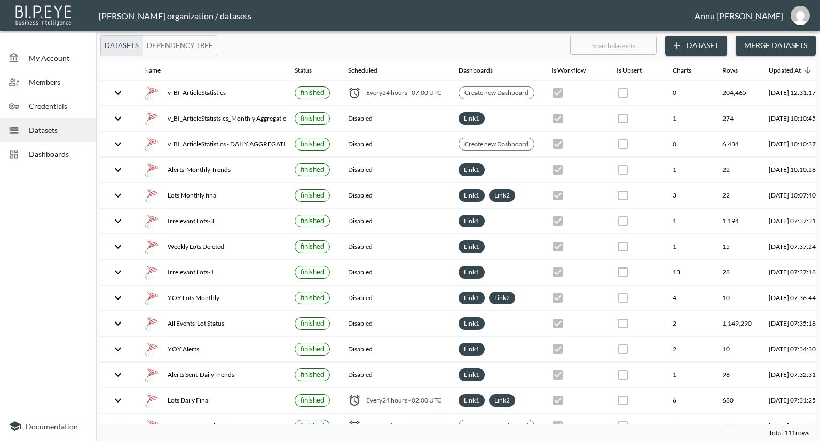
click at [73, 150] on span "Dashboards" at bounding box center [58, 153] width 59 height 11
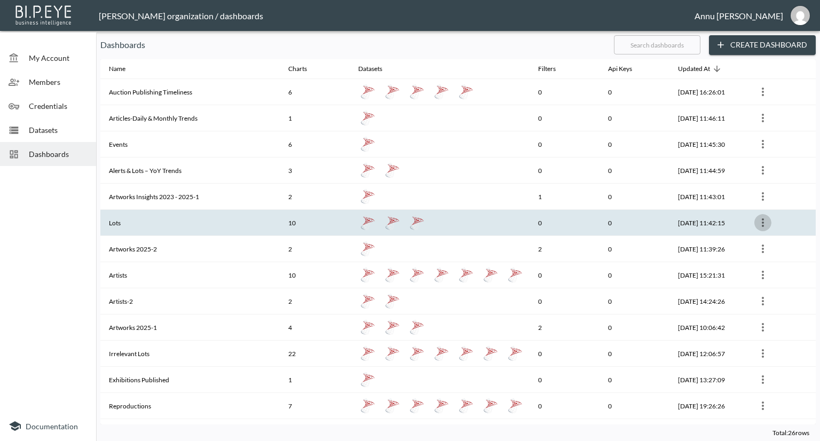
click at [766, 219] on icon "more" at bounding box center [762, 222] width 13 height 13
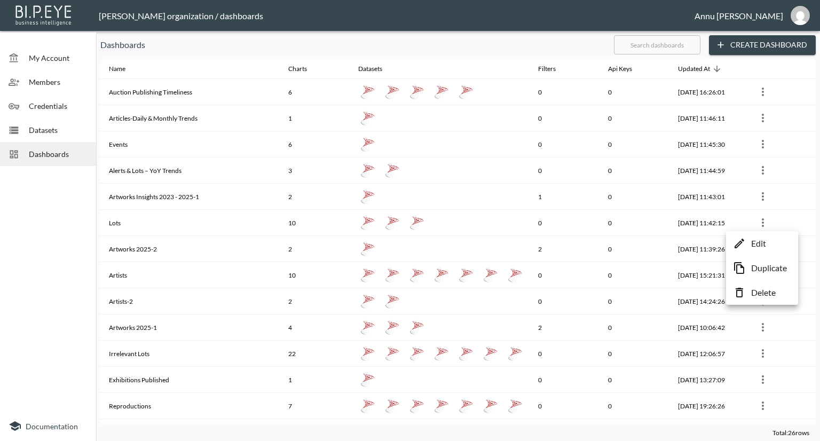
click at [758, 245] on p "Edit" at bounding box center [758, 243] width 15 height 13
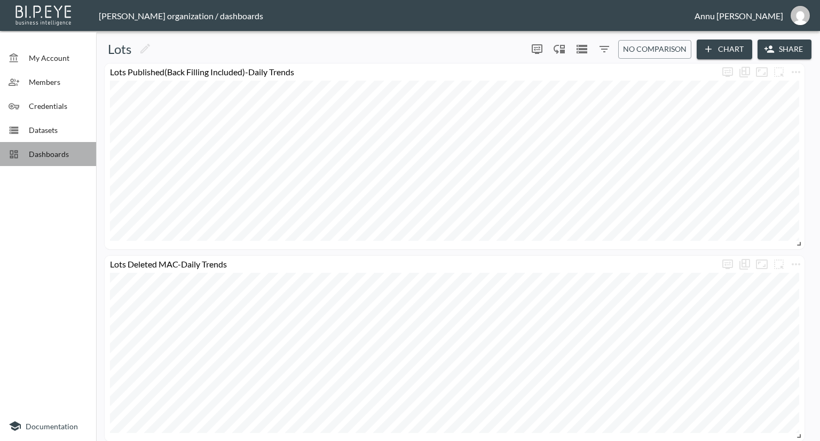
click at [51, 153] on span "Dashboards" at bounding box center [58, 153] width 59 height 11
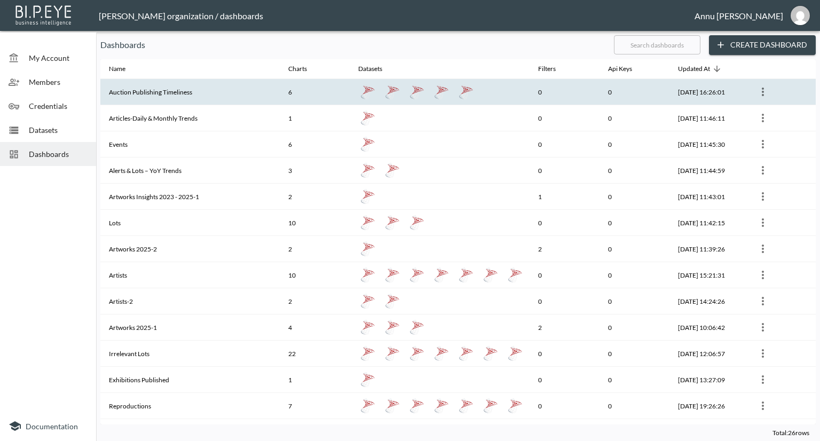
click at [213, 104] on th "Auction Publishing Timeliness" at bounding box center [189, 92] width 179 height 26
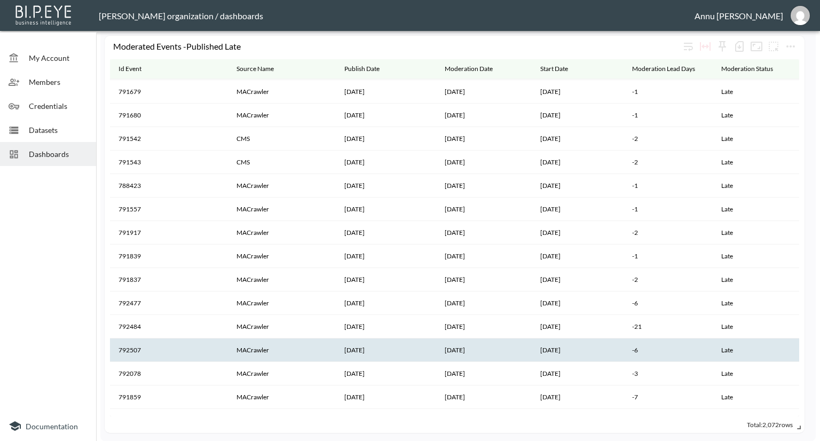
scroll to position [534, 0]
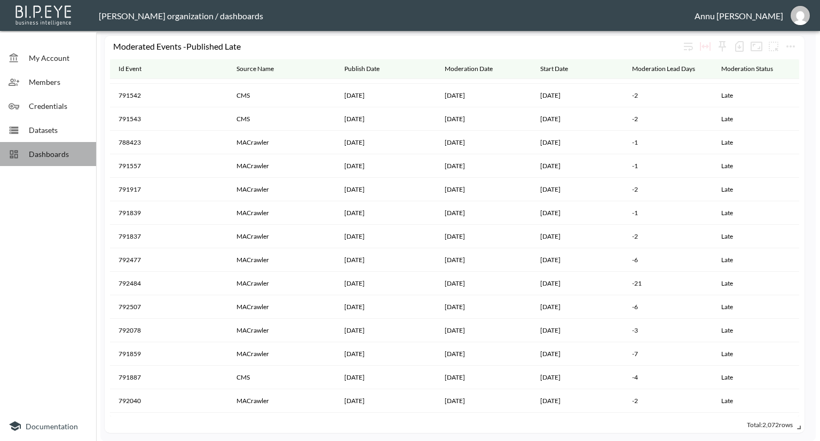
click at [54, 160] on div "Dashboards" at bounding box center [48, 154] width 96 height 24
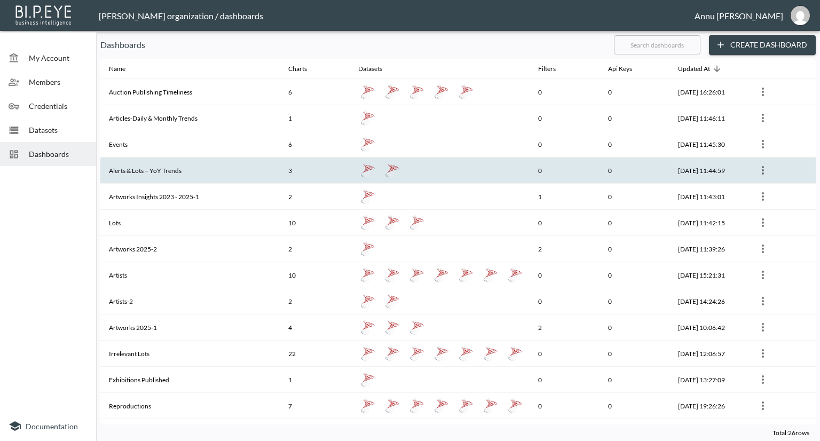
click at [764, 169] on icon "more" at bounding box center [762, 170] width 13 height 13
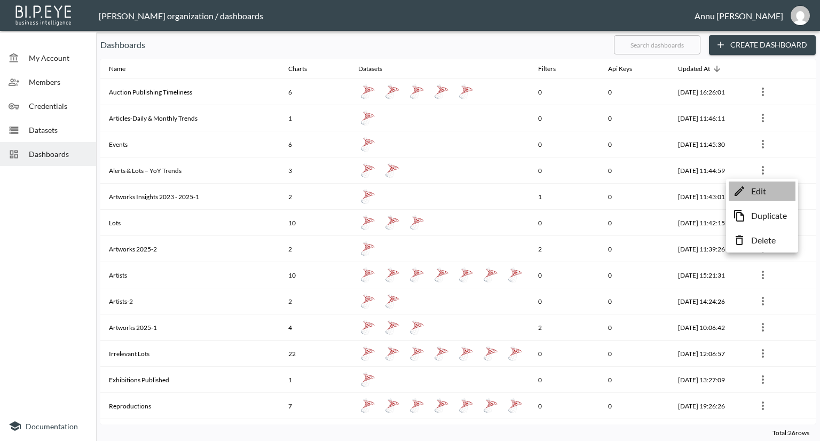
click at [750, 192] on li "Edit" at bounding box center [761, 190] width 67 height 19
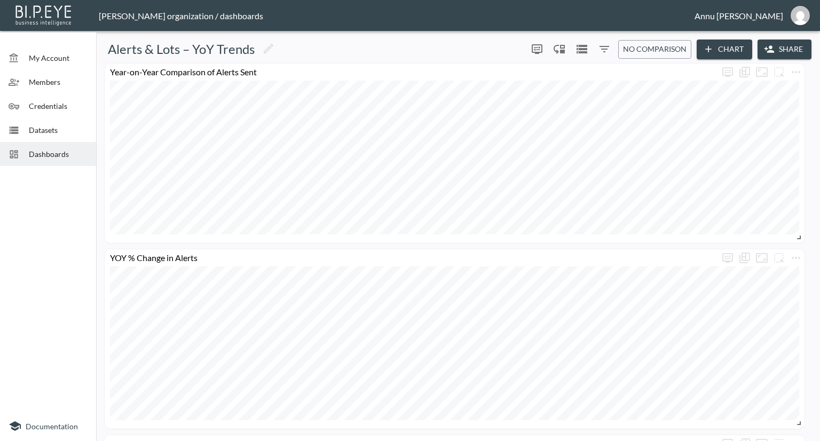
click at [68, 155] on span "Dashboards" at bounding box center [58, 153] width 59 height 11
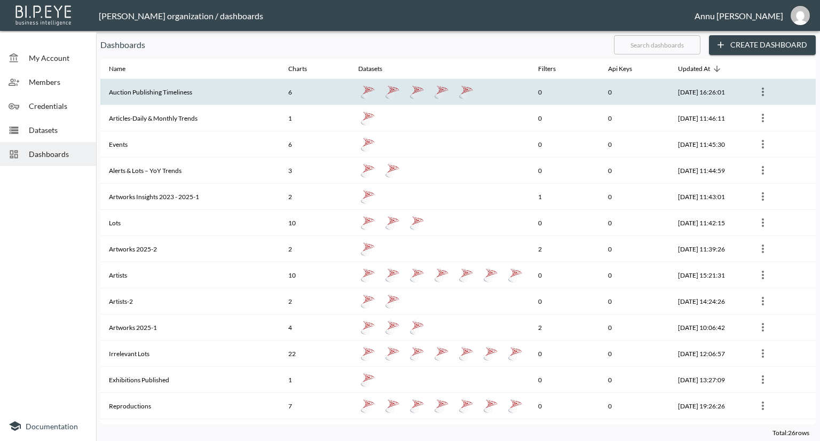
click at [173, 90] on th "Auction Publishing Timeliness" at bounding box center [189, 92] width 179 height 26
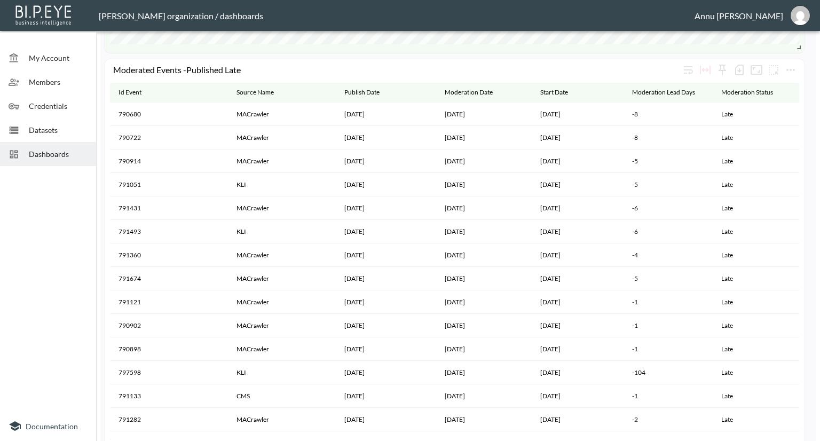
scroll to position [1007, 0]
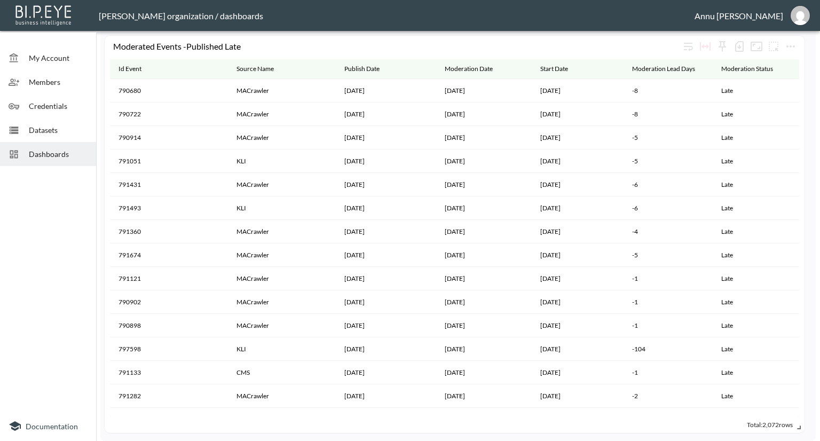
click at [73, 154] on span "Dashboards" at bounding box center [58, 153] width 59 height 11
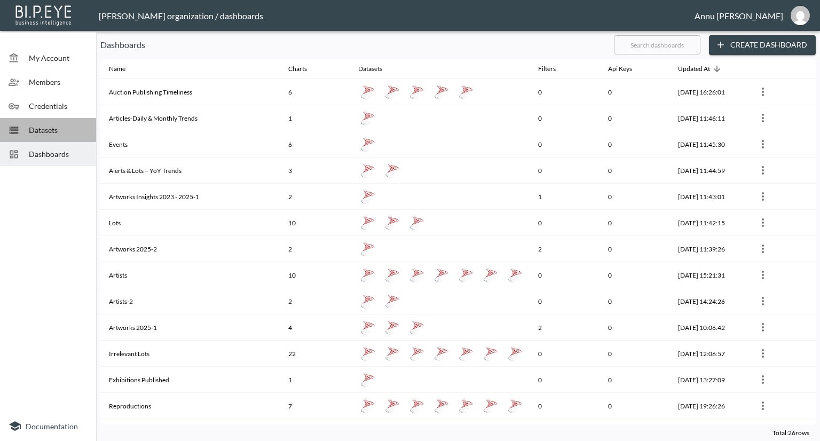
click at [78, 132] on span "Datasets" at bounding box center [58, 129] width 59 height 11
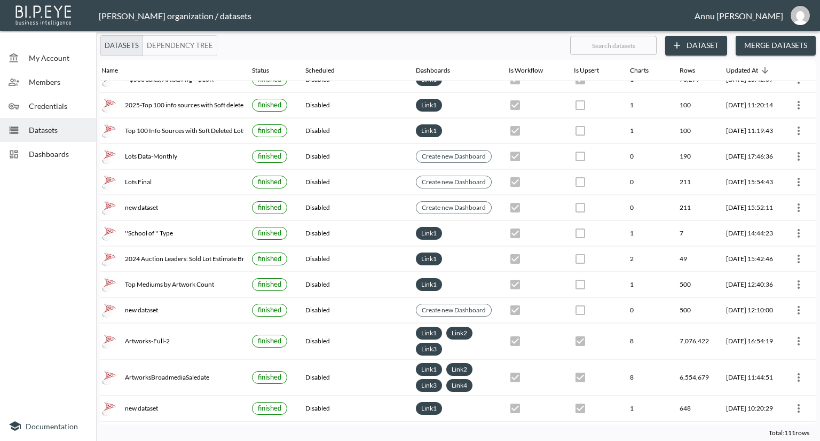
scroll to position [2502, 62]
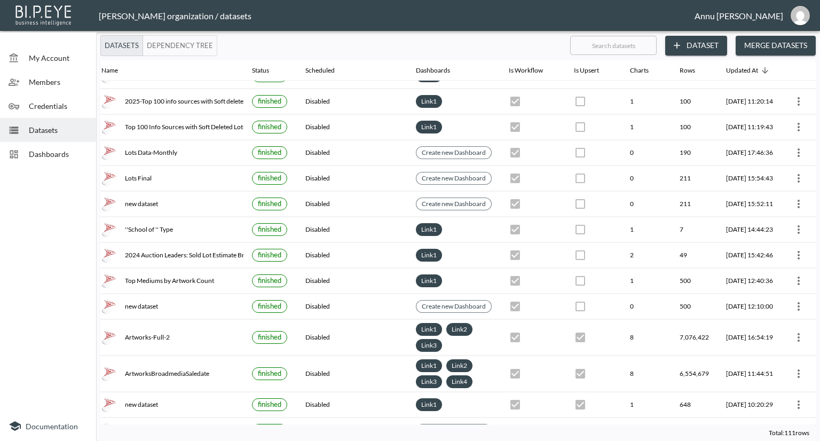
click at [61, 154] on span "Dashboards" at bounding box center [58, 153] width 59 height 11
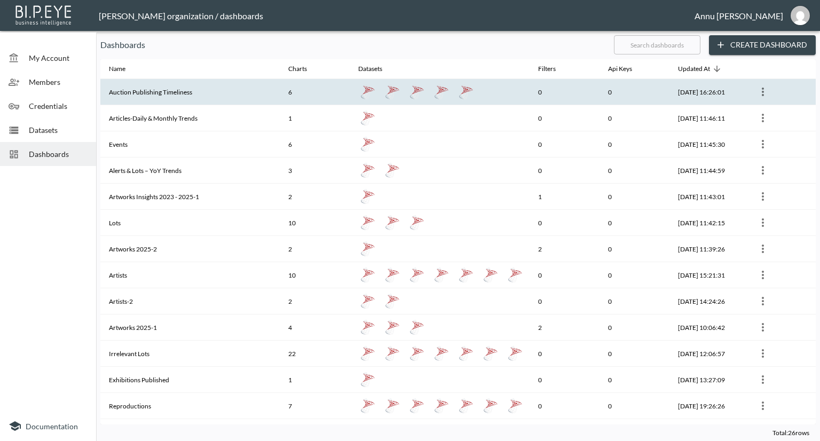
click at [771, 88] on th at bounding box center [780, 92] width 70 height 26
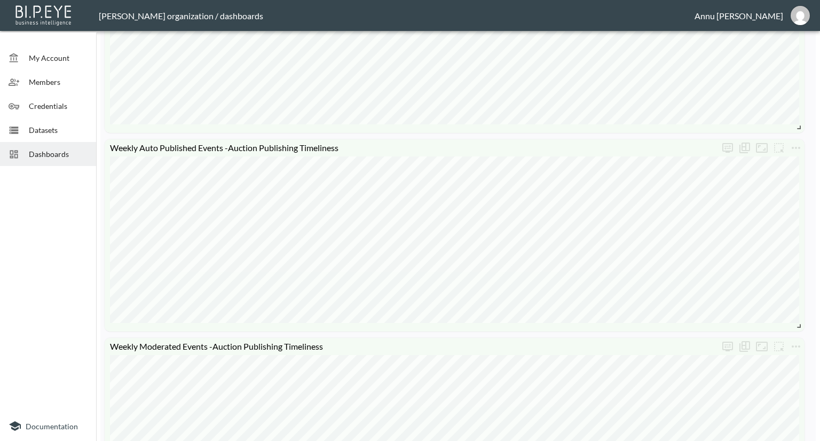
scroll to position [587, 0]
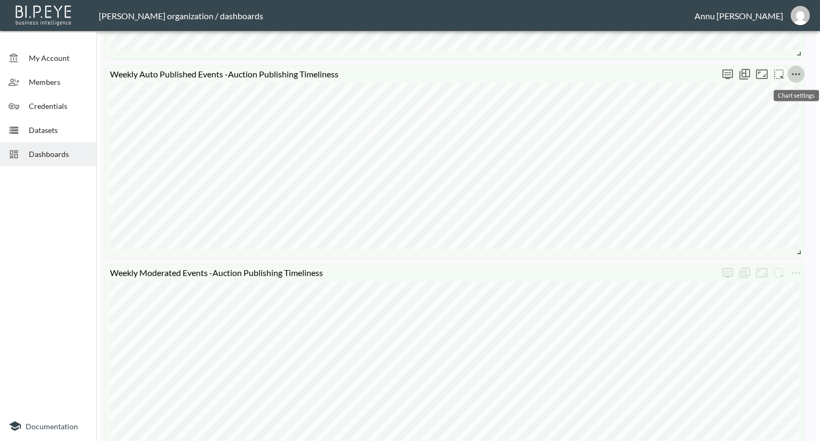
click at [796, 67] on button "more" at bounding box center [795, 74] width 17 height 17
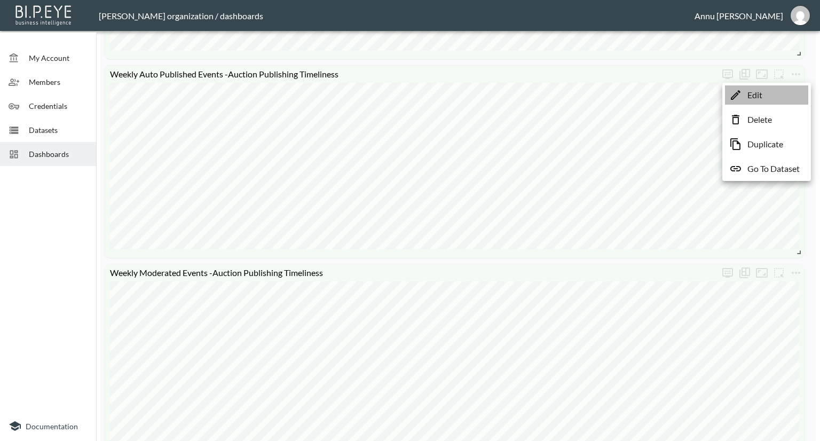
click at [780, 101] on li "Edit" at bounding box center [766, 94] width 83 height 19
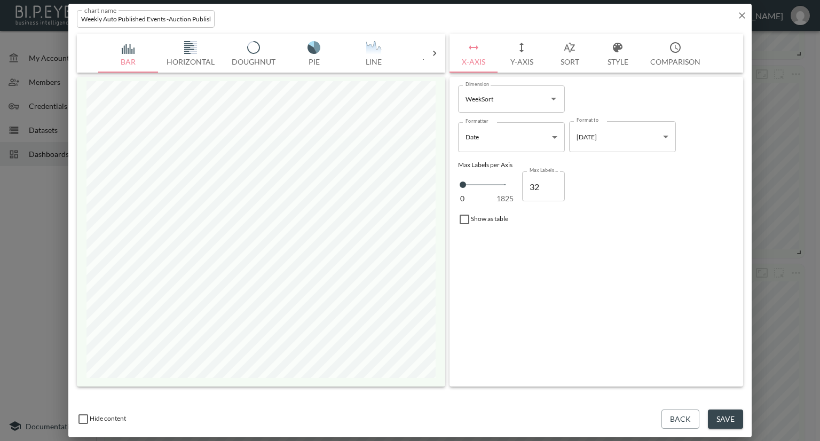
click at [739, 19] on icon "button" at bounding box center [741, 15] width 11 height 11
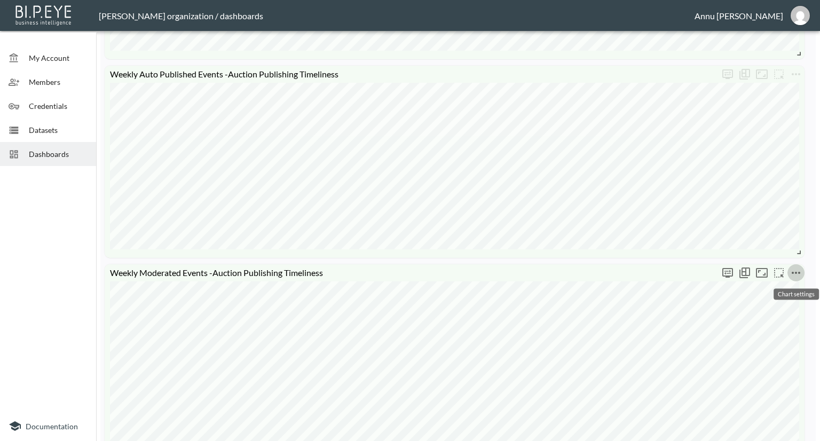
click at [799, 267] on icon "more" at bounding box center [795, 272] width 13 height 13
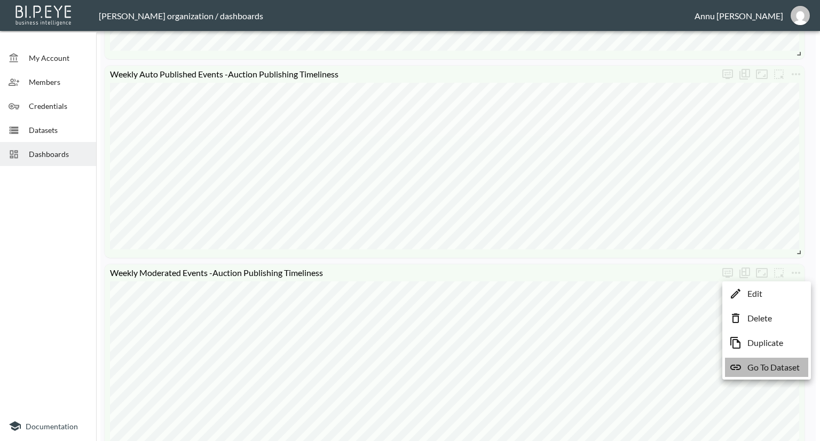
click at [789, 371] on p "Go To Dataset" at bounding box center [773, 367] width 52 height 13
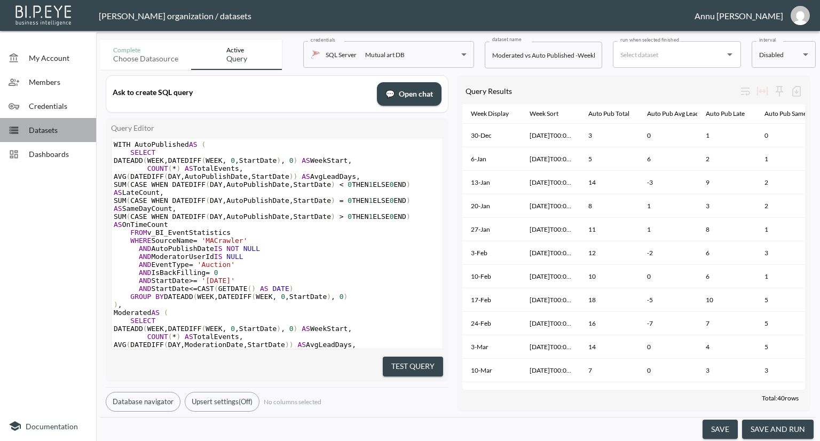
click at [44, 131] on span "Datasets" at bounding box center [58, 129] width 59 height 11
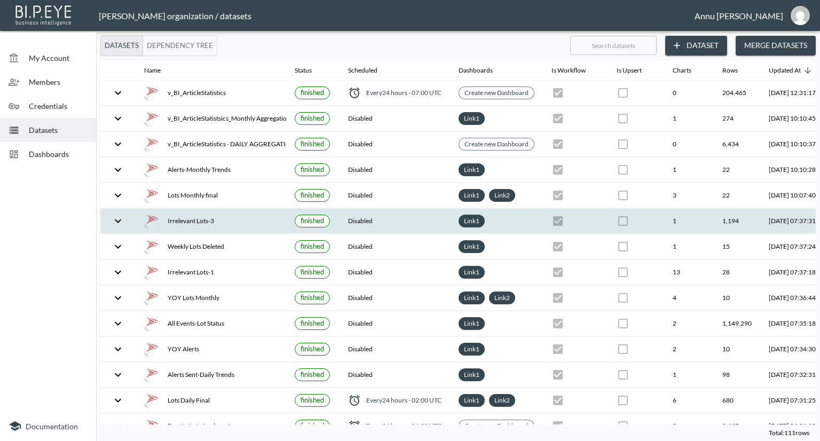
scroll to position [3, 62]
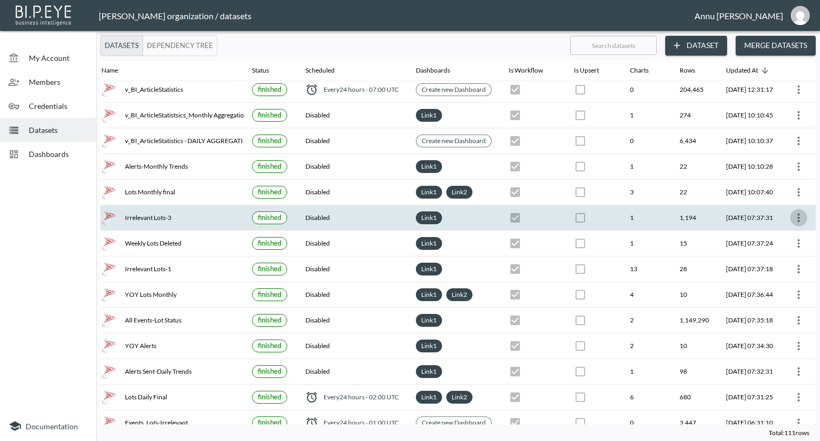
click at [797, 216] on icon "more" at bounding box center [798, 217] width 2 height 9
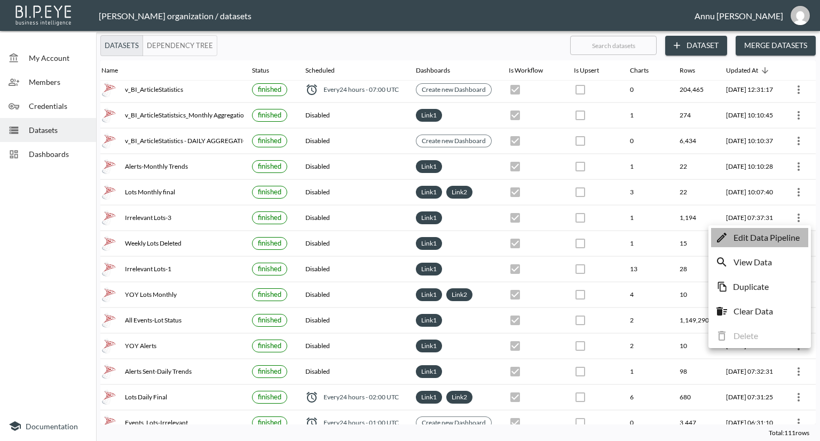
click at [783, 232] on p "Edit Data Pipeline" at bounding box center [766, 237] width 66 height 13
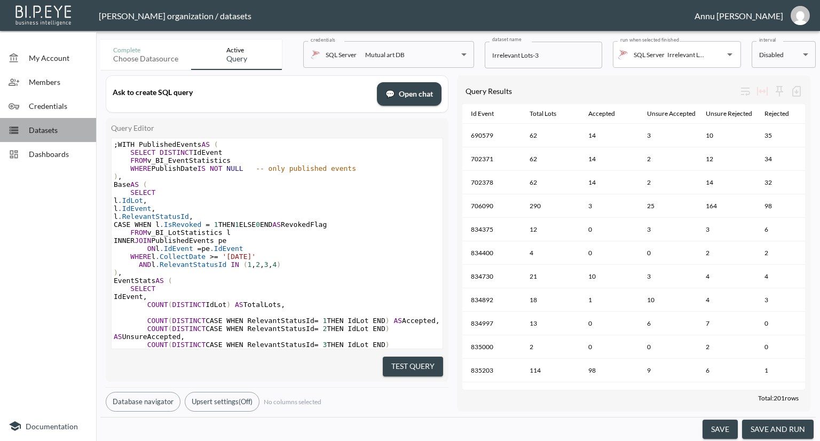
click at [49, 125] on span "Datasets" at bounding box center [58, 129] width 59 height 11
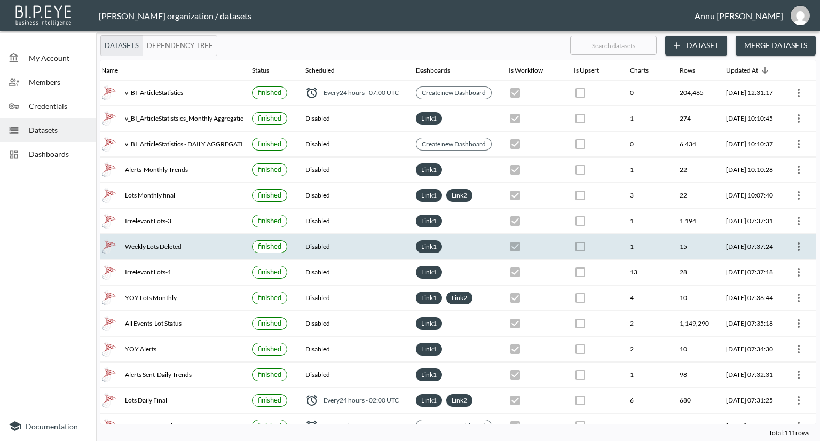
scroll to position [0, 62]
click at [797, 242] on icon "more" at bounding box center [798, 246] width 2 height 9
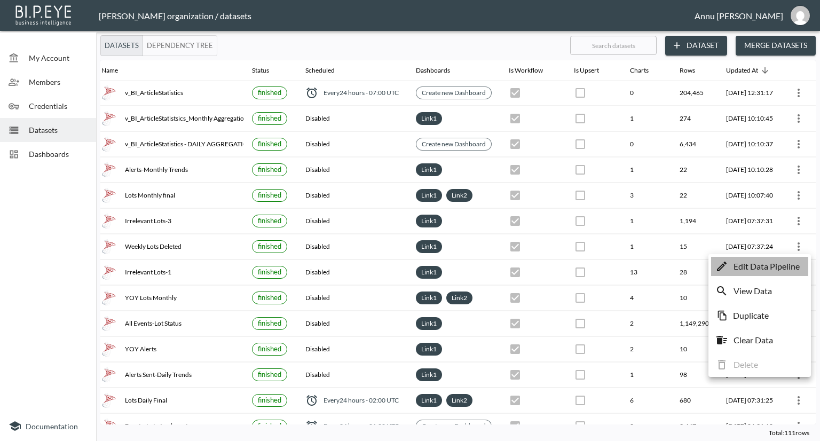
click at [766, 266] on p "Edit Data Pipeline" at bounding box center [766, 266] width 66 height 13
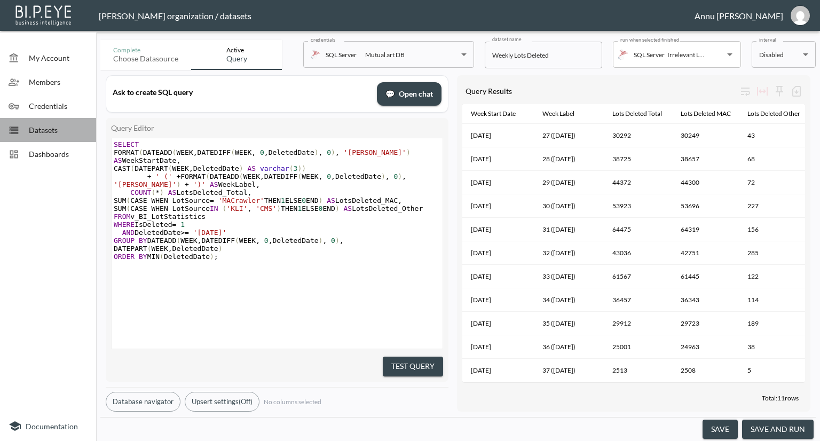
click at [51, 133] on span "Datasets" at bounding box center [58, 129] width 59 height 11
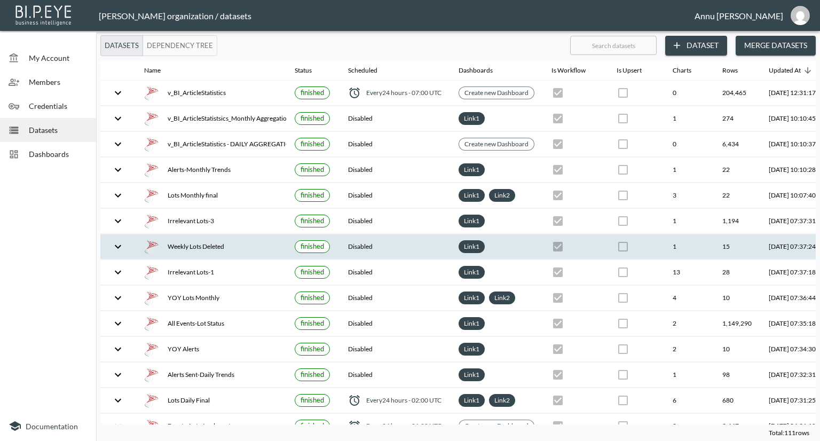
scroll to position [0, 62]
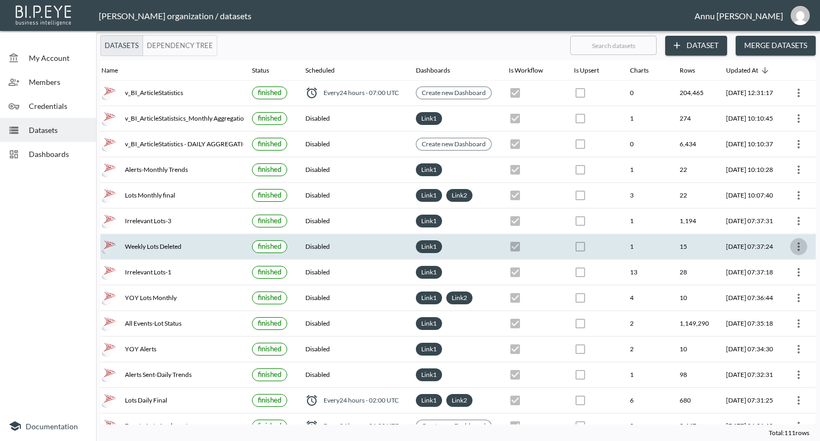
click at [791, 252] on button "more" at bounding box center [798, 246] width 17 height 17
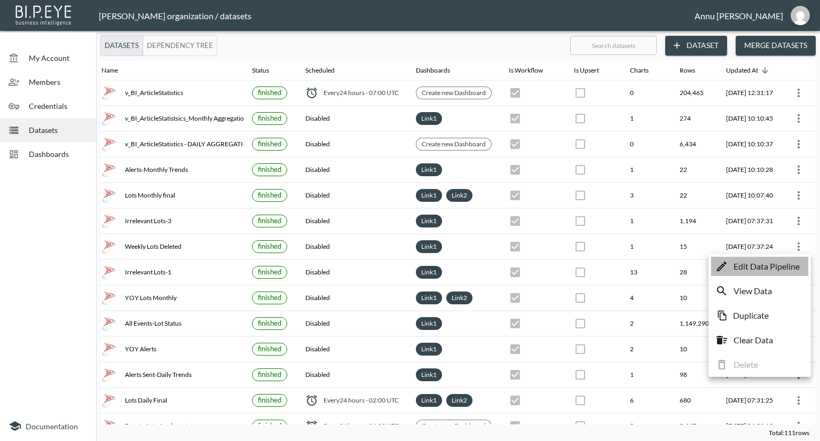
click at [775, 274] on li "Edit Data Pipeline" at bounding box center [759, 266] width 97 height 19
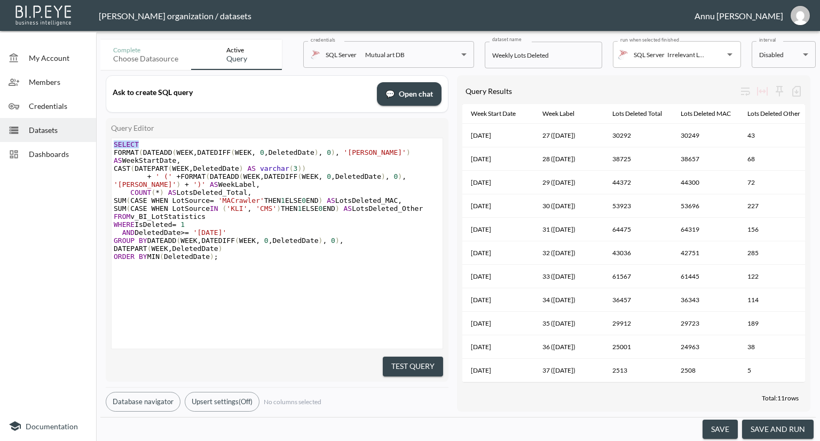
drag, startPoint x: 391, startPoint y: 124, endPoint x: 320, endPoint y: 135, distance: 71.8
click at [320, 135] on div "Query Editor xxxxxxxxxx SELECT FORMAT ( DATEADD ( WEEK , DATEDIFF ( WEEK , 0 , …" at bounding box center [277, 250] width 343 height 264
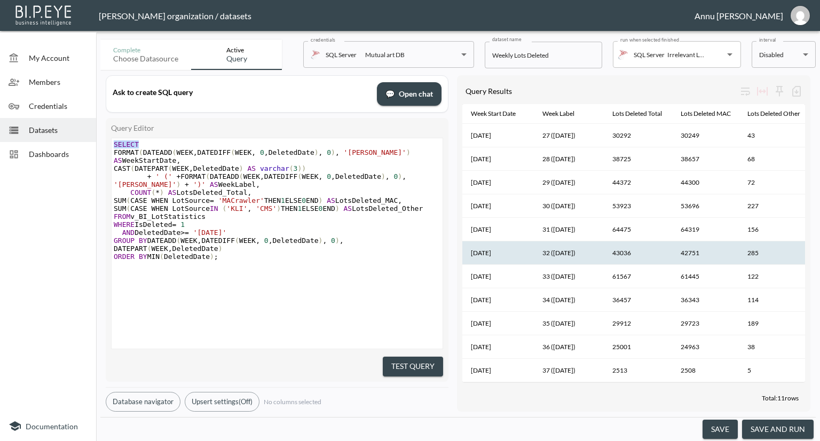
scroll to position [3, 0]
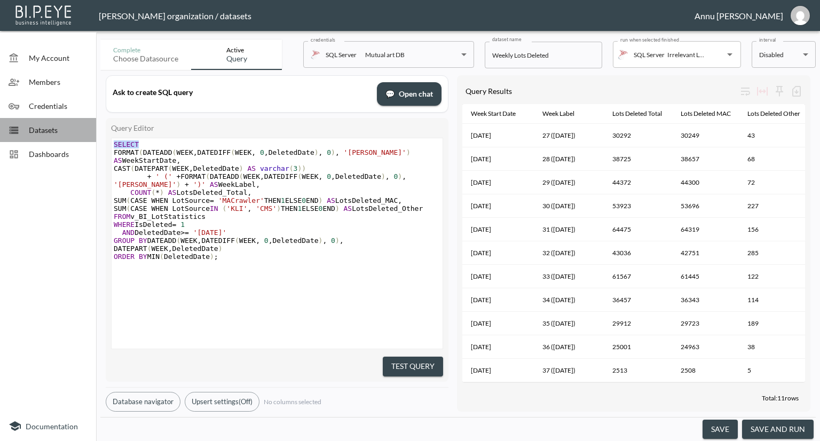
click at [34, 125] on span "Datasets" at bounding box center [58, 129] width 59 height 11
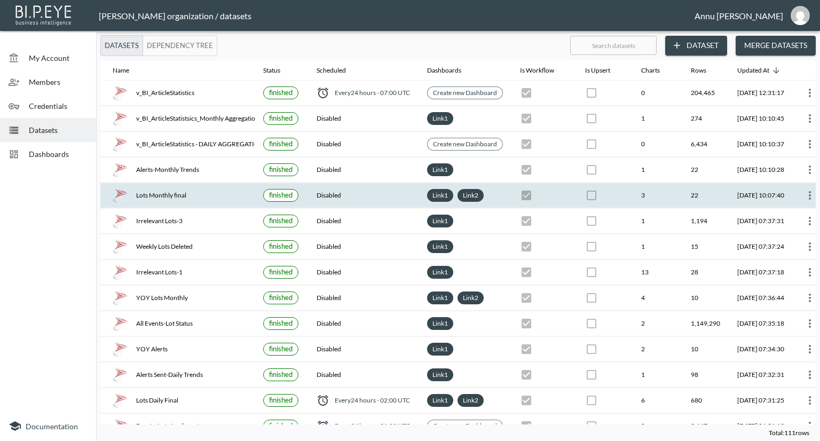
scroll to position [0, 62]
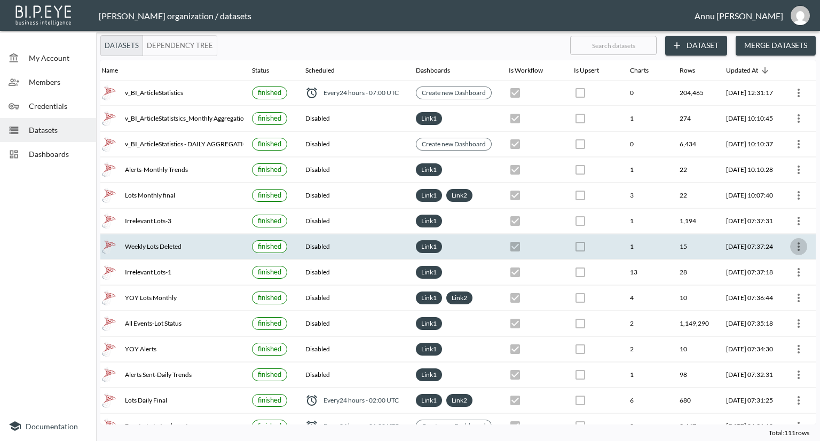
click at [792, 238] on button "more" at bounding box center [798, 246] width 17 height 17
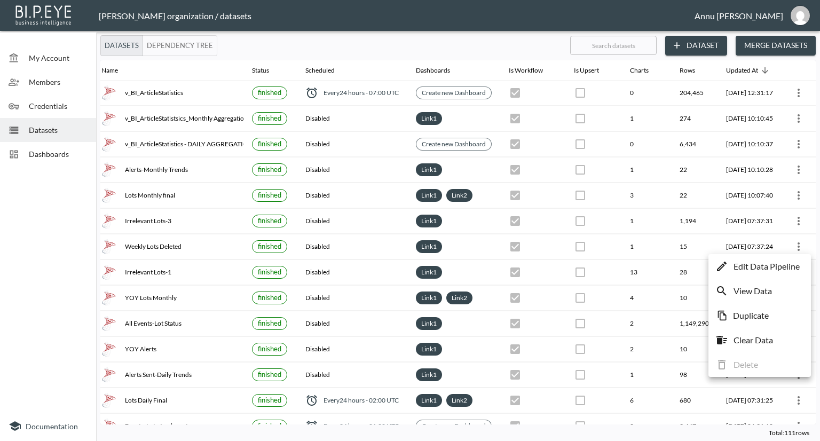
click at [768, 267] on p "Edit Data Pipeline" at bounding box center [766, 266] width 66 height 13
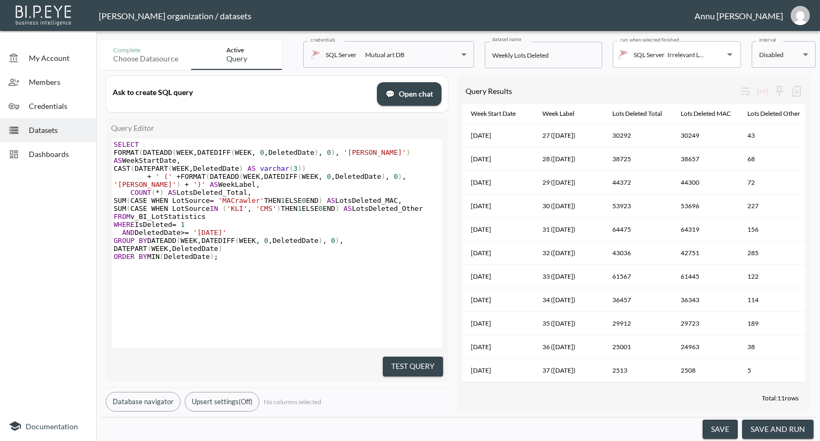
click at [602, 406] on div "Query Results Week Start Date Week Label Lots Deleted Total Lots Deleted MAC Lo…" at bounding box center [633, 243] width 353 height 336
click at [46, 137] on div "Datasets" at bounding box center [48, 130] width 96 height 24
